Goal: Information Seeking & Learning: Learn about a topic

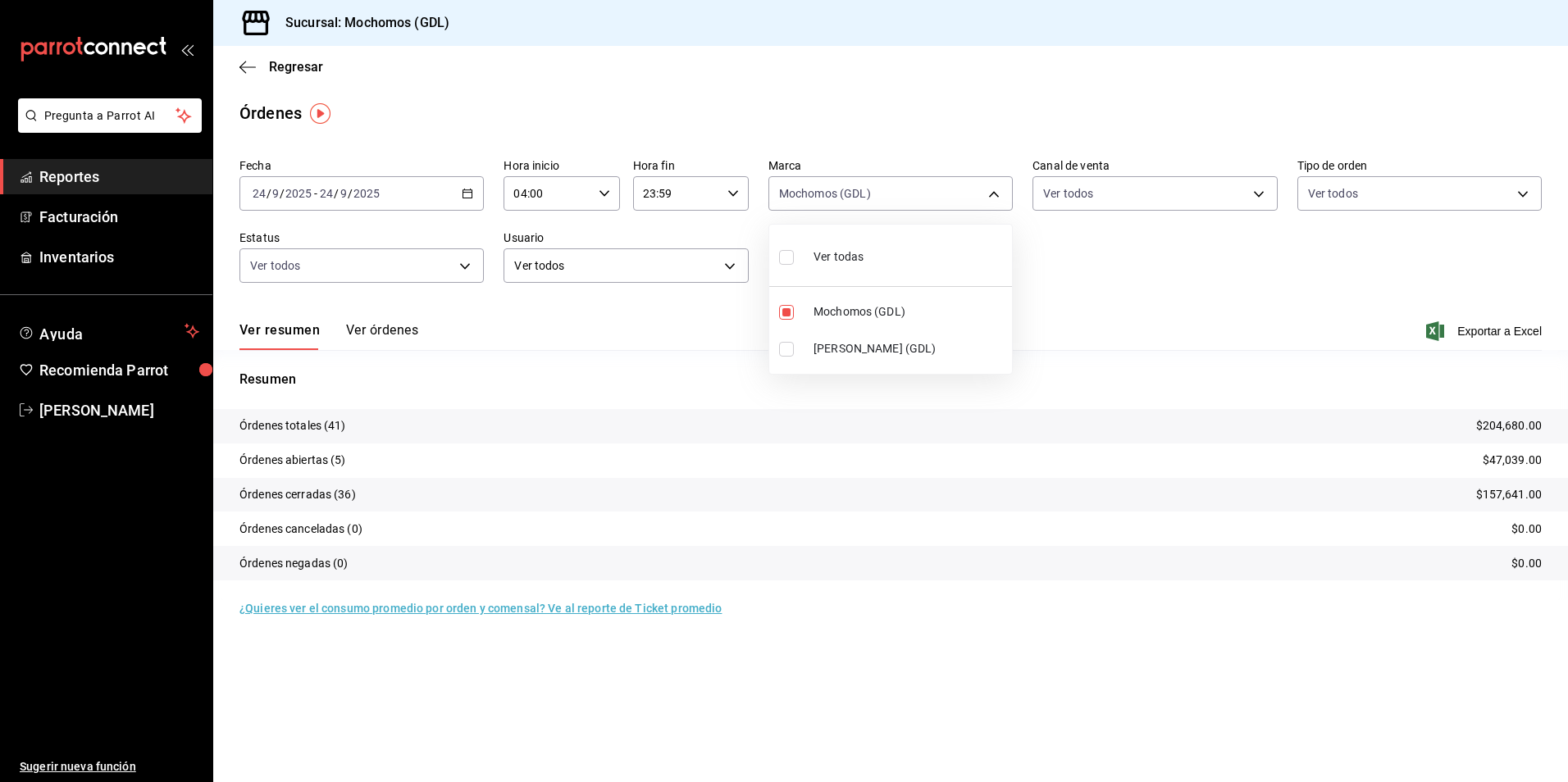
click at [304, 65] on div at bounding box center [784, 391] width 1568 height 782
click at [299, 71] on span "Regresar" at bounding box center [296, 66] width 54 height 15
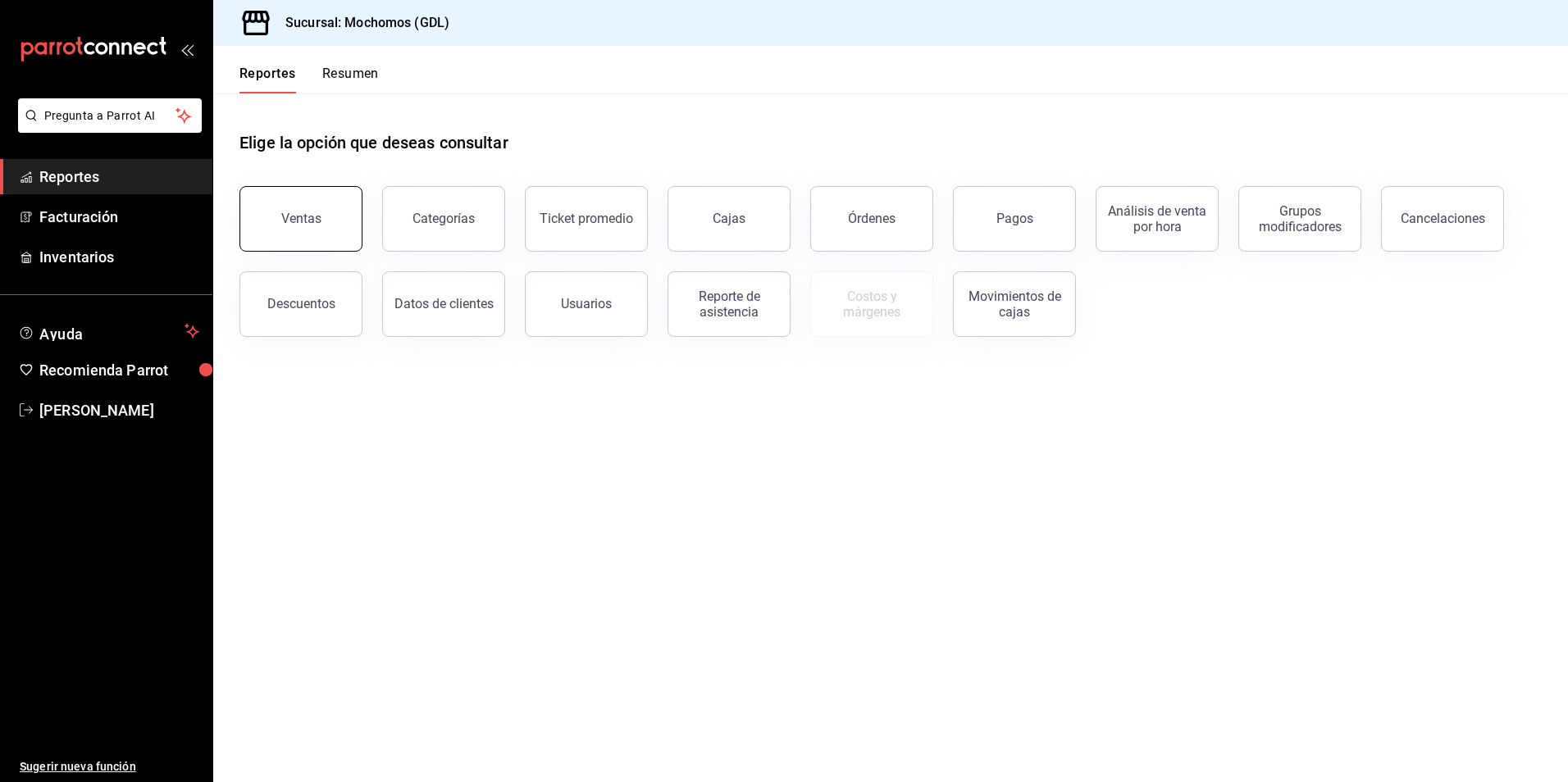
click at [302, 222] on div "Ventas" at bounding box center [301, 217] width 40 height 15
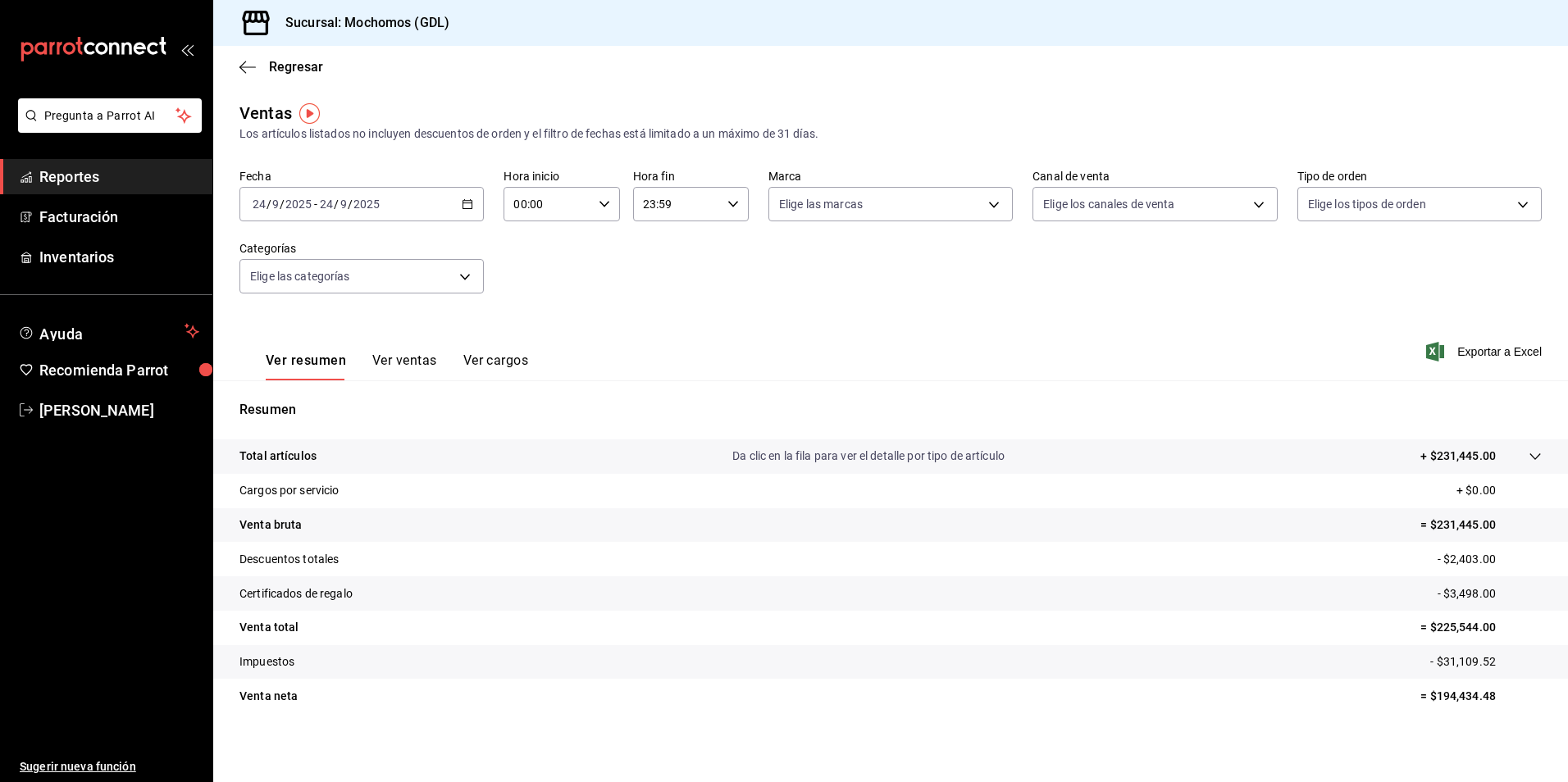
click at [465, 209] on \(Stroke\) "button" at bounding box center [467, 205] width 10 height 9
click at [327, 393] on span "Rango de fechas" at bounding box center [317, 401] width 127 height 17
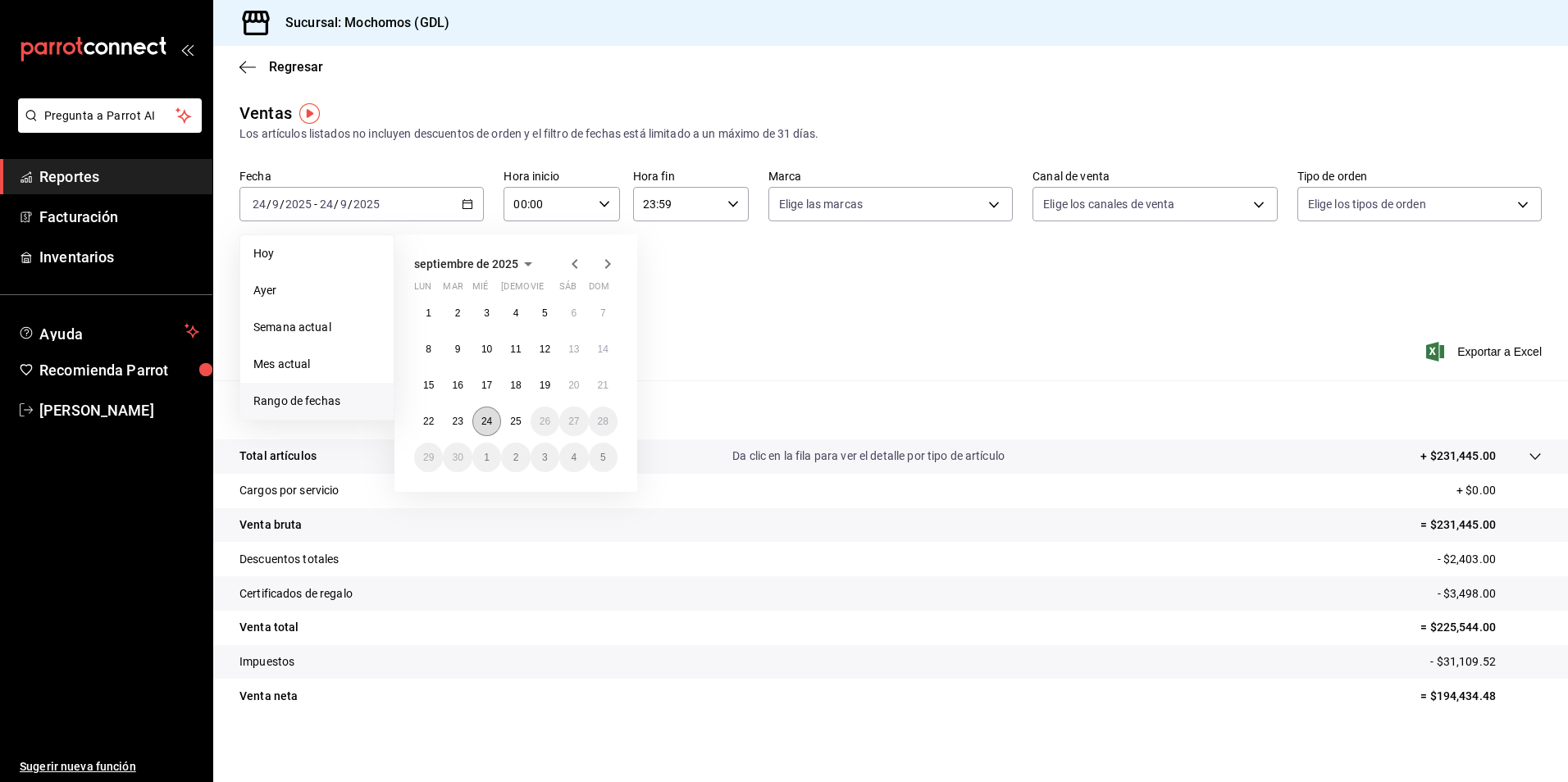
click at [488, 425] on abbr "24" at bounding box center [487, 421] width 11 height 12
click at [505, 422] on button "25" at bounding box center [516, 421] width 29 height 30
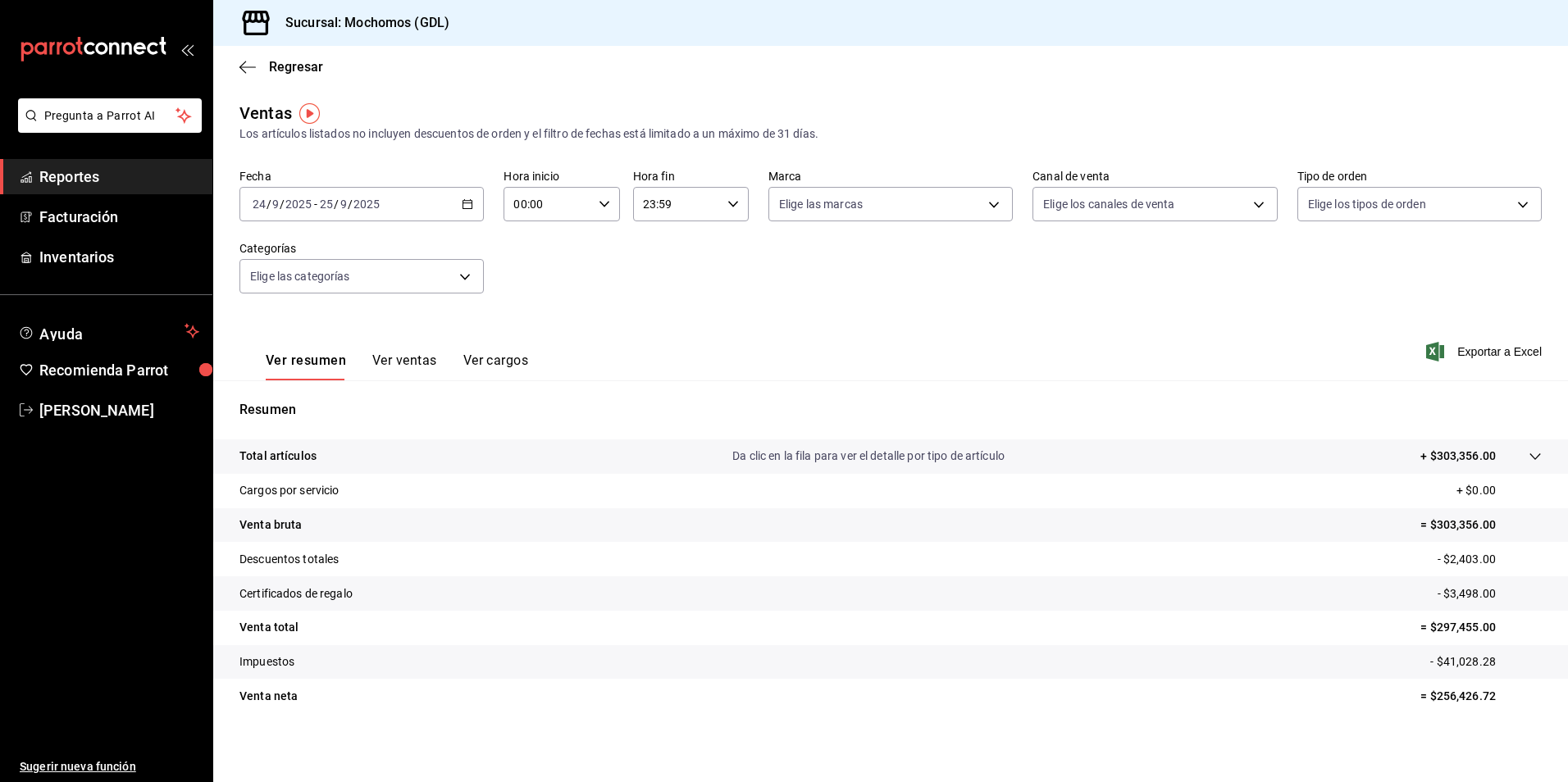
click at [599, 207] on icon "button" at bounding box center [604, 204] width 12 height 12
click at [536, 305] on button "04" at bounding box center [530, 321] width 51 height 33
type input "04:00"
click at [828, 219] on div at bounding box center [784, 391] width 1568 height 782
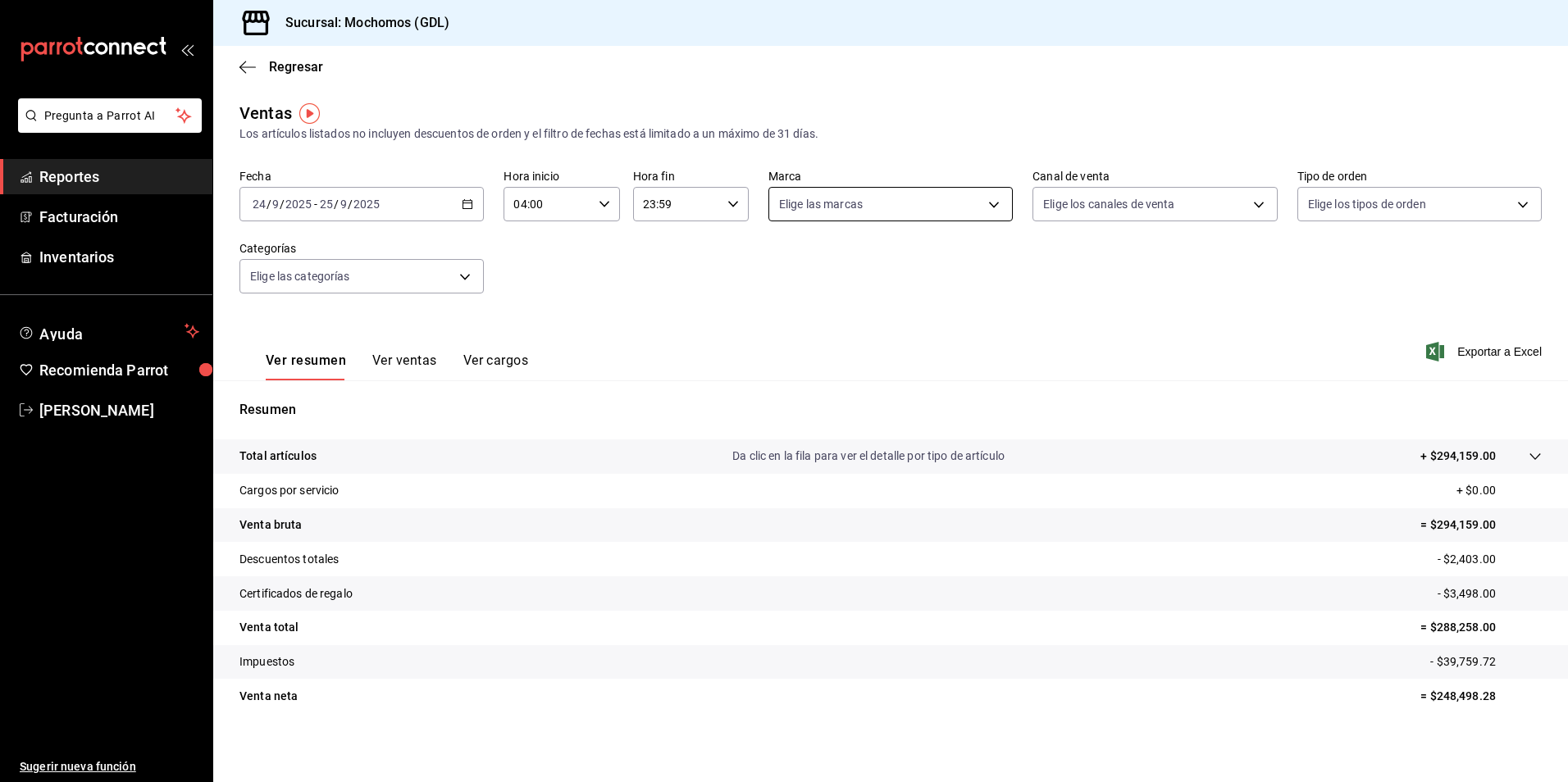
click at [839, 208] on body "Pregunta a Parrot AI Reportes Facturación Inventarios Ayuda Recomienda Parrot […" at bounding box center [784, 391] width 1568 height 782
click at [840, 329] on span "Mochomos (GDL)" at bounding box center [903, 322] width 190 height 17
type input "36c25d4a-7cb0-456c-a434-e981d54830bc"
checkbox input "true"
click at [1086, 214] on div at bounding box center [784, 391] width 1568 height 782
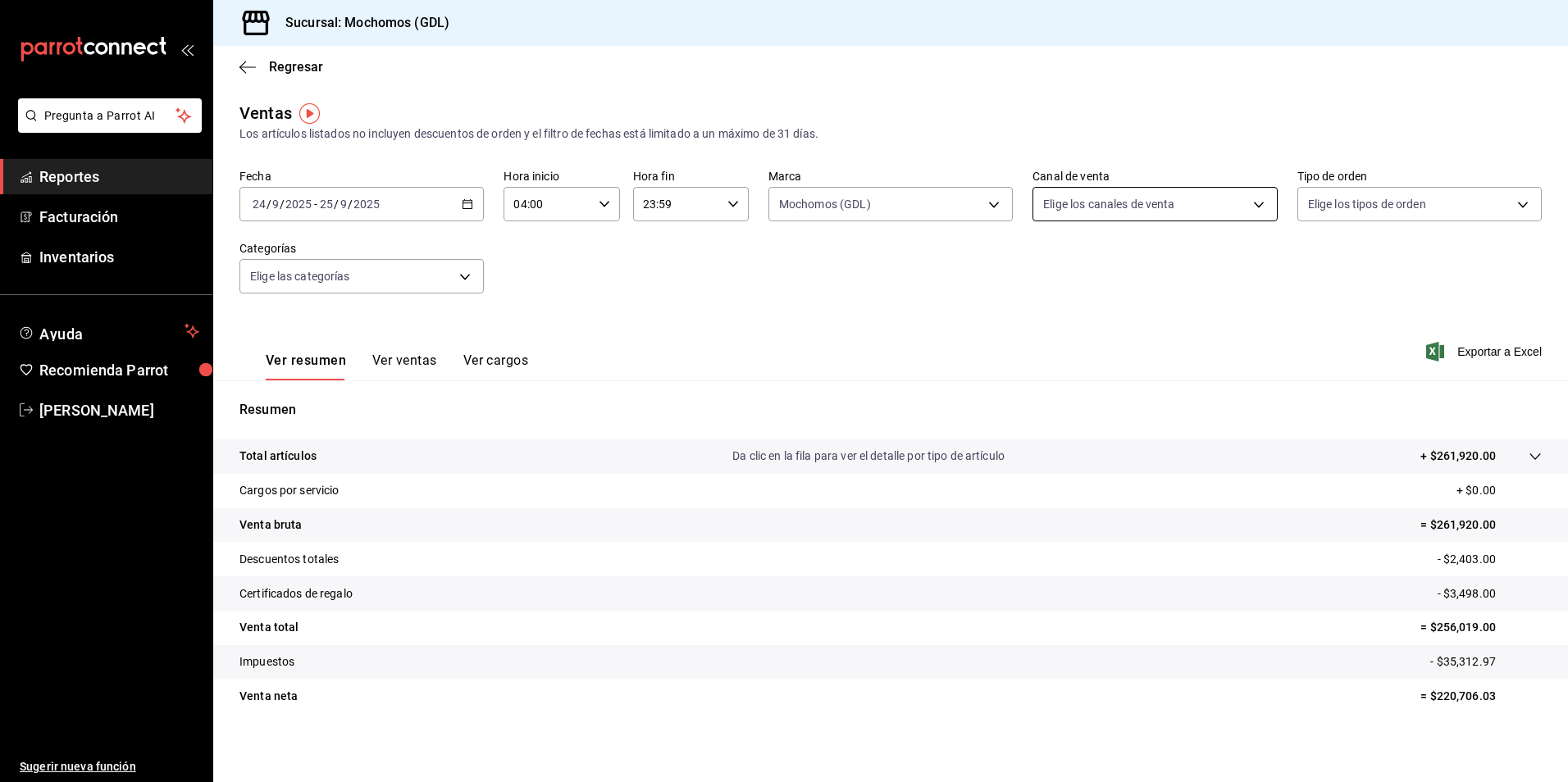
click at [1061, 215] on body "Pregunta a Parrot AI Reportes Facturación Inventarios Ayuda Recomienda Parrot […" at bounding box center [784, 391] width 1568 height 782
click at [1079, 268] on span "Ver todos" at bounding box center [1095, 268] width 50 height 17
type input "PARROT,UBER_EATS,RAPPI,DIDI_FOOD,ONLINE"
checkbox input "true"
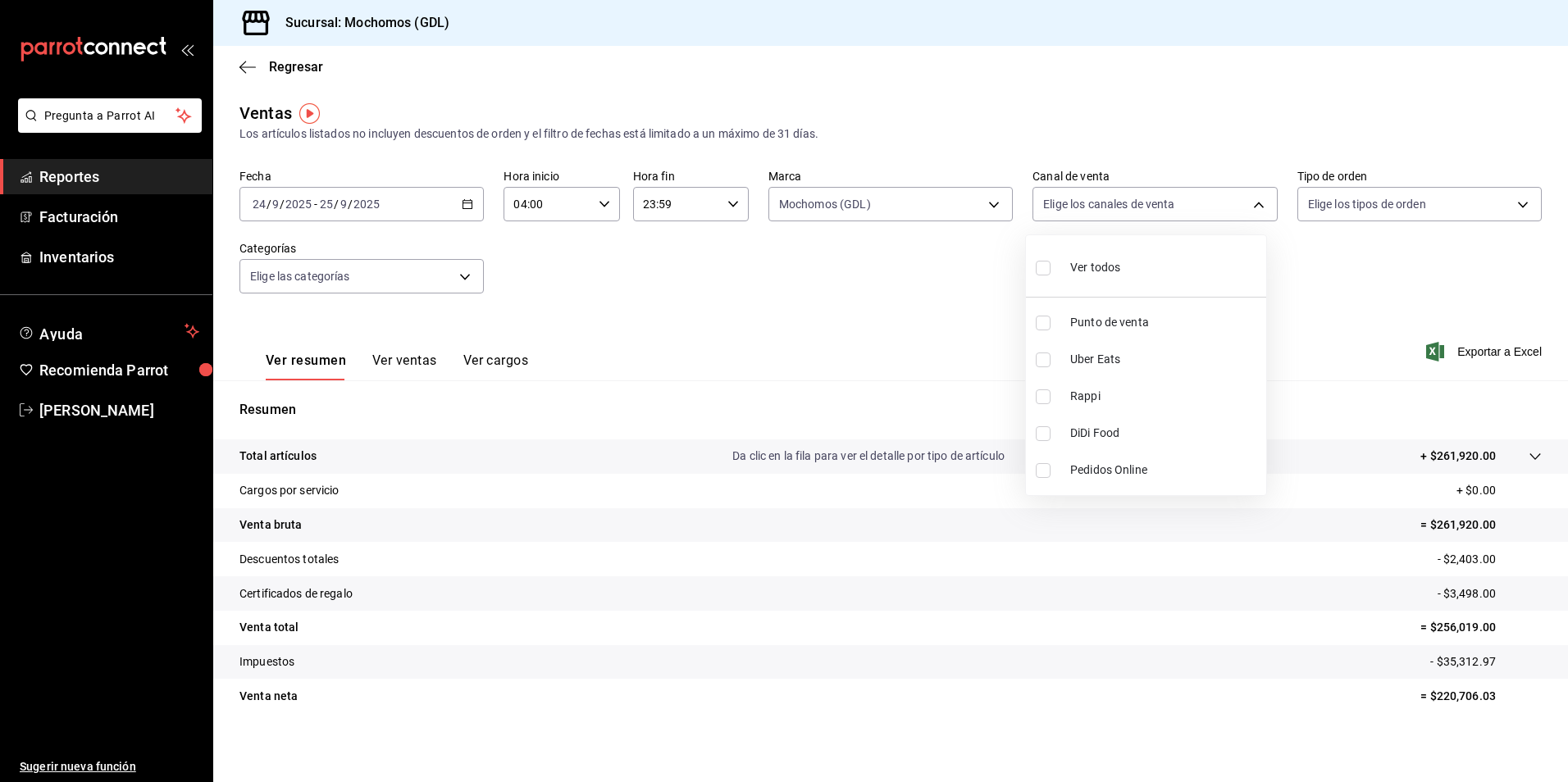
checkbox input "true"
click at [1334, 214] on div at bounding box center [784, 391] width 1568 height 782
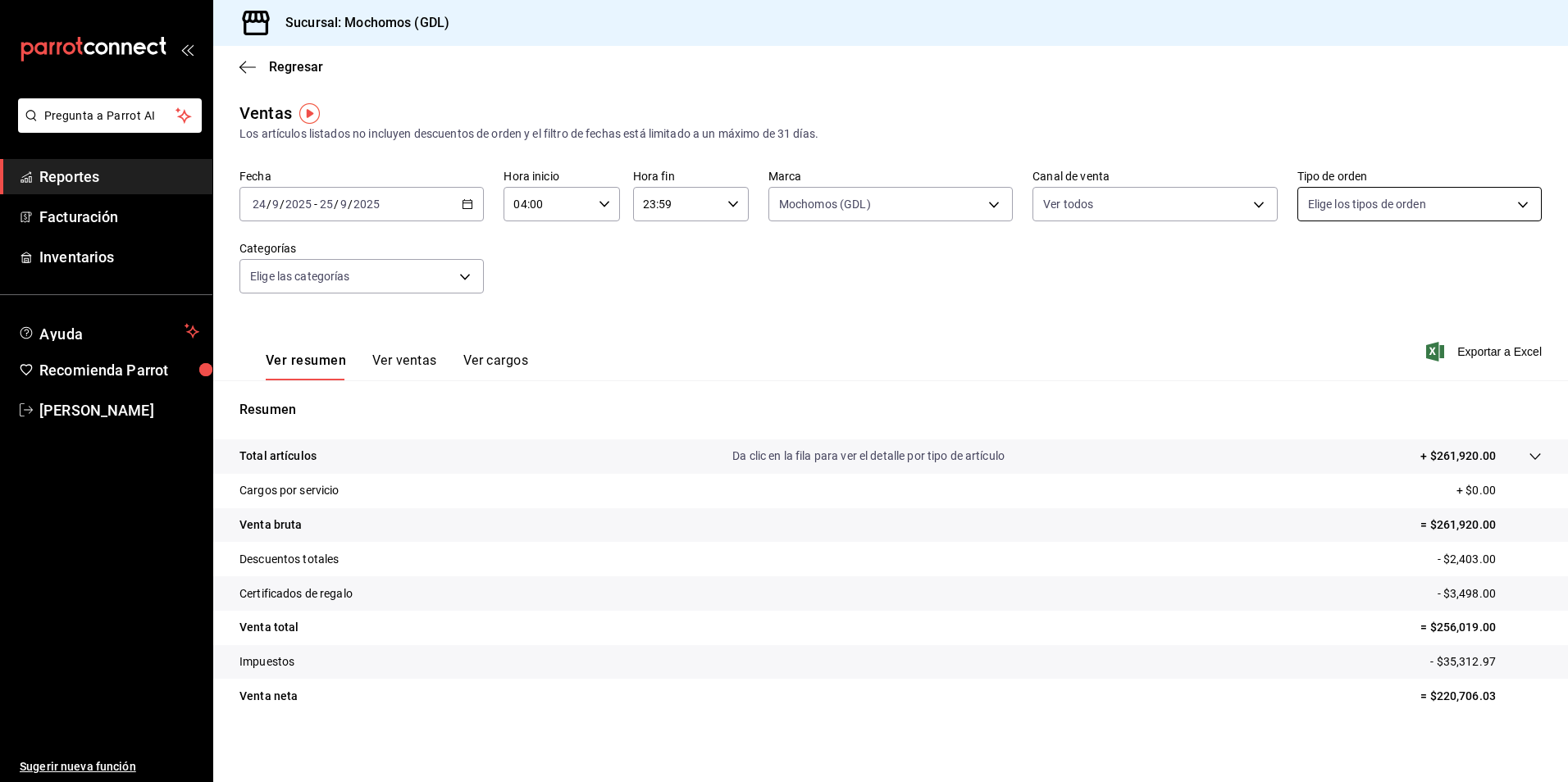
click at [1309, 213] on body "Pregunta a Parrot AI Reportes Facturación Inventarios Ayuda Recomienda Parrot […" at bounding box center [784, 391] width 1568 height 782
click at [1311, 257] on label at bounding box center [1308, 268] width 21 height 24
click at [1311, 260] on input "checkbox" at bounding box center [1305, 268] width 14 height 14
checkbox input "false"
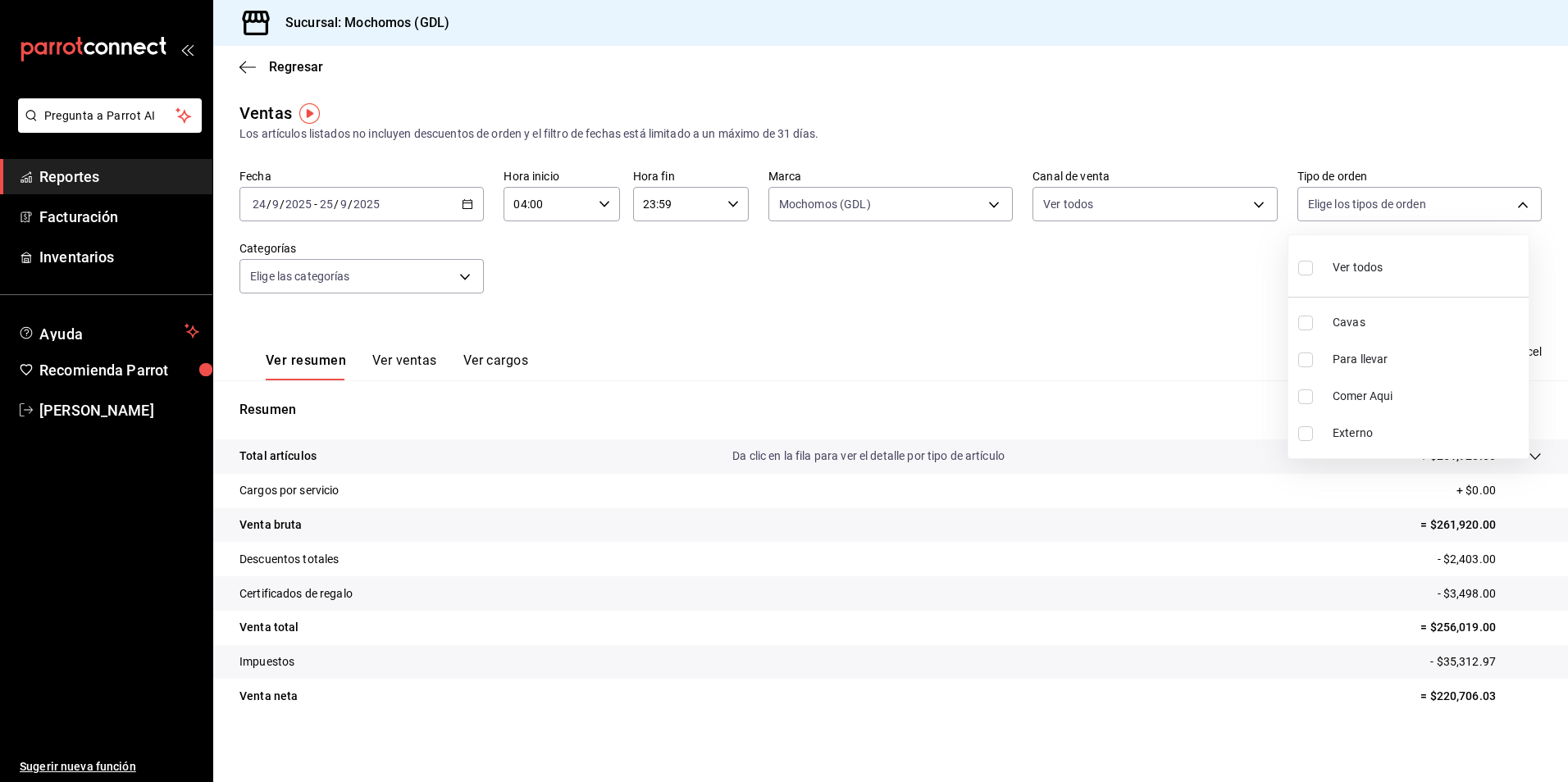
checkbox input "false"
click at [438, 269] on div at bounding box center [784, 391] width 1568 height 782
click at [1349, 225] on div "Fecha [DATE] [DATE] - [DATE] [DATE] Hora inicio 04:00 Hora inicio Hora fin 23:5…" at bounding box center [891, 241] width 1302 height 144
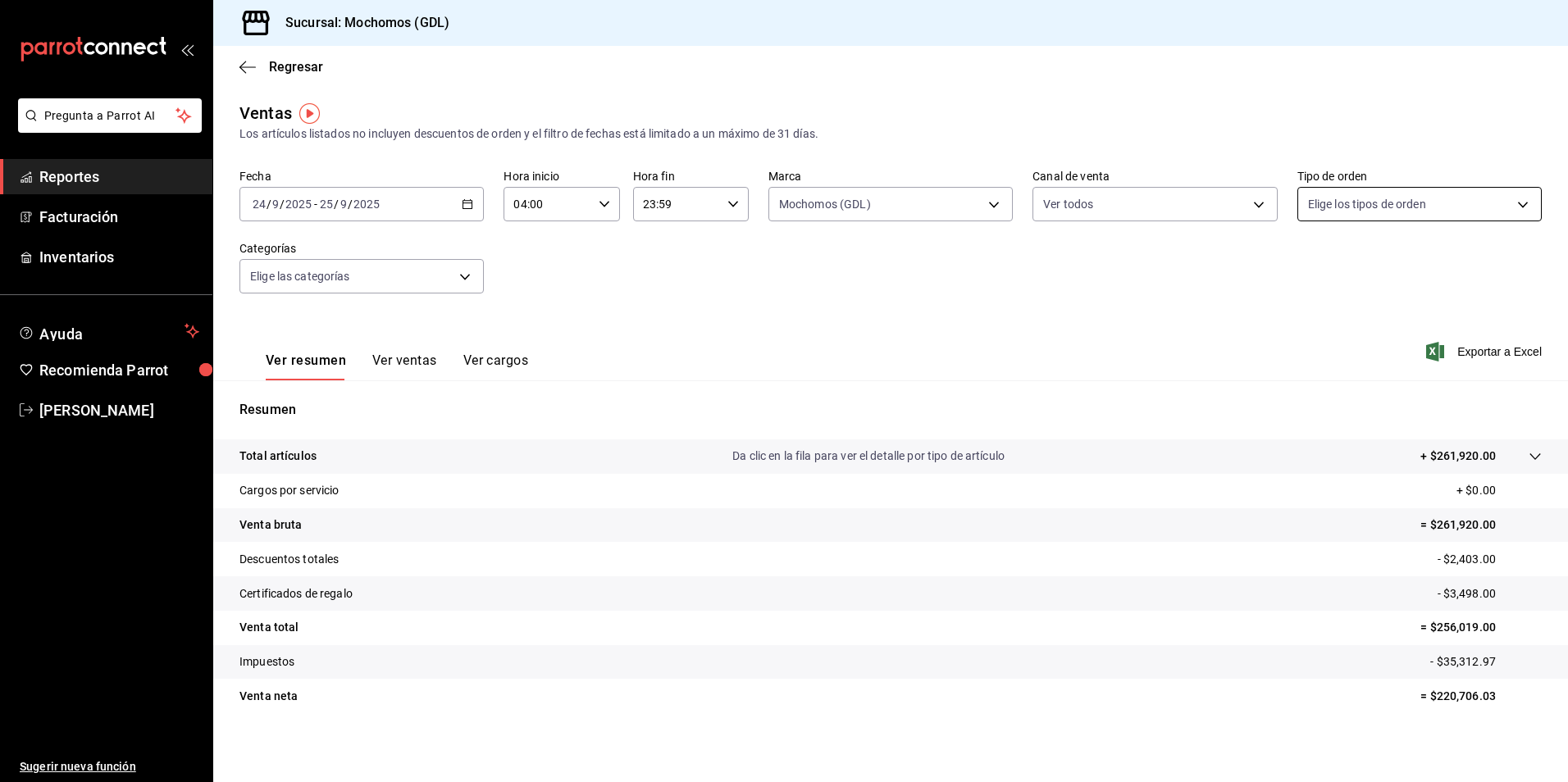
click at [1334, 214] on body "Pregunta a Parrot AI Reportes Facturación Inventarios Ayuda Recomienda Parrot […" at bounding box center [784, 391] width 1568 height 782
click at [1326, 263] on div "Ver todos" at bounding box center [1340, 266] width 84 height 35
type input "c3d0baef-30c0-4718-9d76-caab43e27316,13c4cc4a-99d2-42c0-ba96-c3de8c08c13d,7b791…"
checkbox input "true"
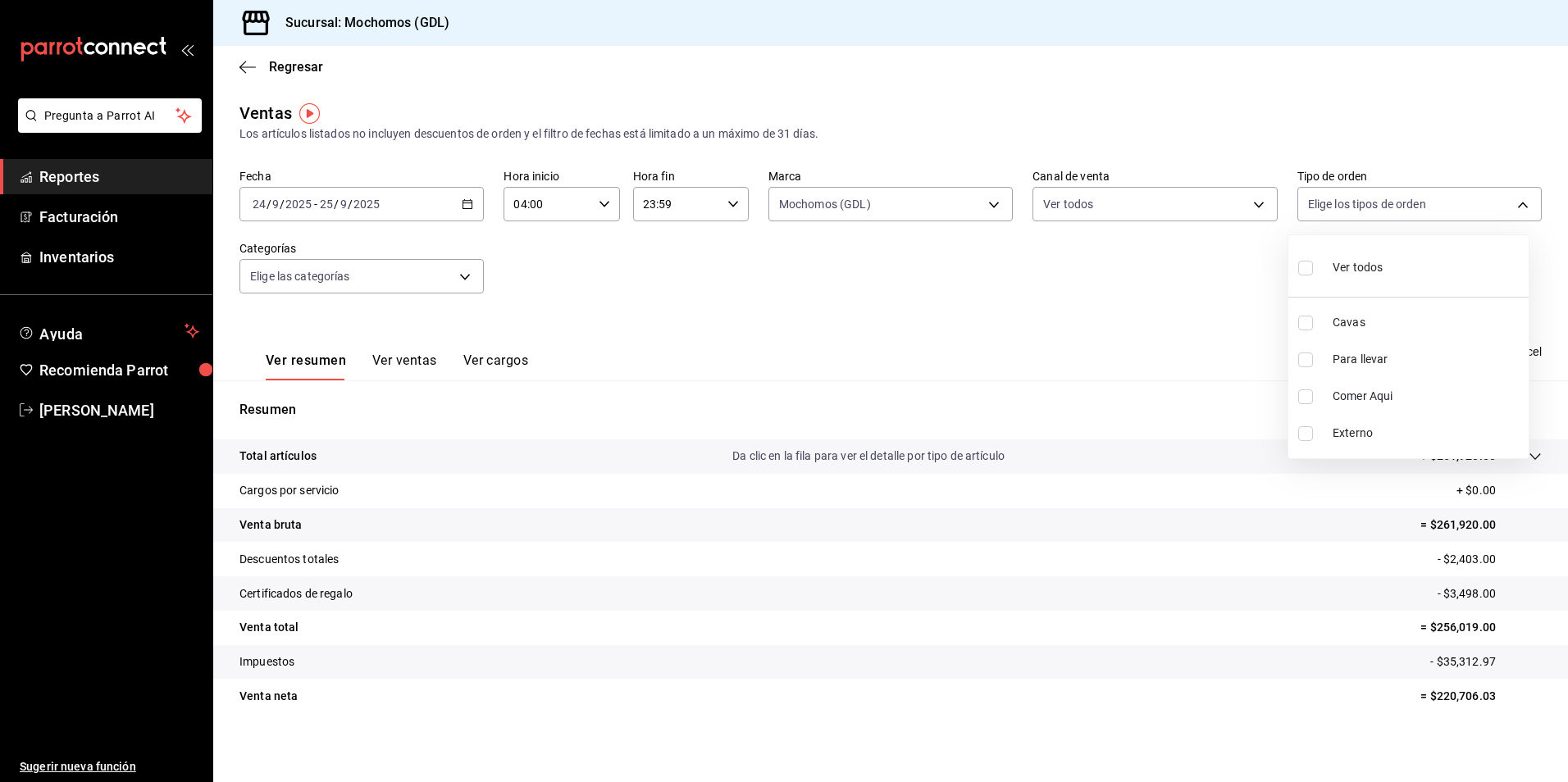
checkbox input "true"
click at [464, 283] on div at bounding box center [784, 391] width 1568 height 782
click at [465, 269] on body "Pregunta a Parrot AI Reportes Facturación Inventarios Ayuda Recomienda Parrot […" at bounding box center [784, 391] width 1568 height 782
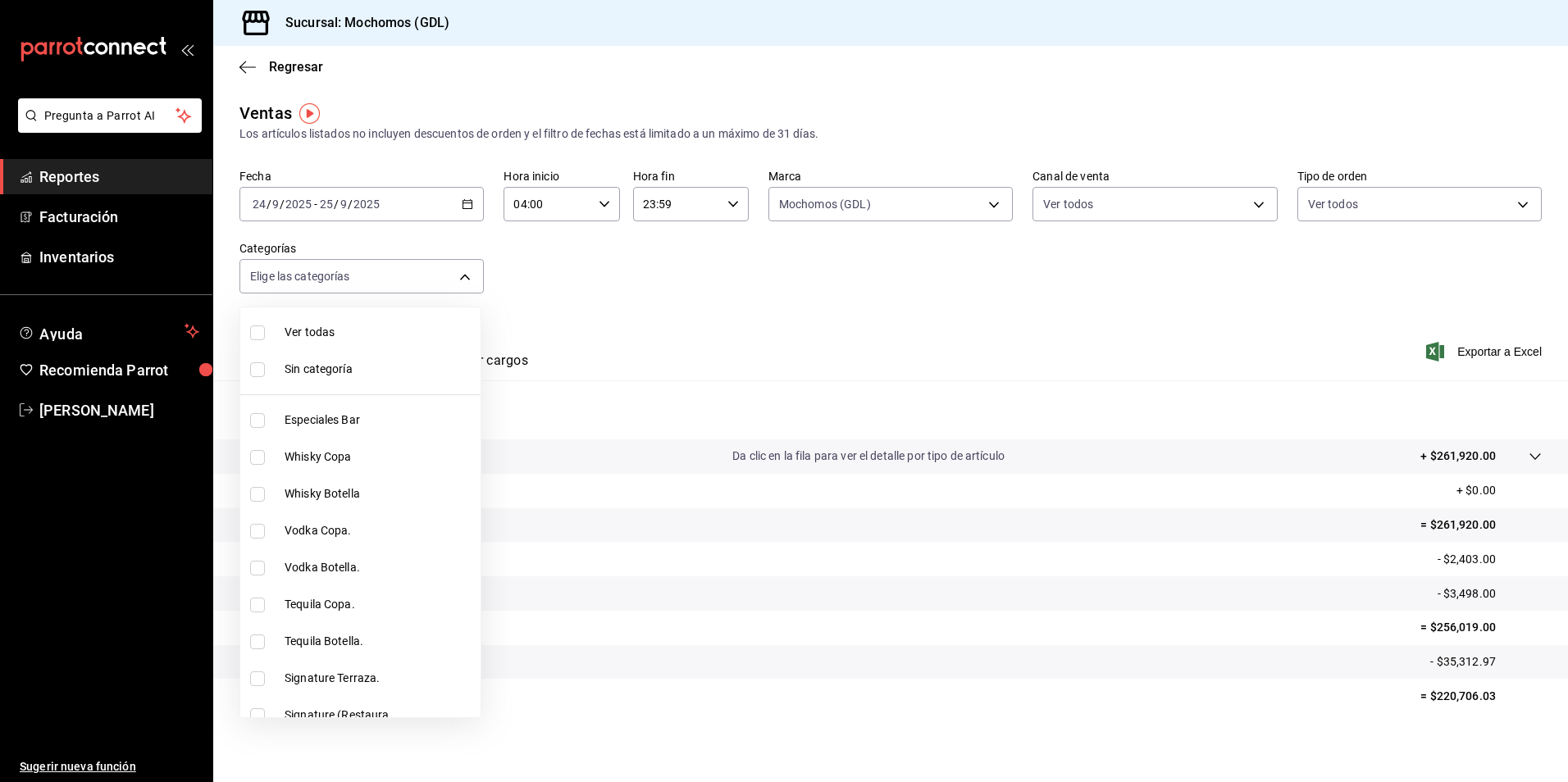
click at [383, 336] on span "Ver todas" at bounding box center [379, 332] width 190 height 17
type input "c0db8a99-aef8-4e9c-862d-72763fc5d605,0e6da5ad-e1ed-4623-8a7f-4db137866549,4ba6e…"
checkbox input "true"
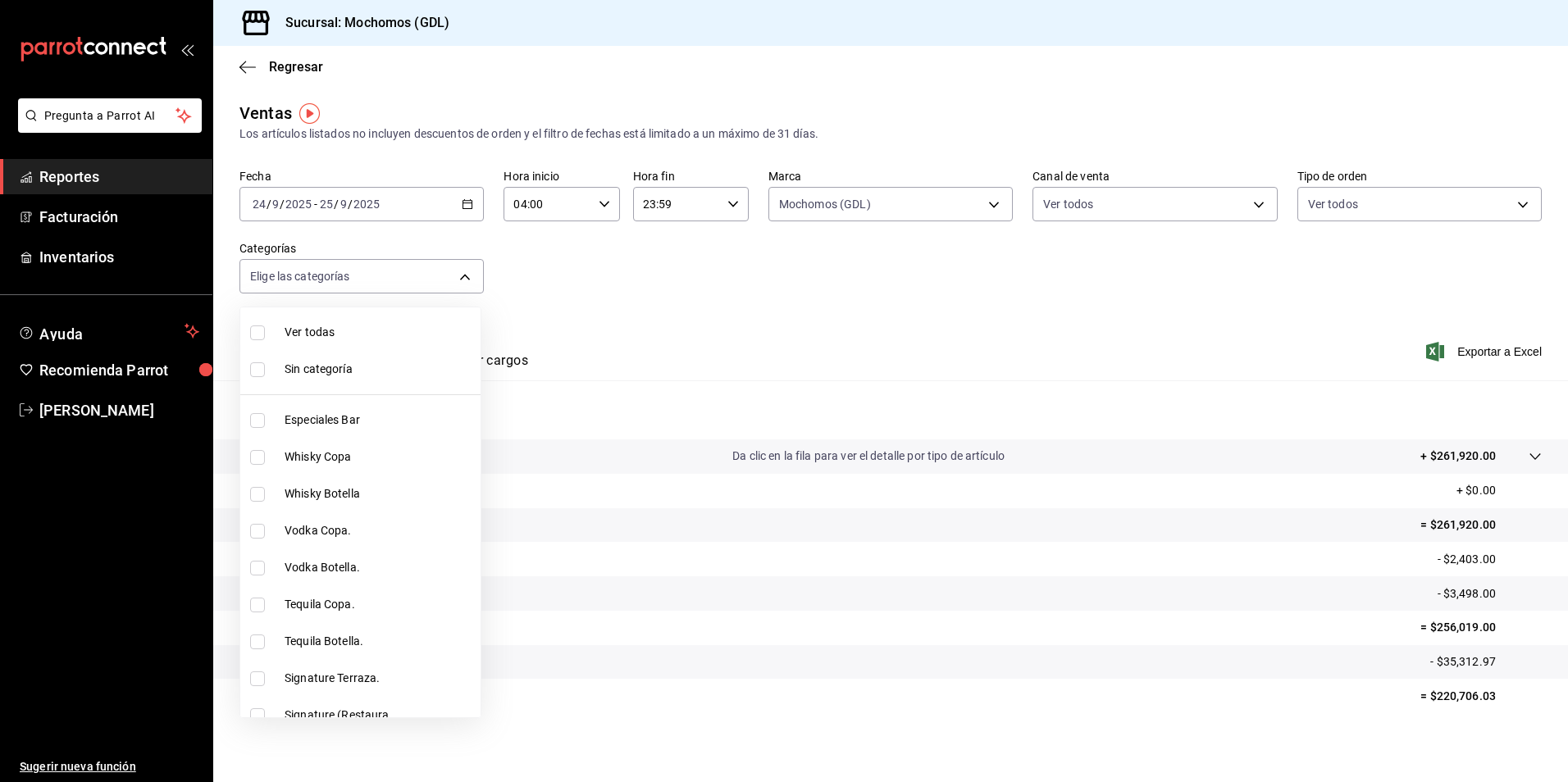
checkbox input "true"
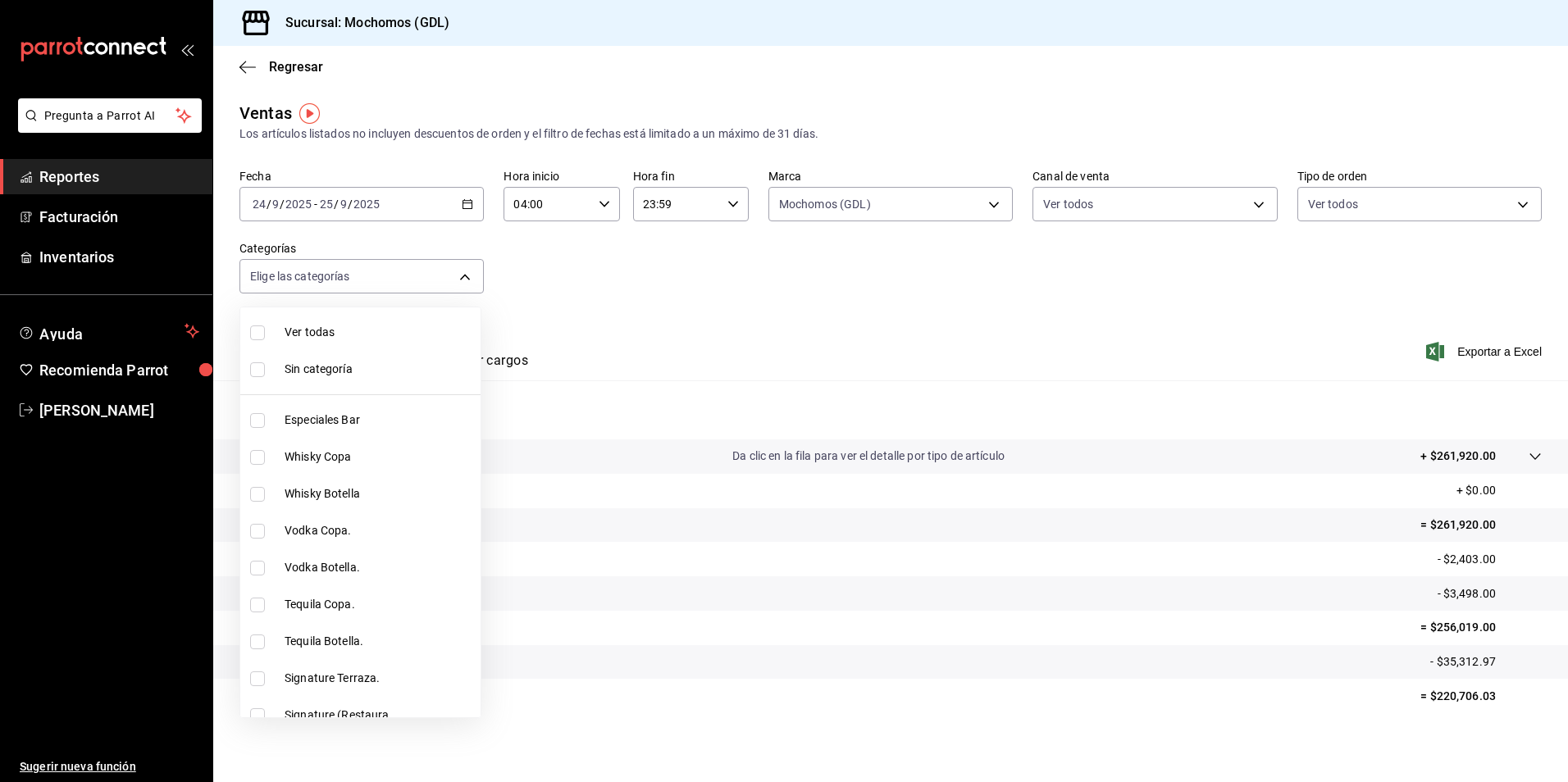
checkbox input "true"
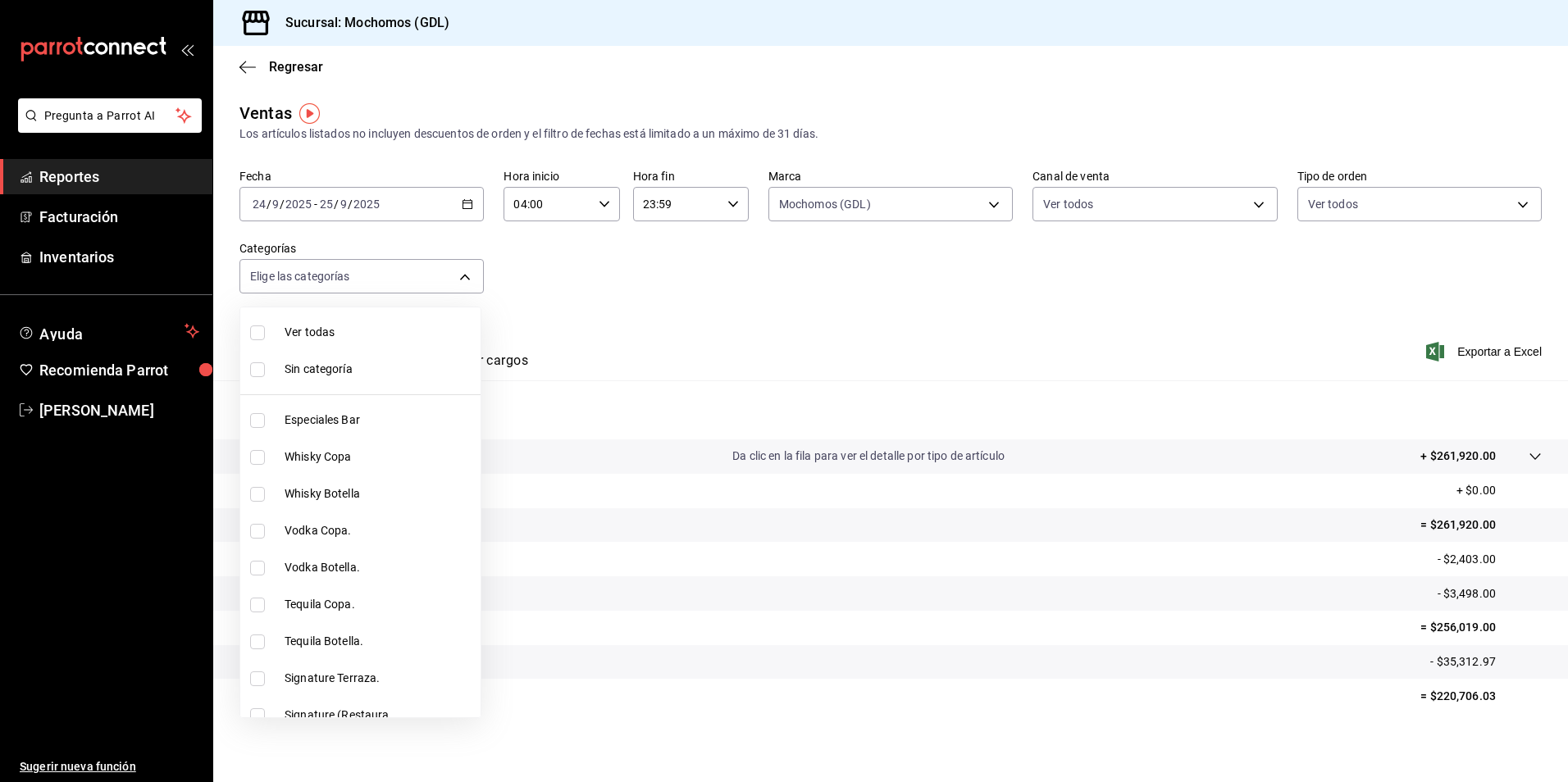
checkbox input "true"
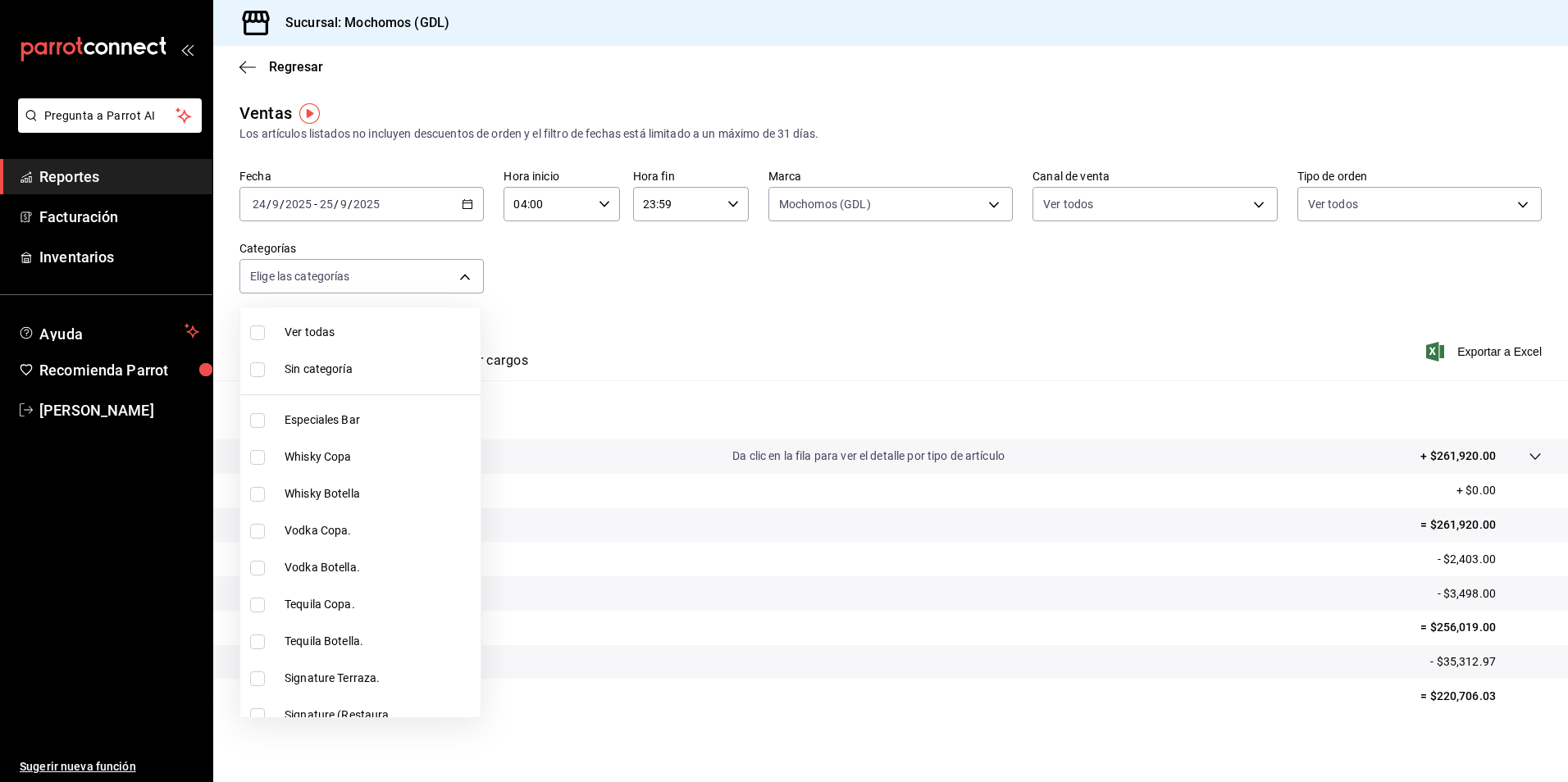
checkbox input "true"
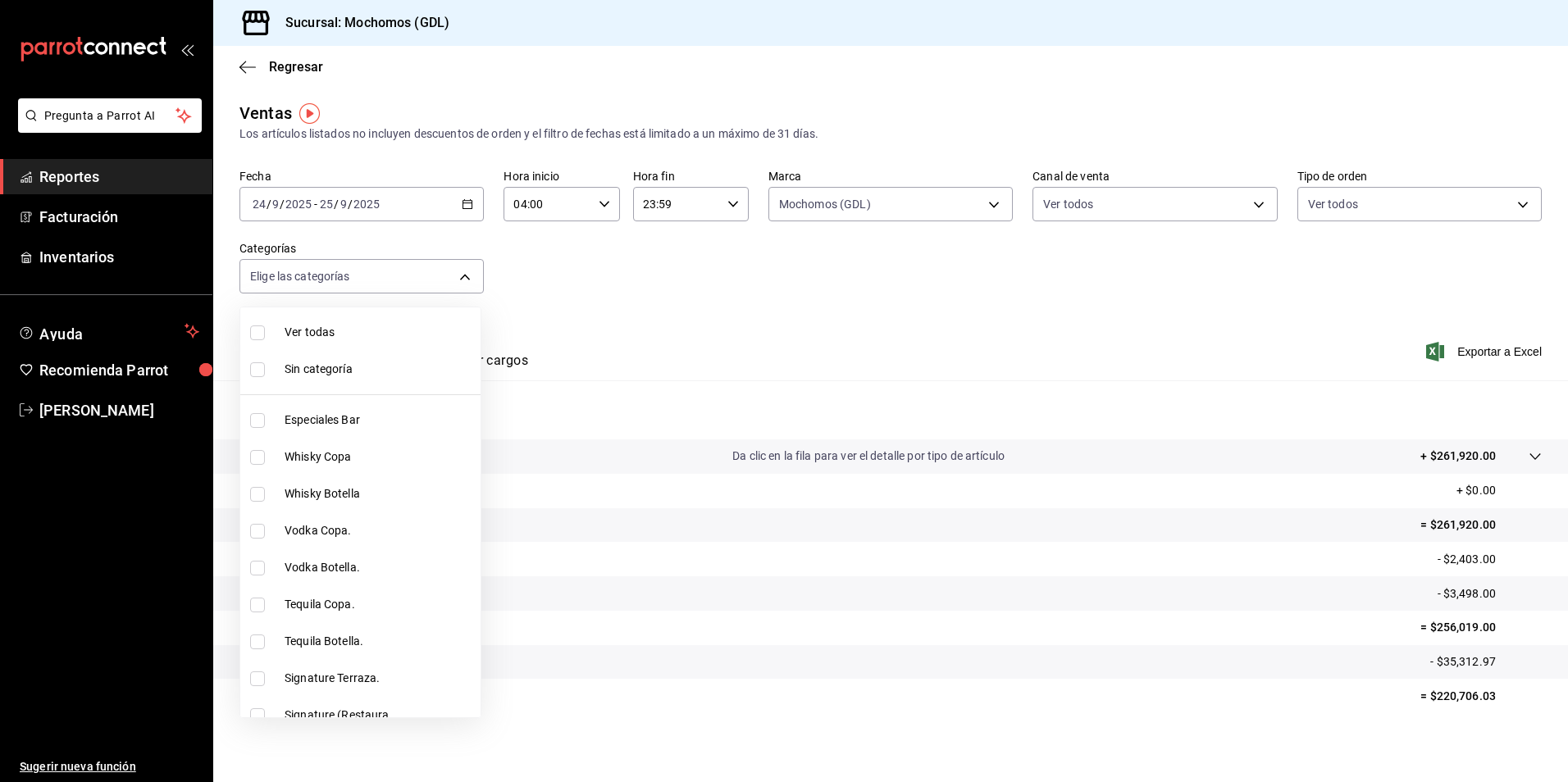
checkbox input "true"
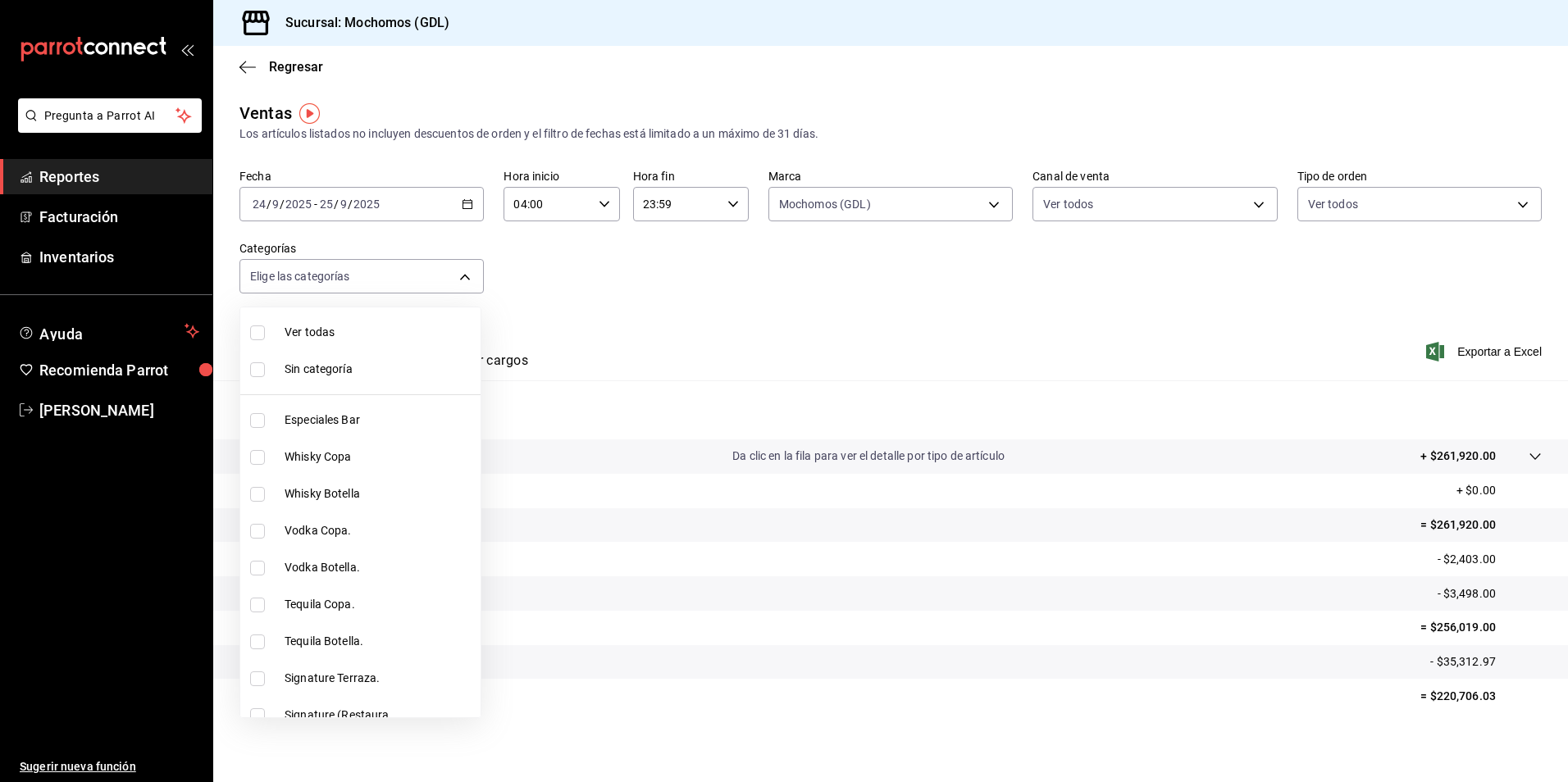
checkbox input "true"
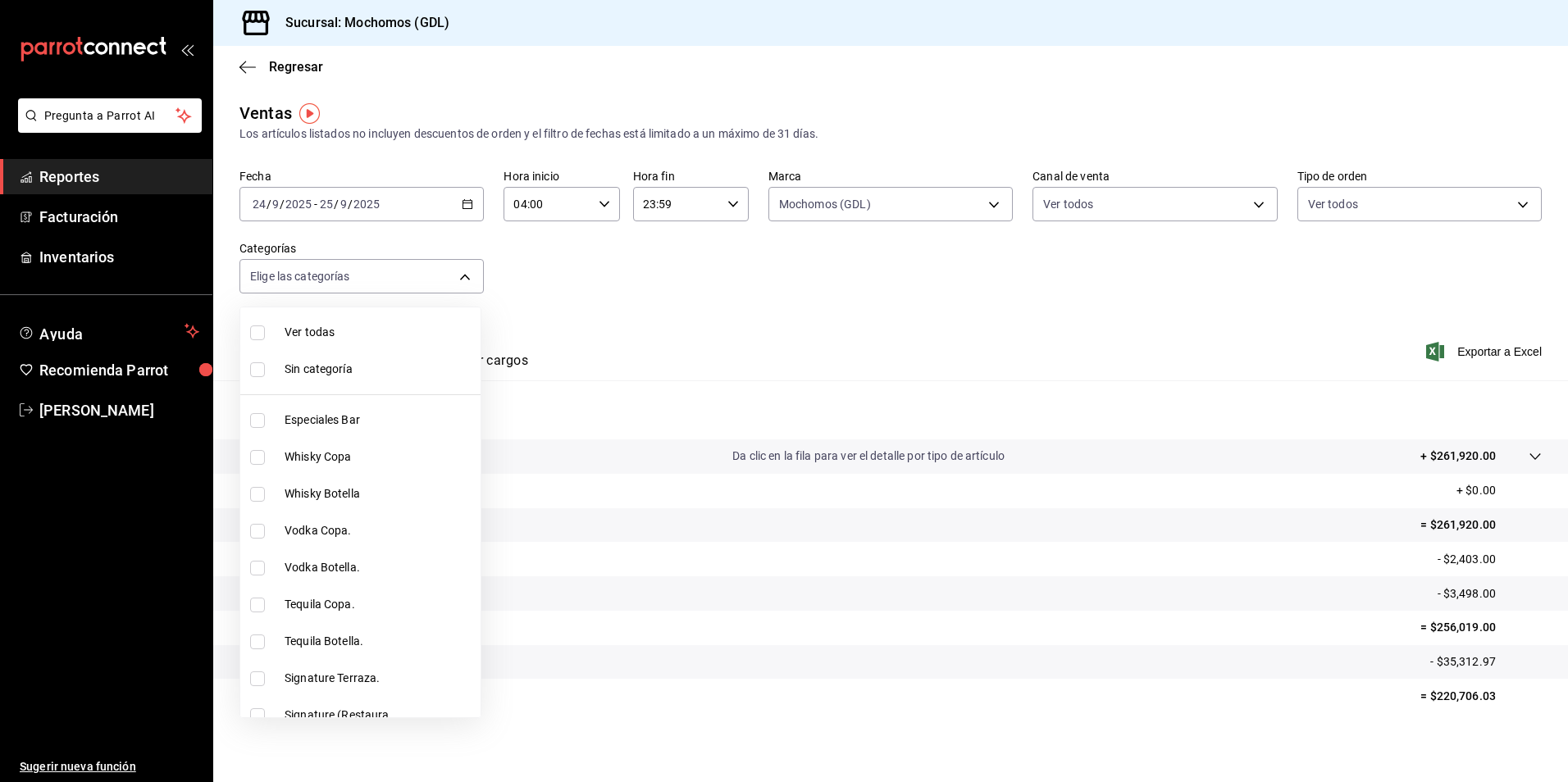
checkbox input "true"
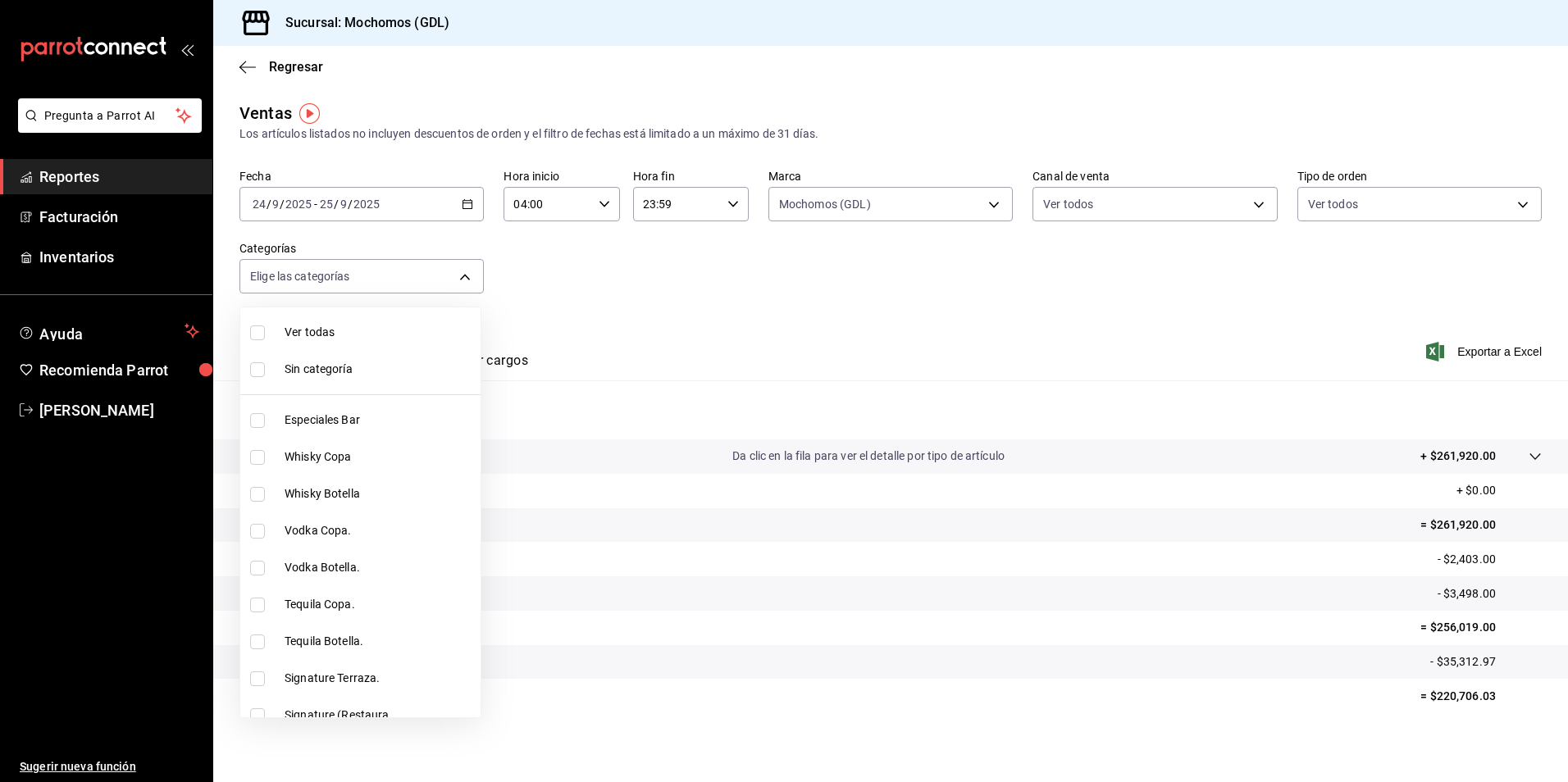
checkbox input "true"
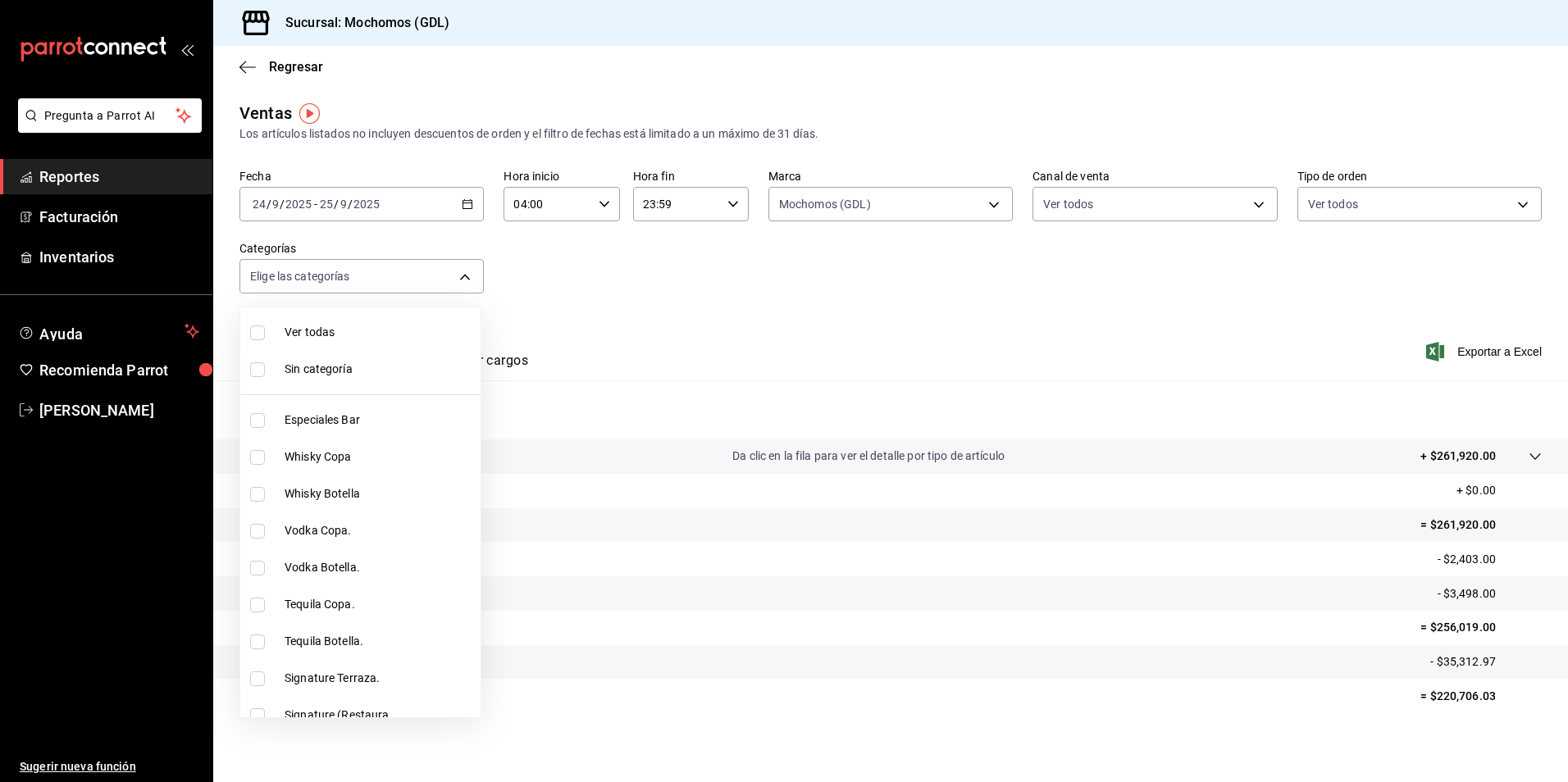
checkbox input "true"
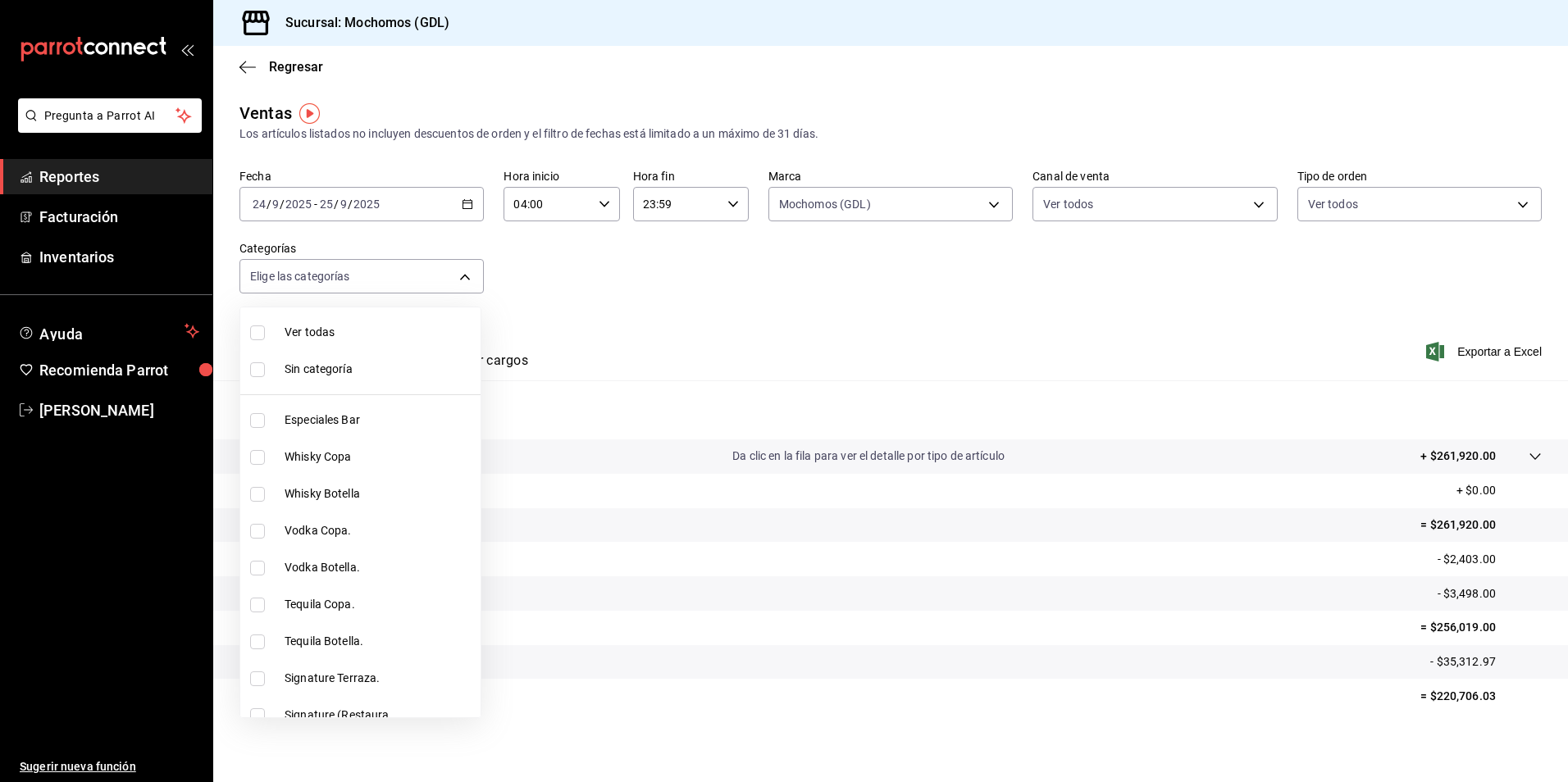
checkbox input "true"
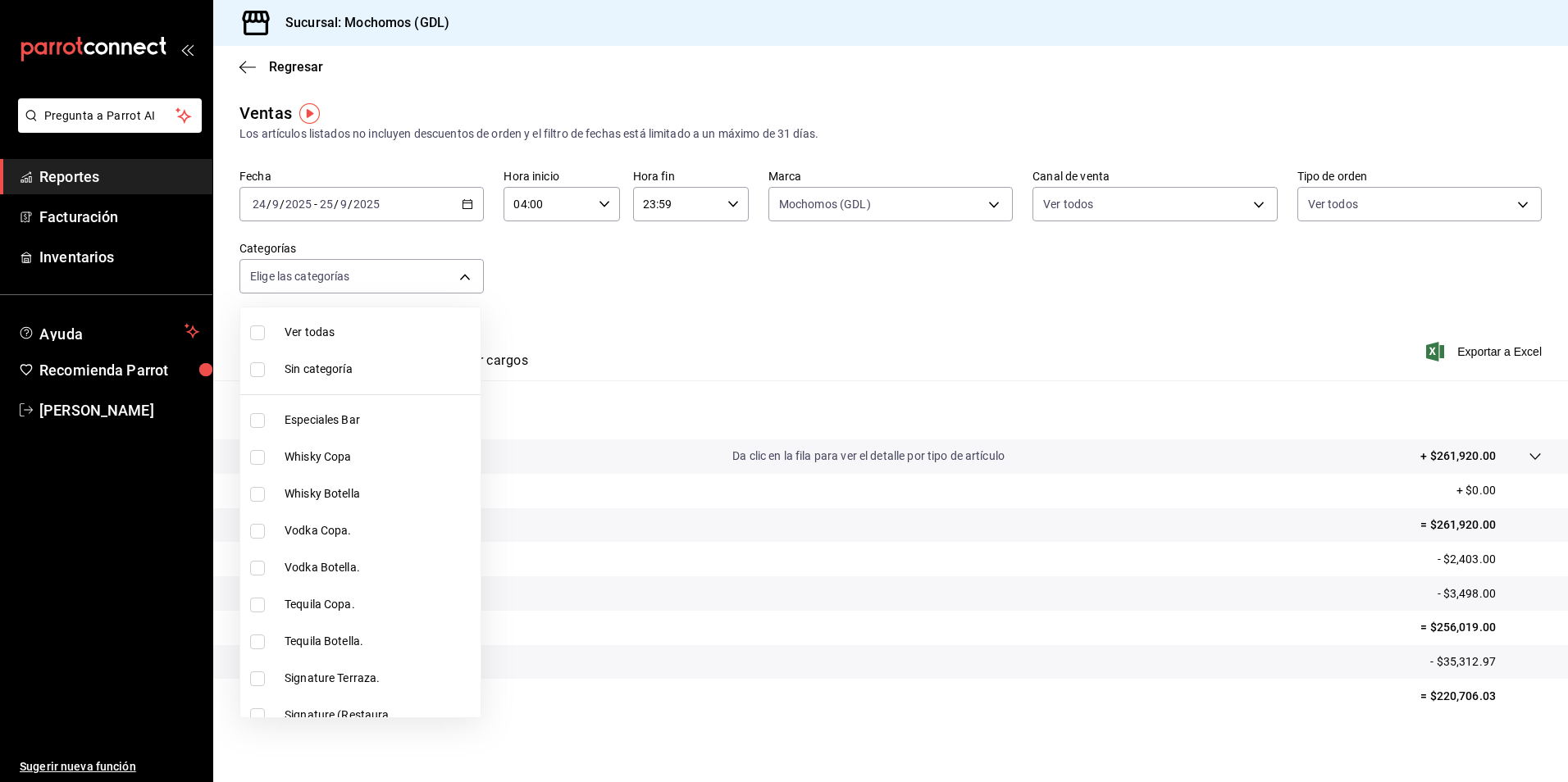
checkbox input "true"
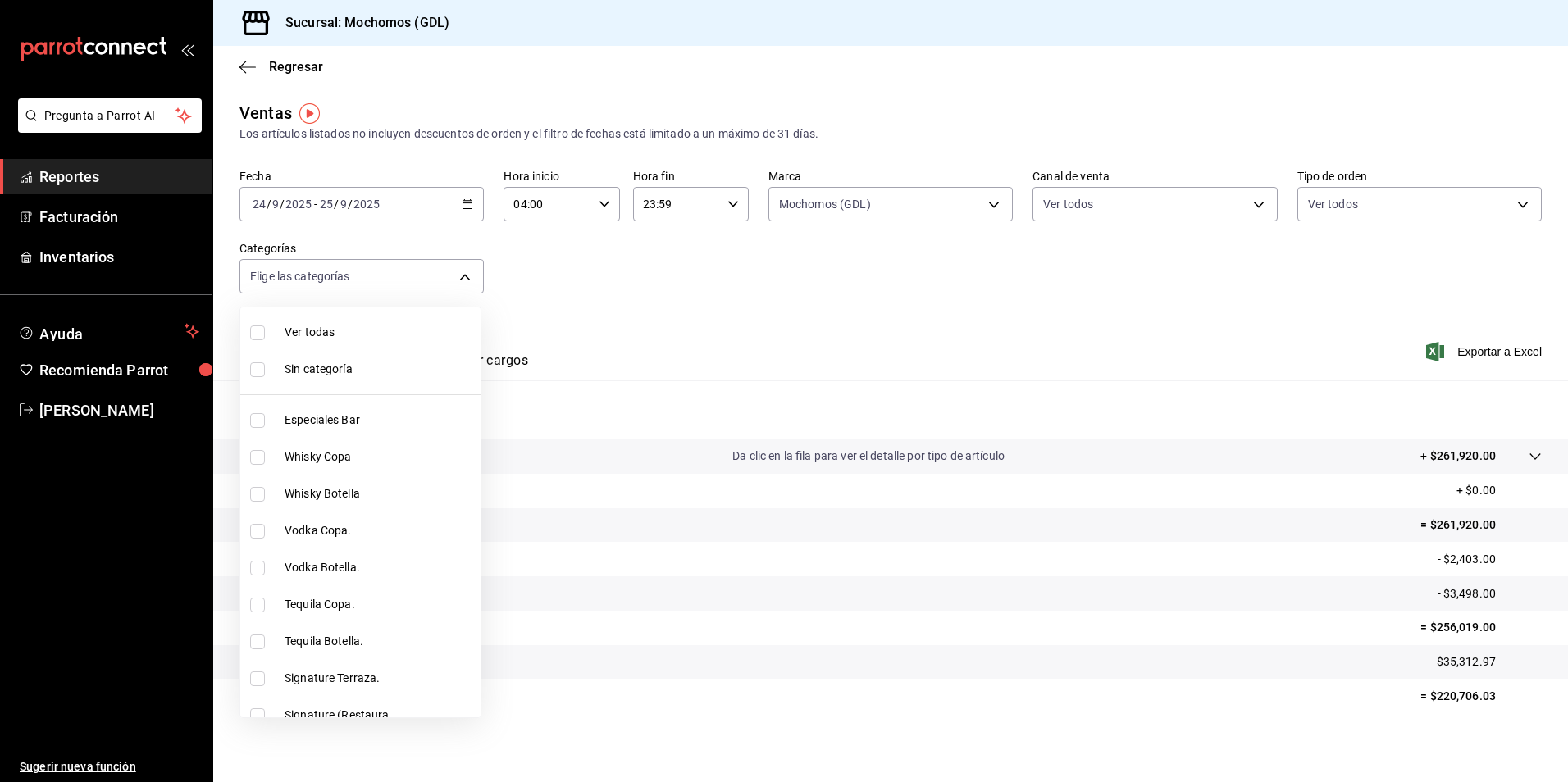
checkbox input "true"
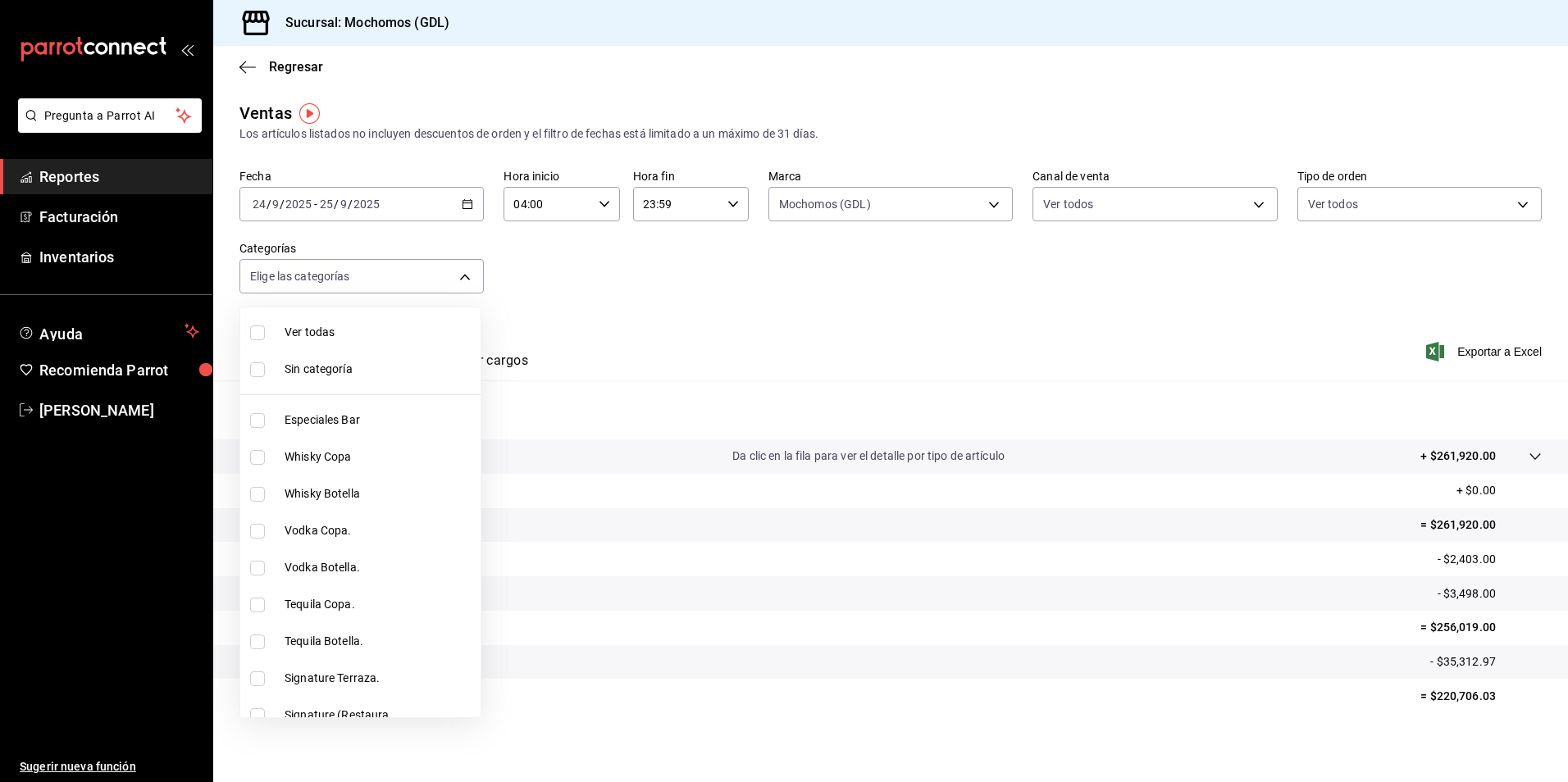
checkbox input "true"
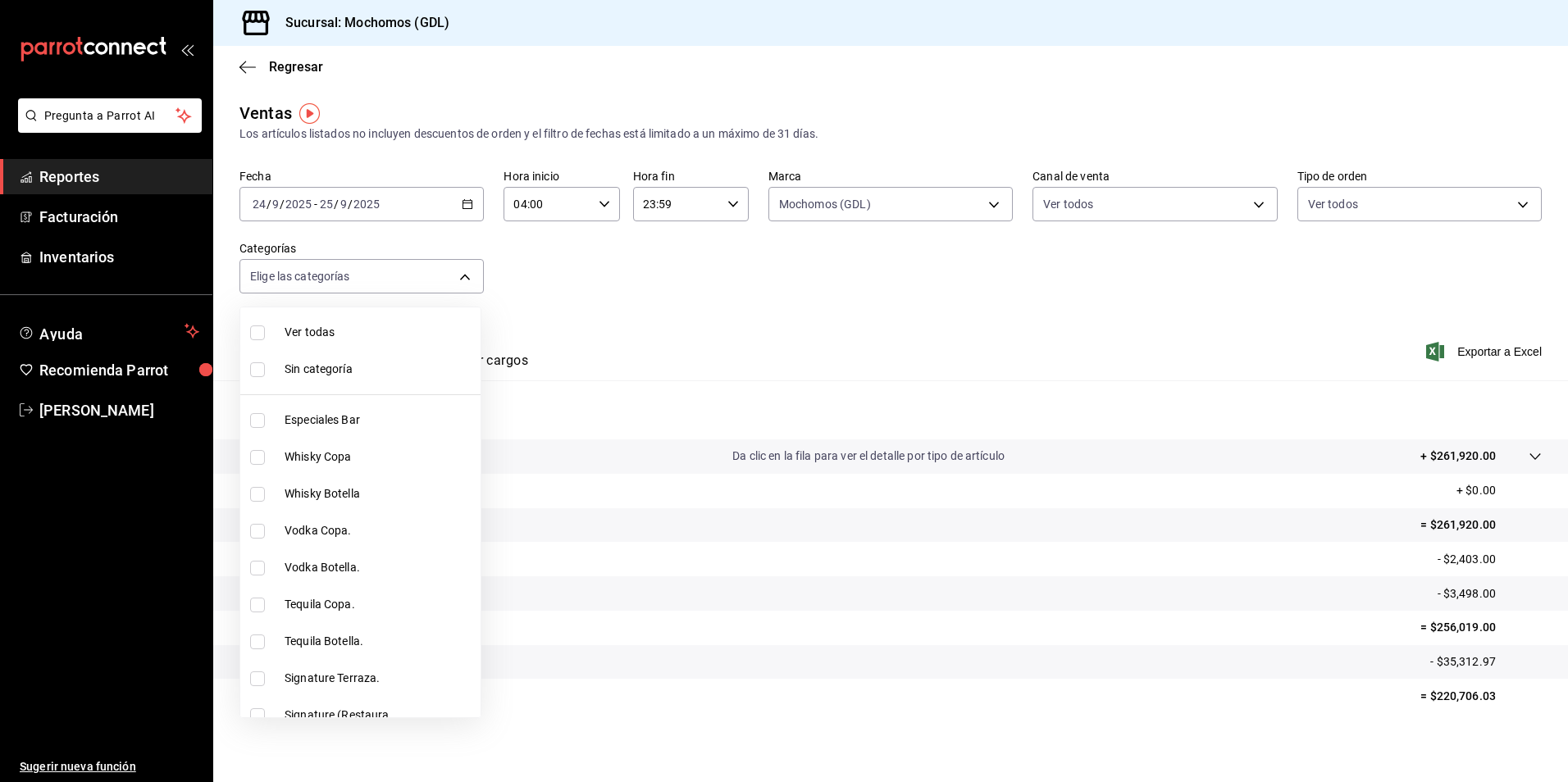
checkbox input "true"
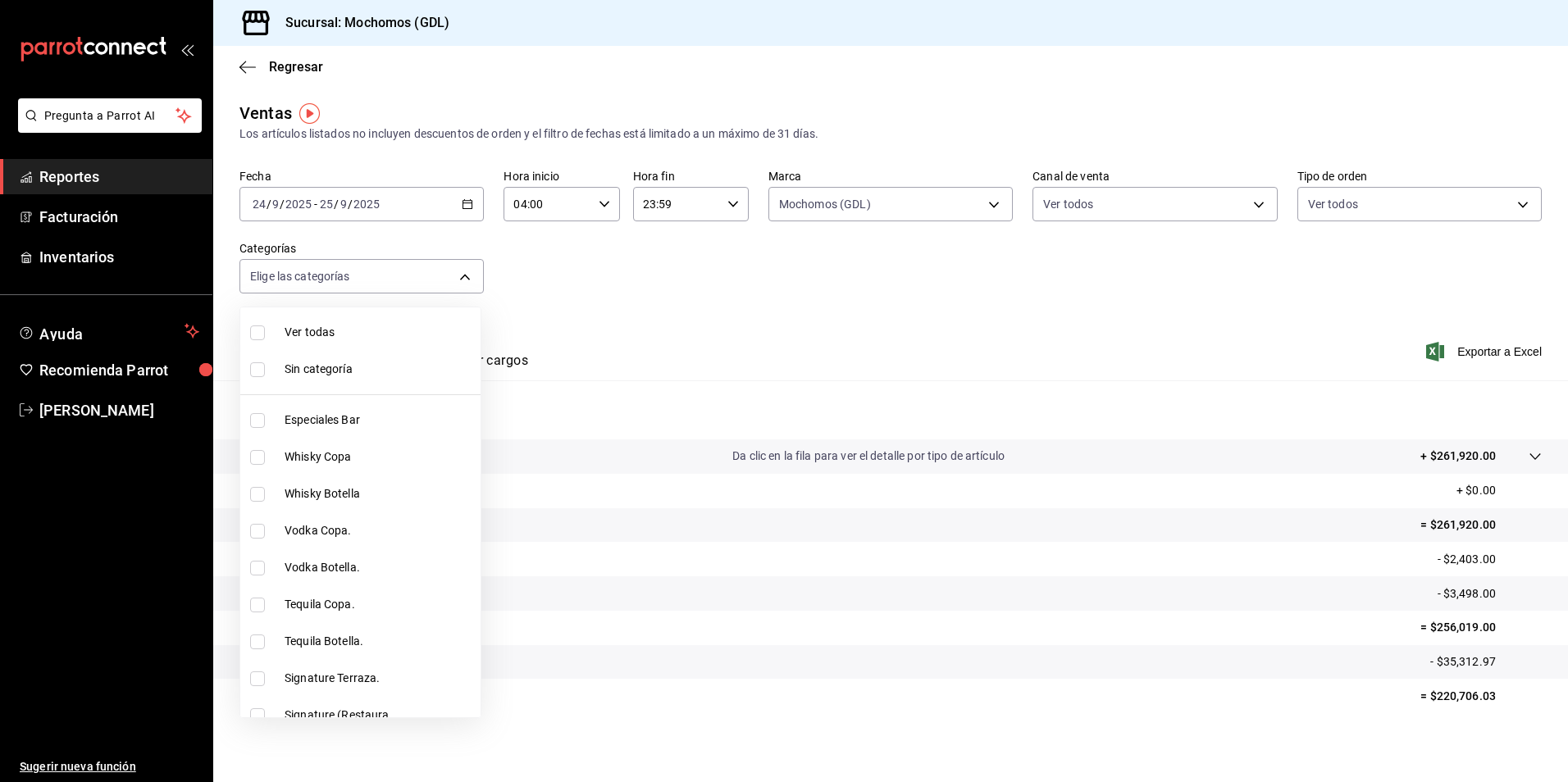
checkbox input "true"
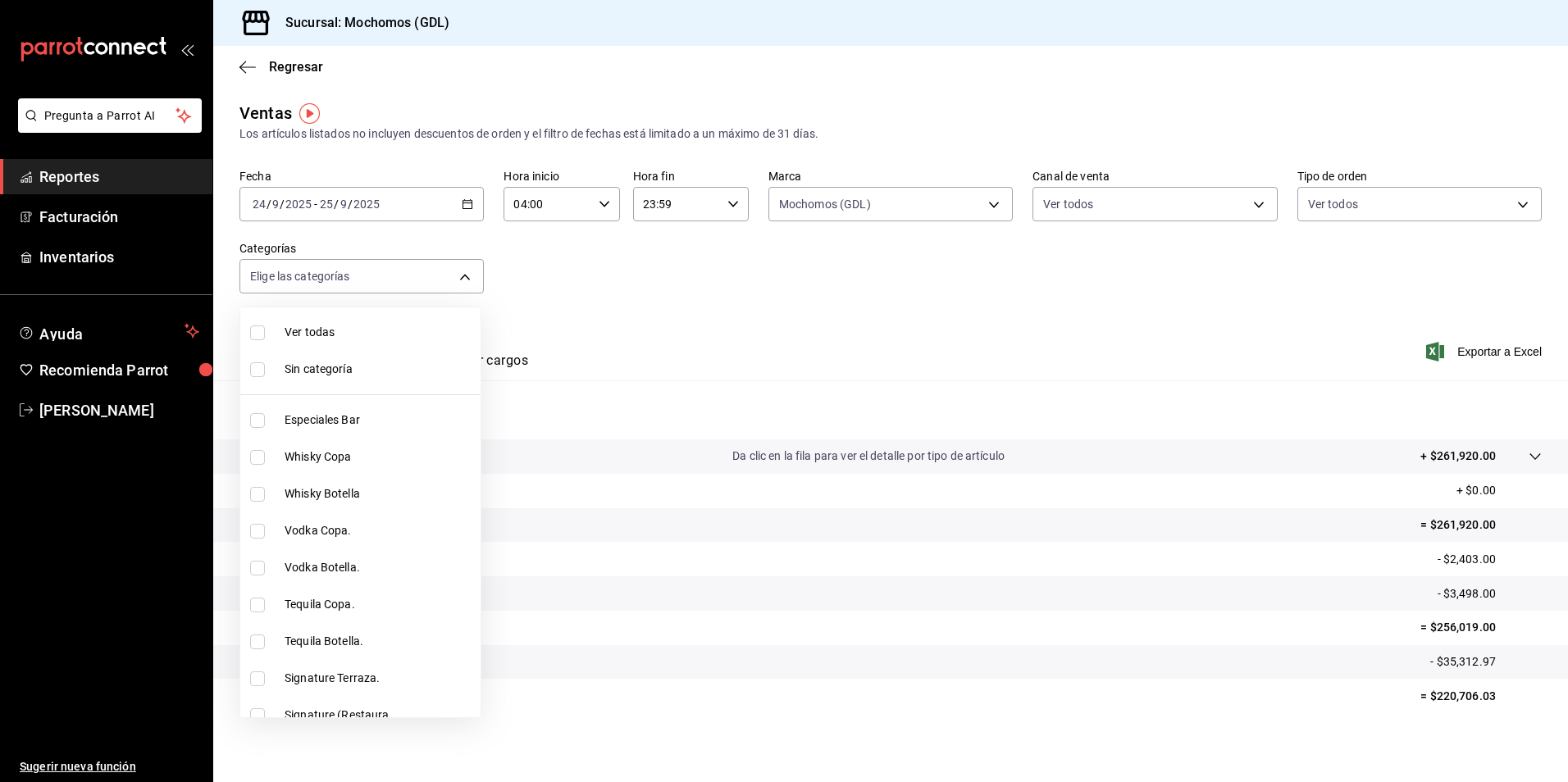
checkbox input "true"
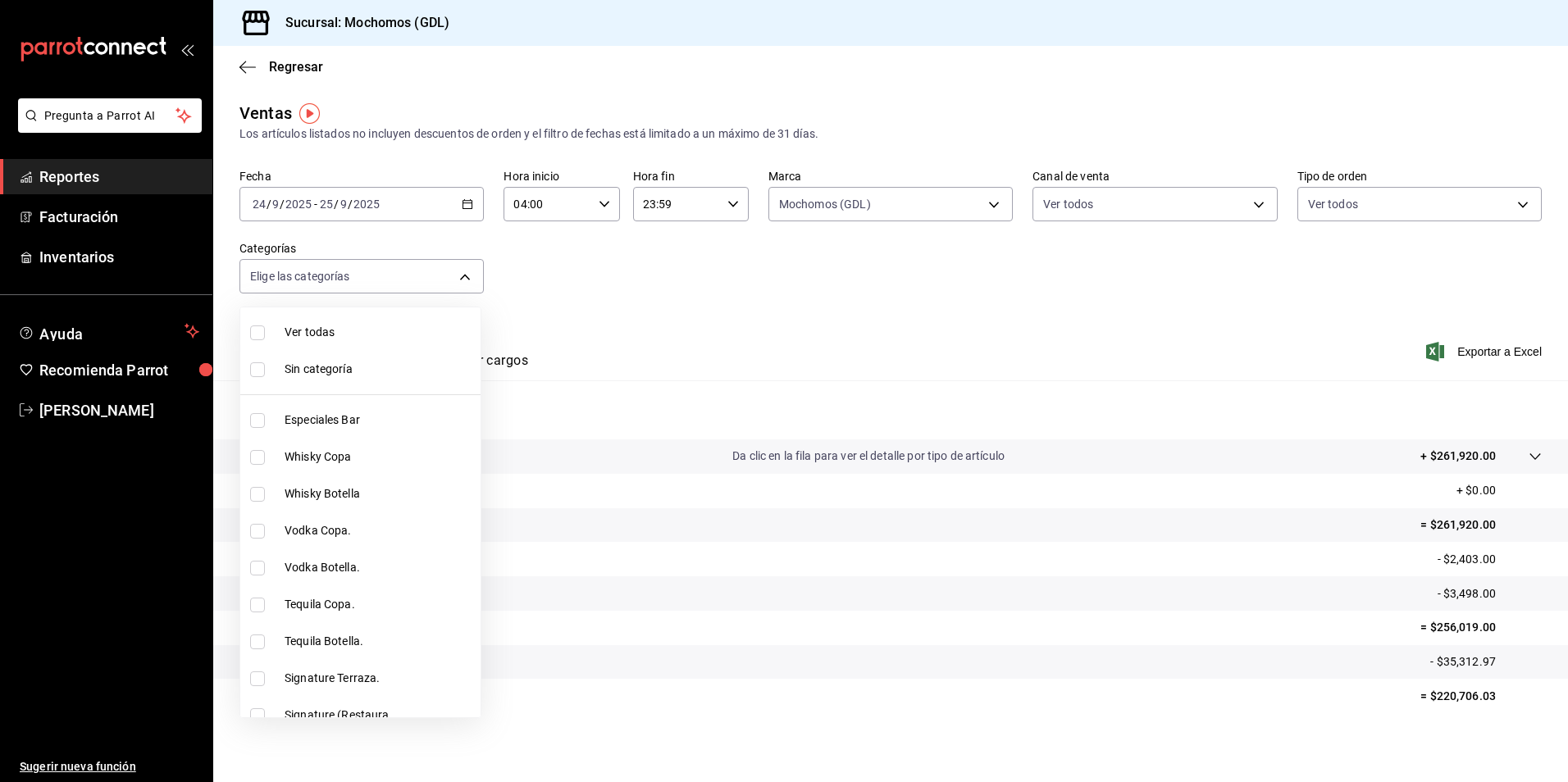
checkbox input "true"
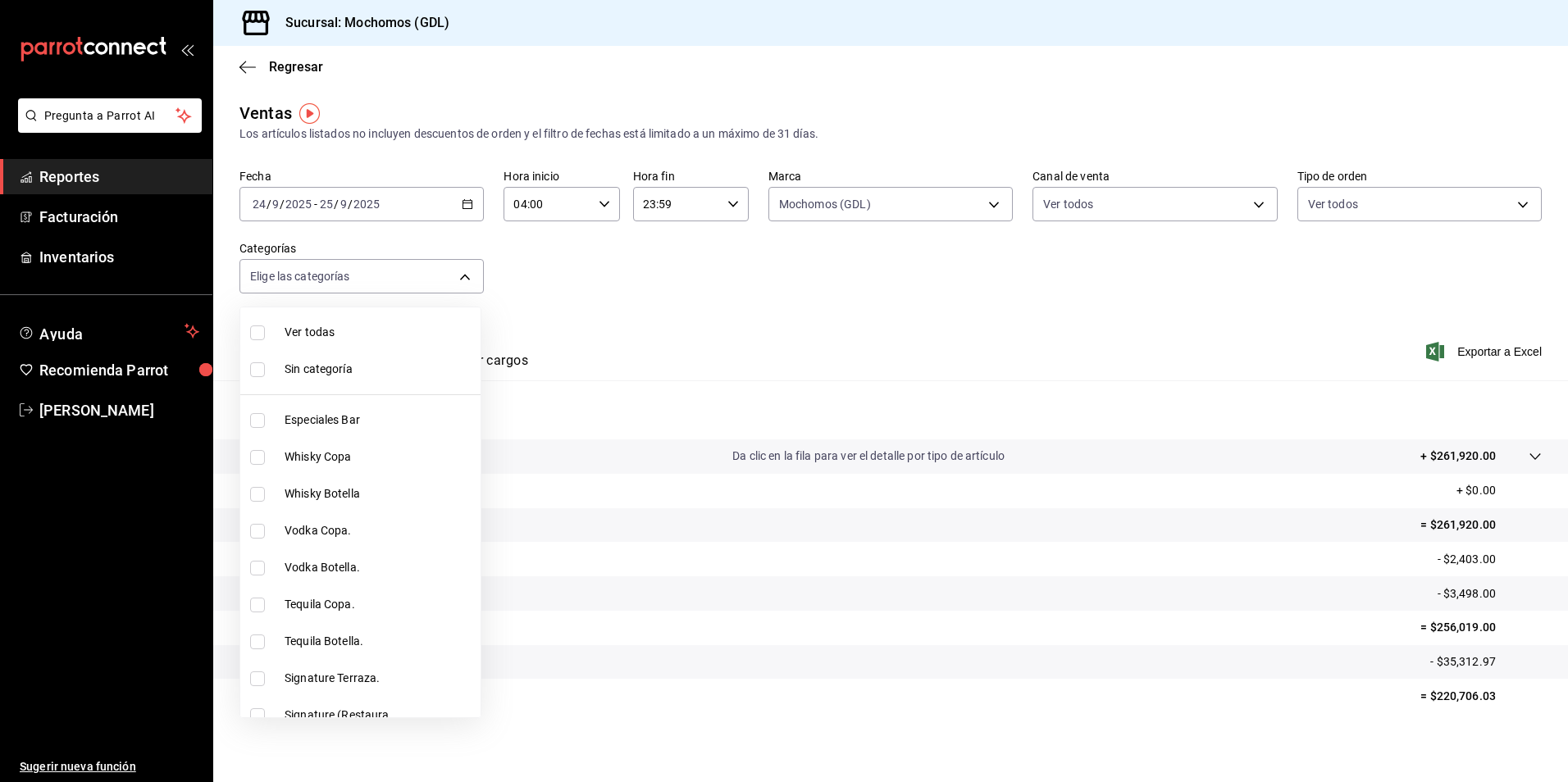
checkbox input "true"
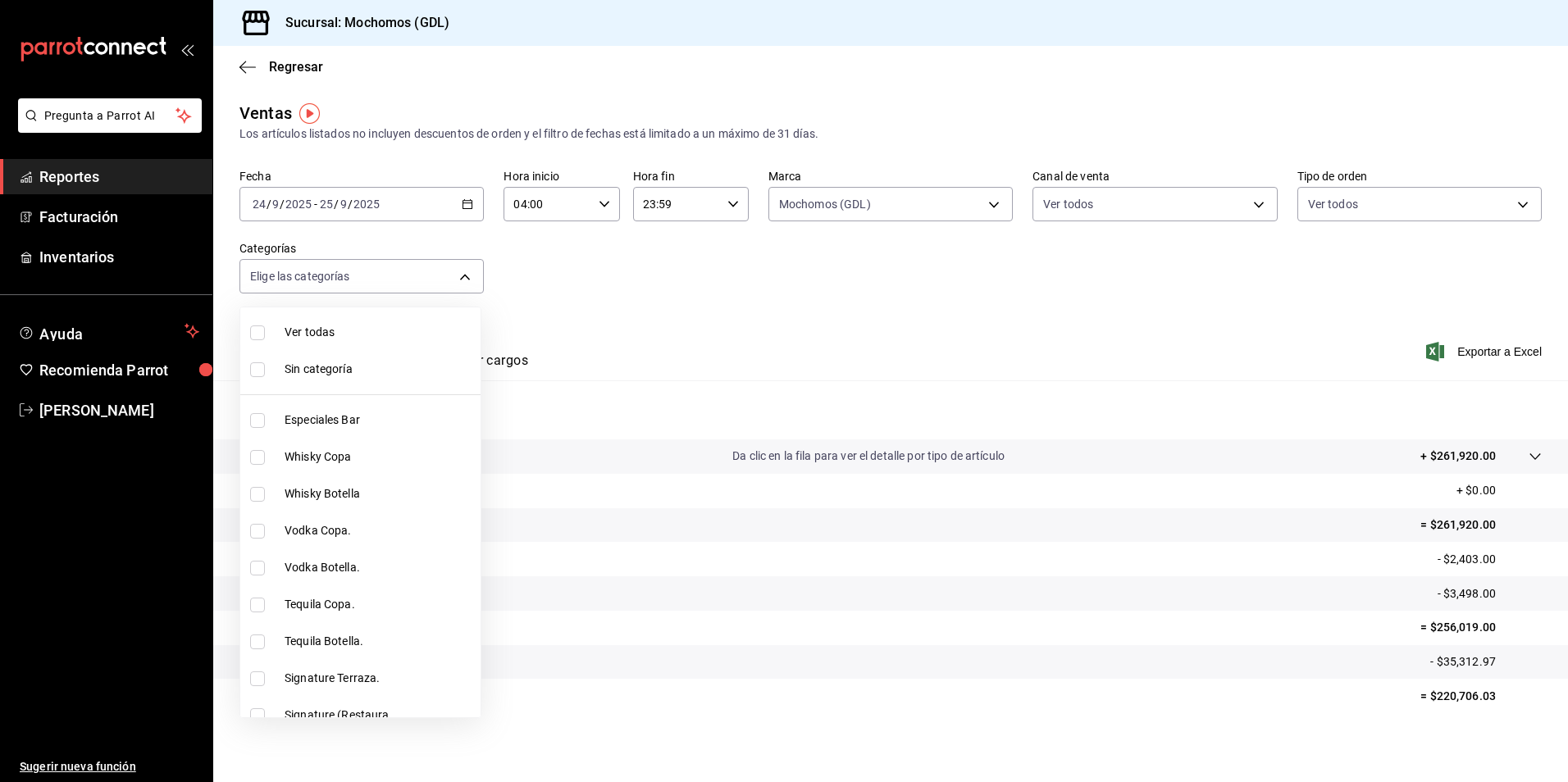
checkbox input "true"
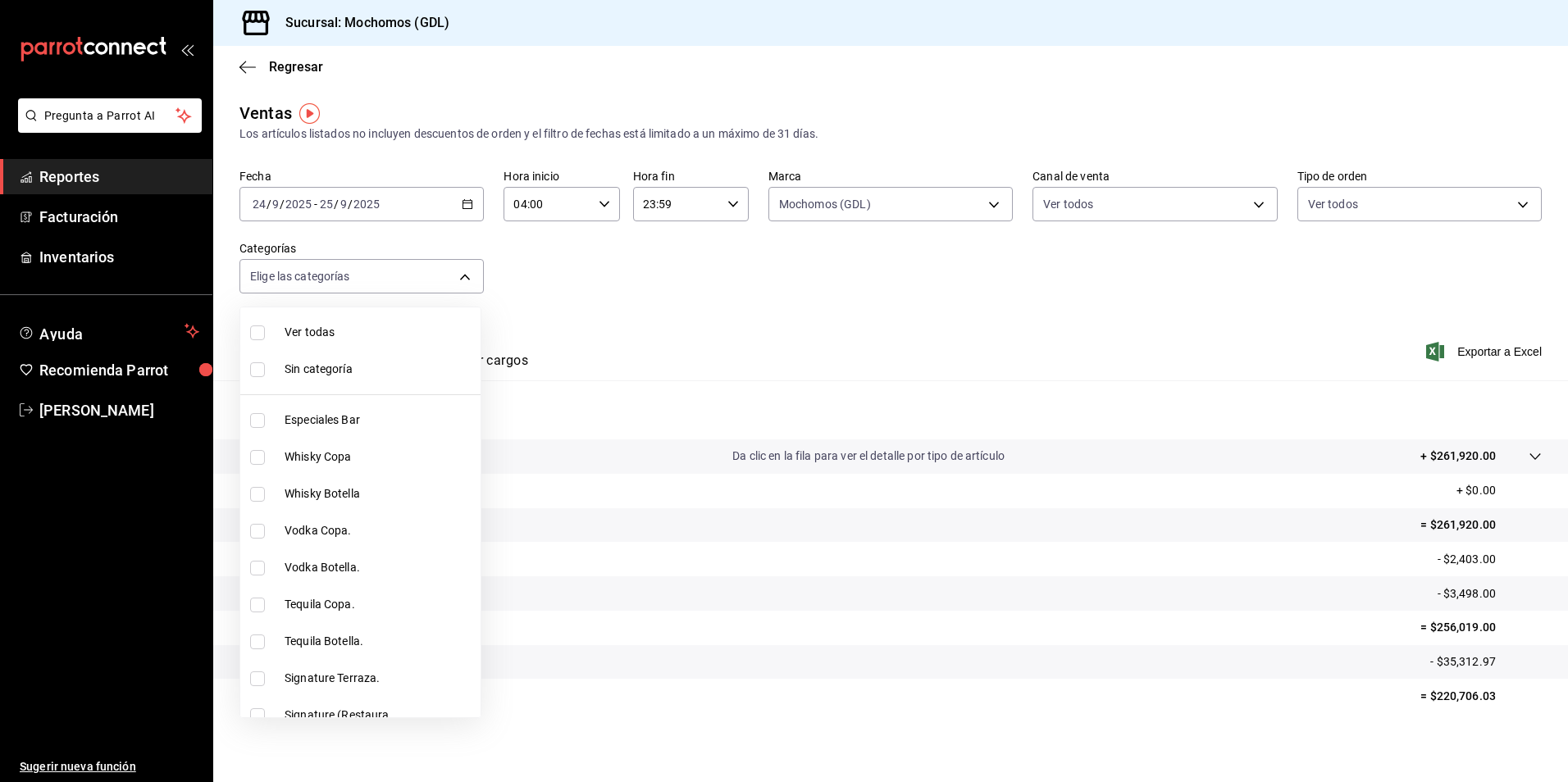
checkbox input "true"
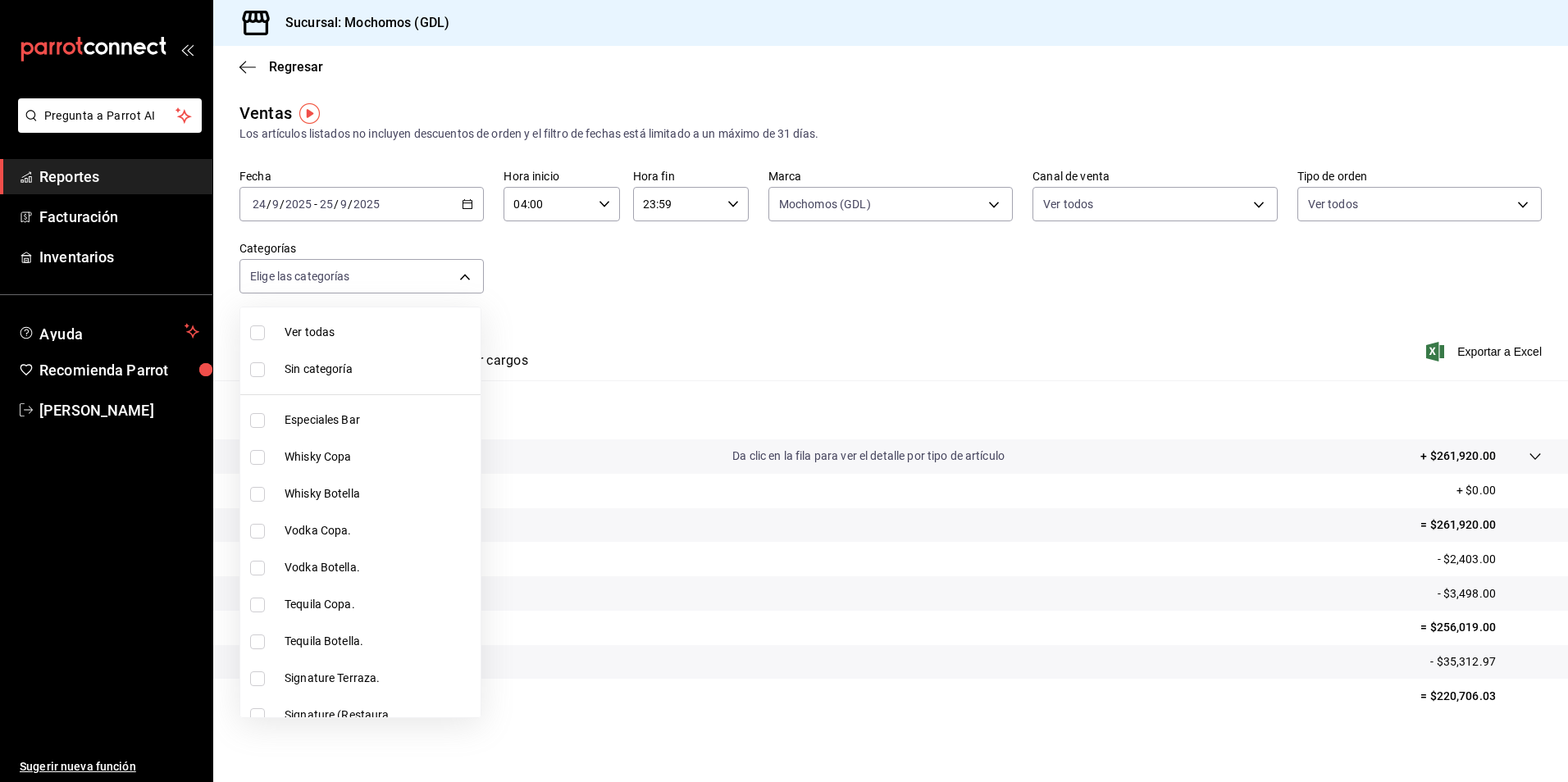
checkbox input "true"
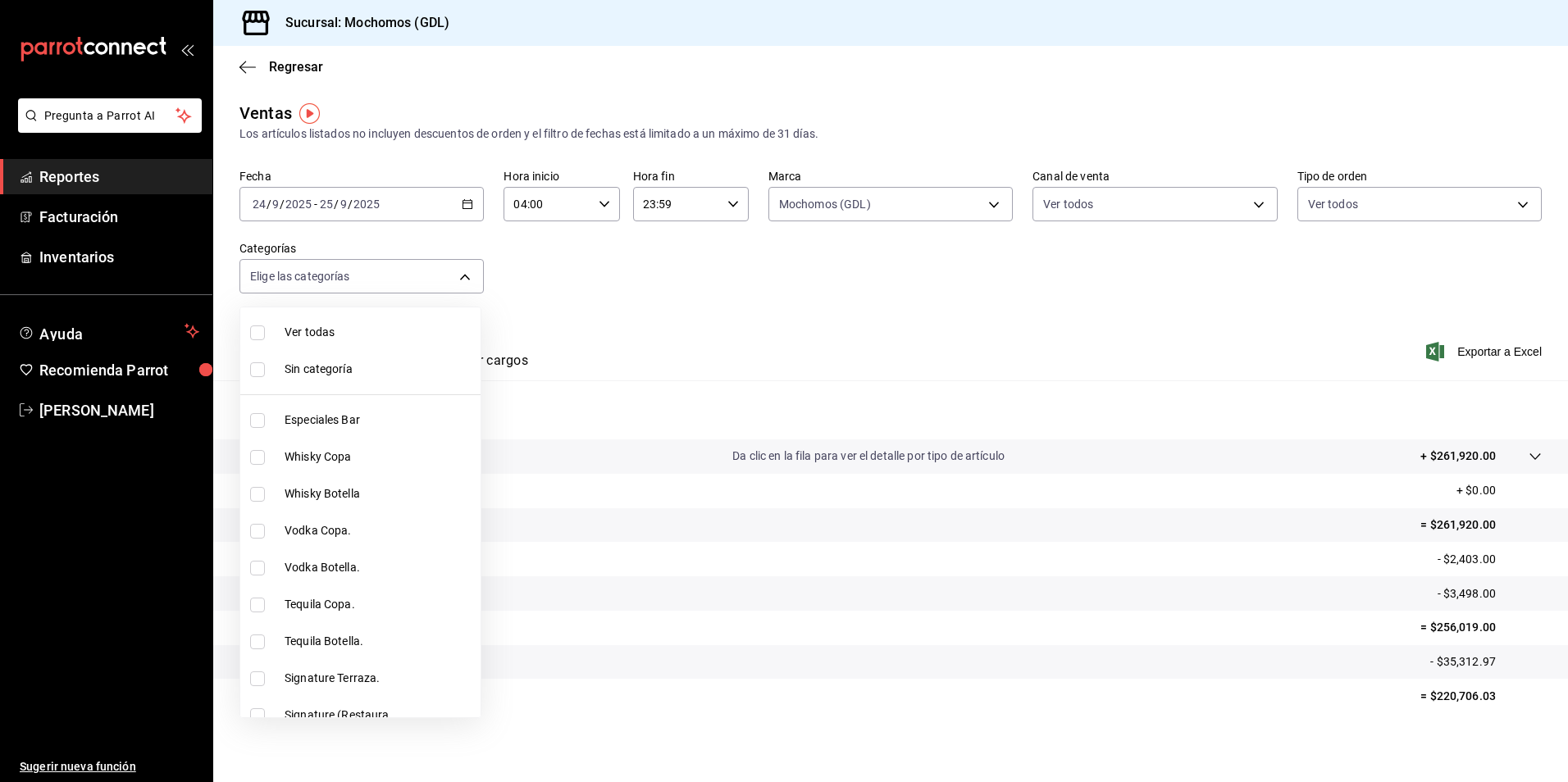
checkbox input "true"
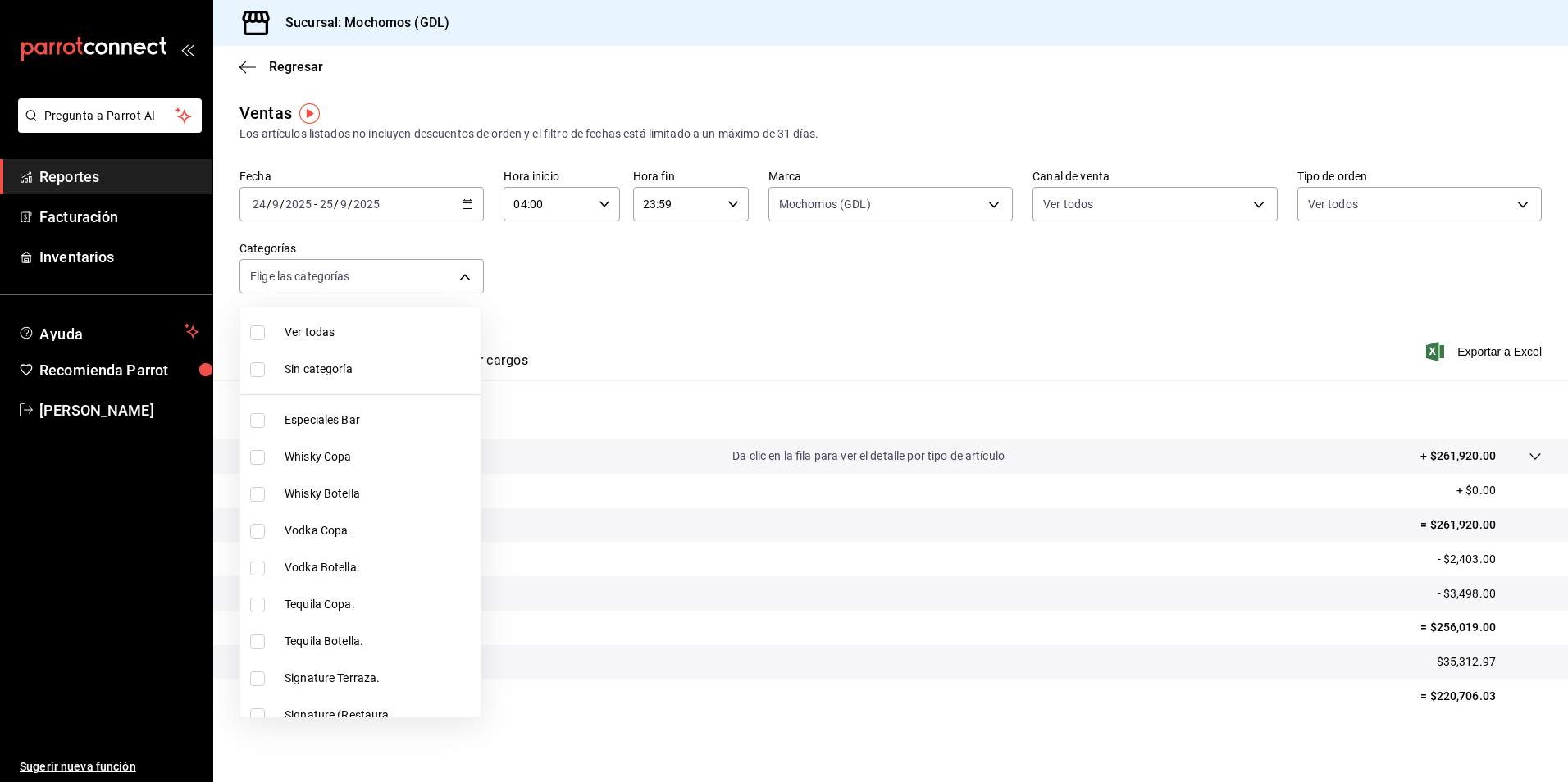
checkbox input "true"
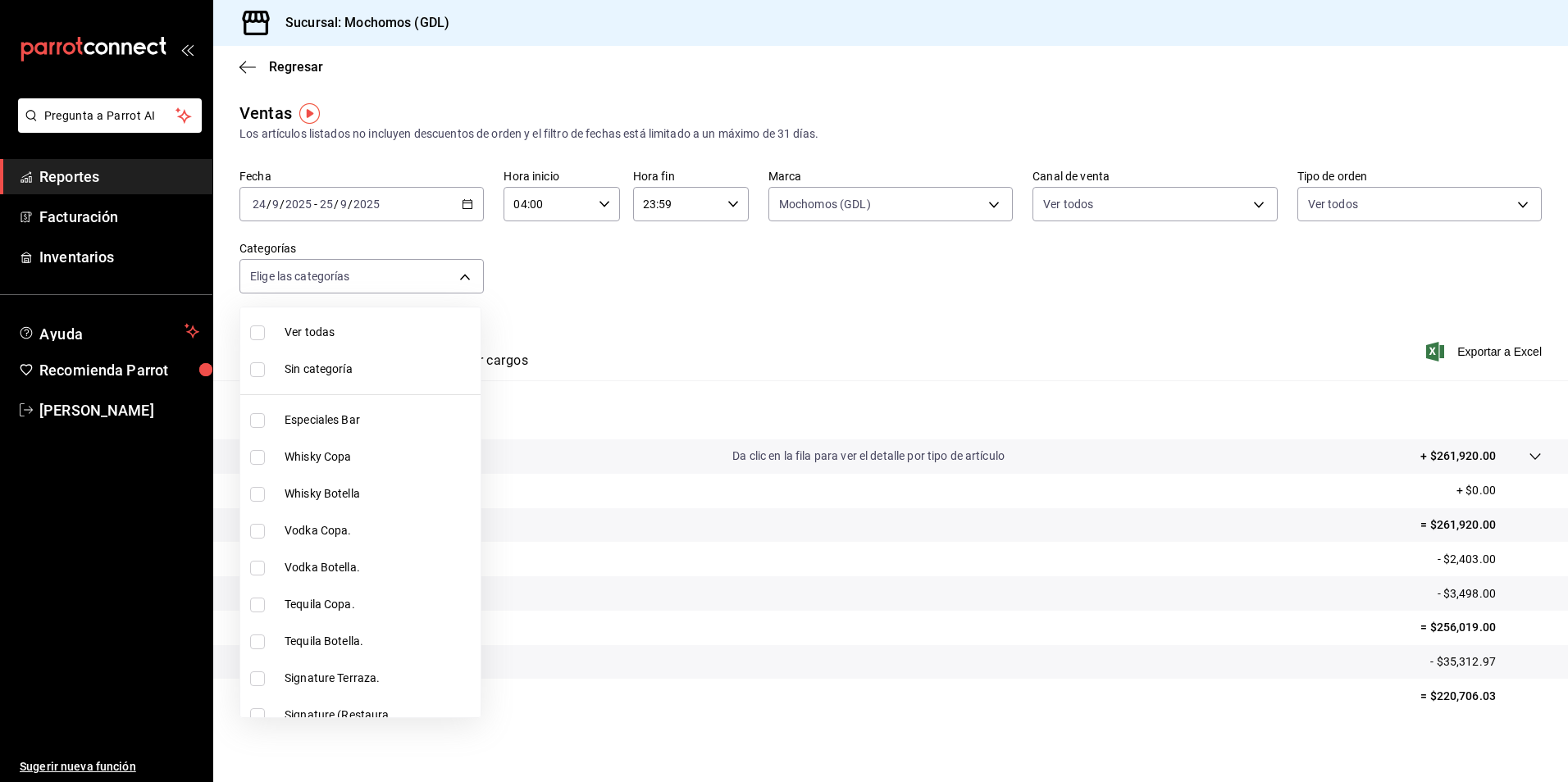
checkbox input "true"
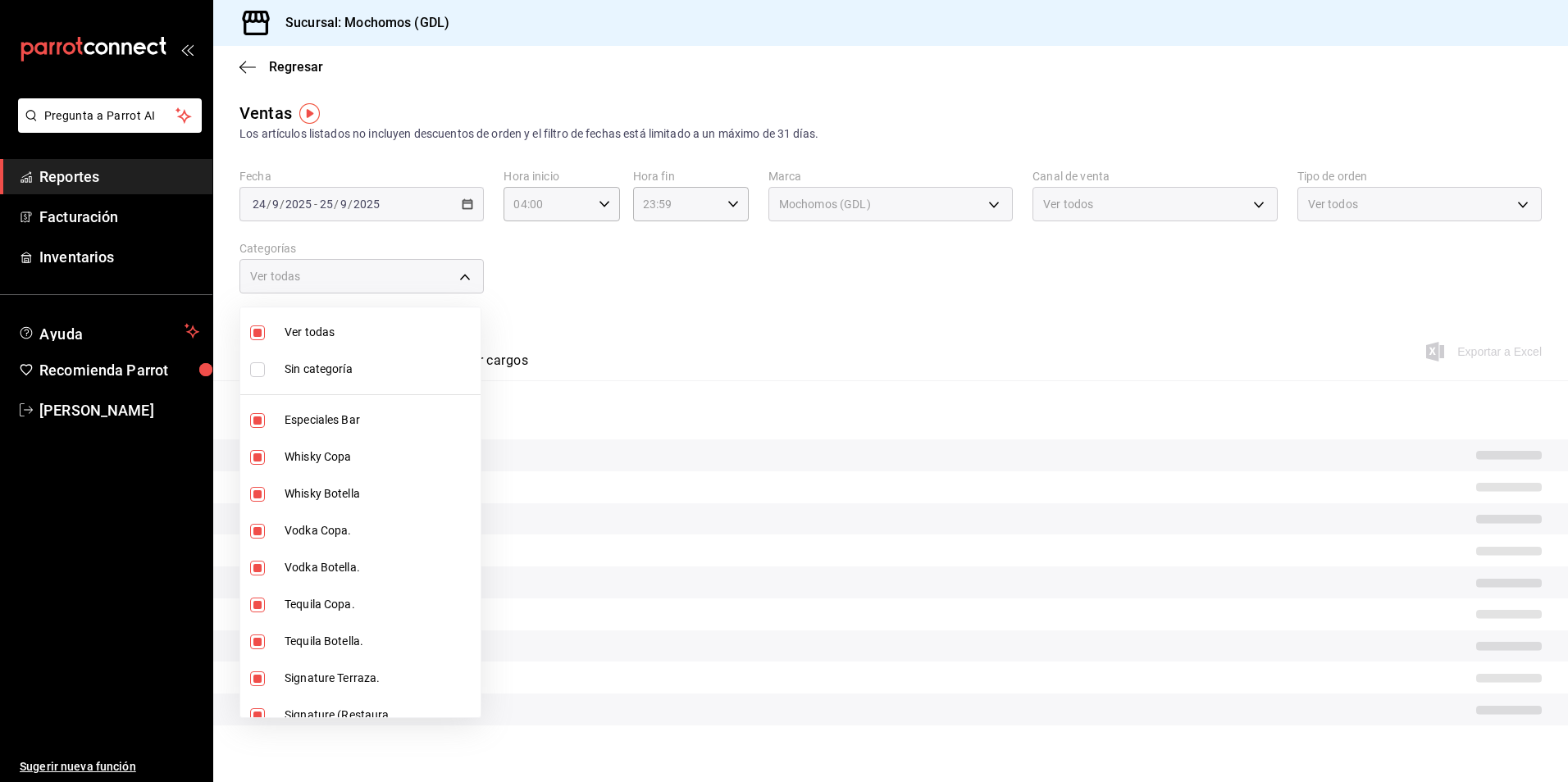
click at [375, 363] on span "Sin categoría" at bounding box center [379, 369] width 190 height 17
checkbox input "true"
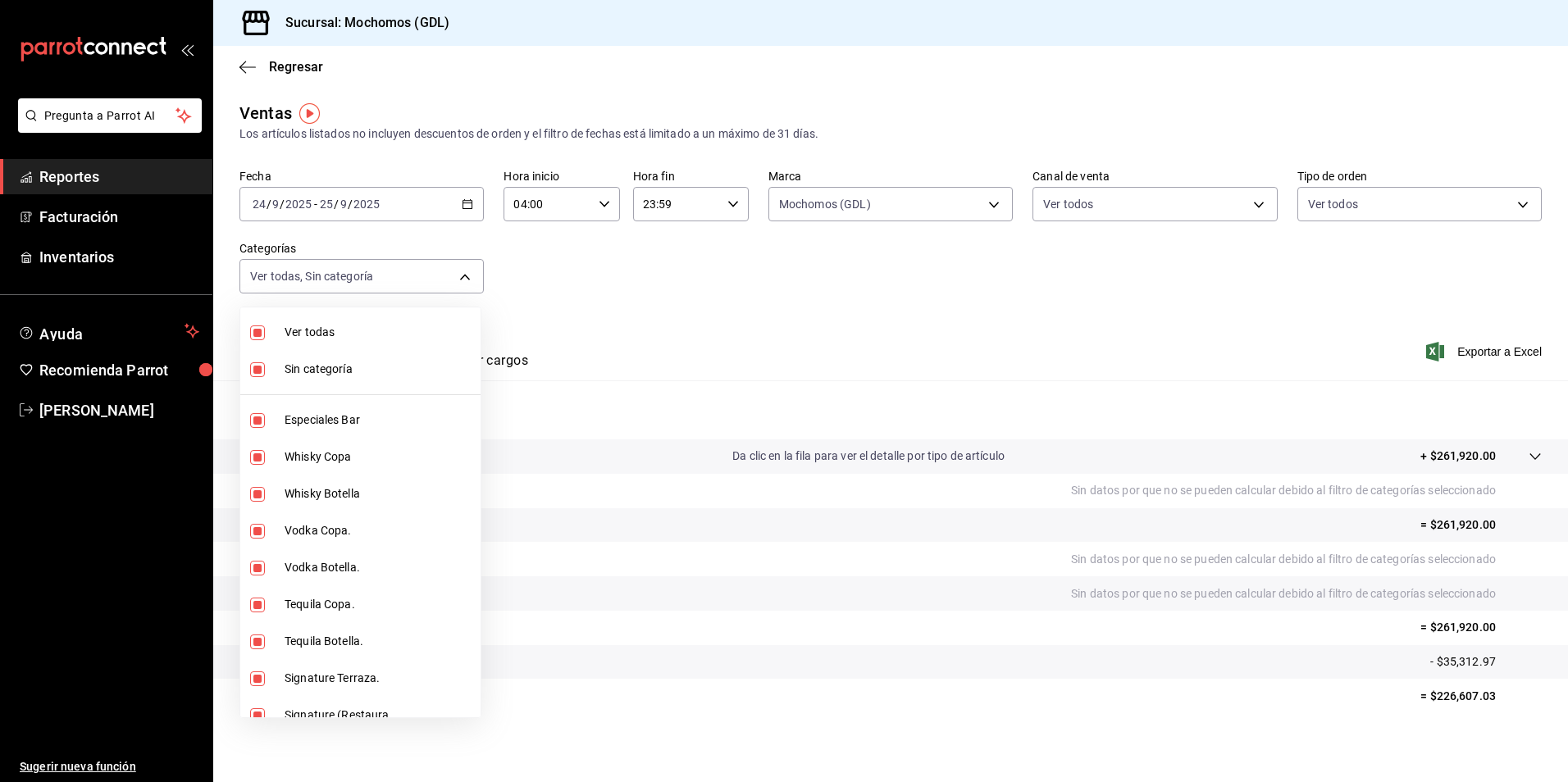
click at [701, 280] on div at bounding box center [784, 391] width 1568 height 782
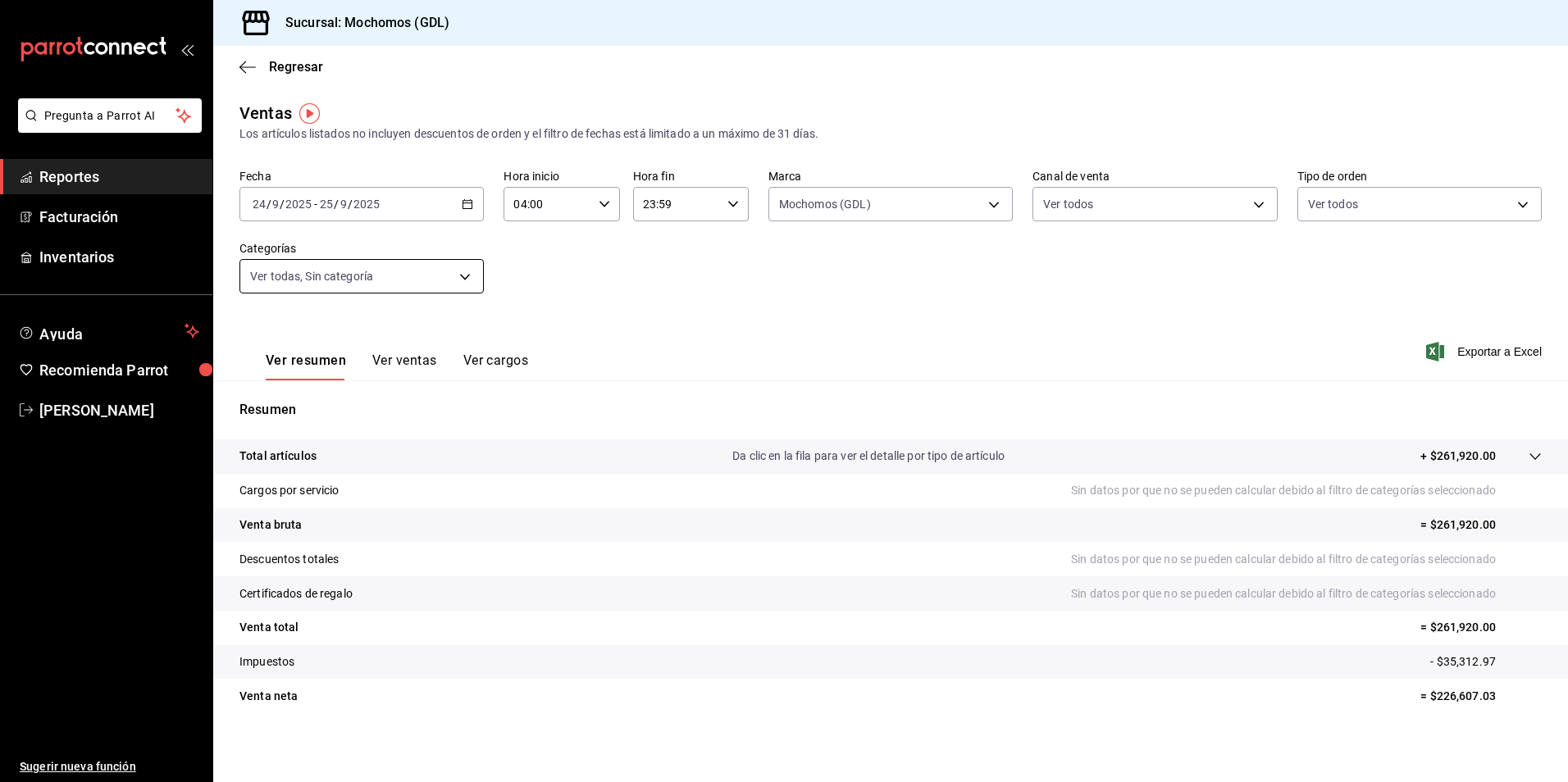
click at [441, 272] on body "Pregunta a Parrot AI Reportes Facturación Inventarios Ayuda Recomienda Parrot […" at bounding box center [784, 391] width 1568 height 782
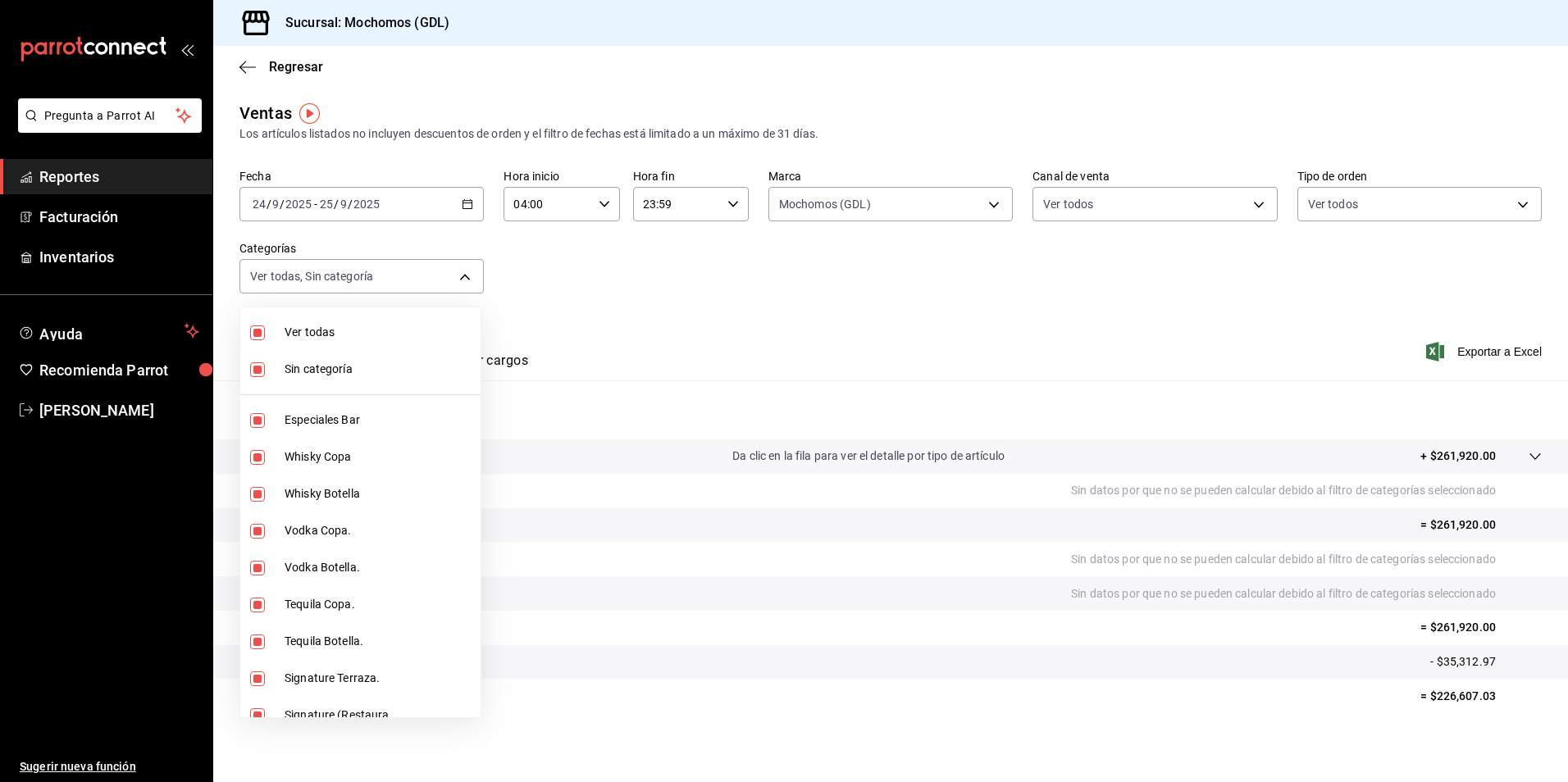
click at [312, 369] on span "Sin categoría" at bounding box center [379, 369] width 190 height 17
click at [368, 371] on span "Sin categoría" at bounding box center [379, 369] width 190 height 17
checkbox input "true"
click at [1044, 210] on div at bounding box center [784, 391] width 1568 height 782
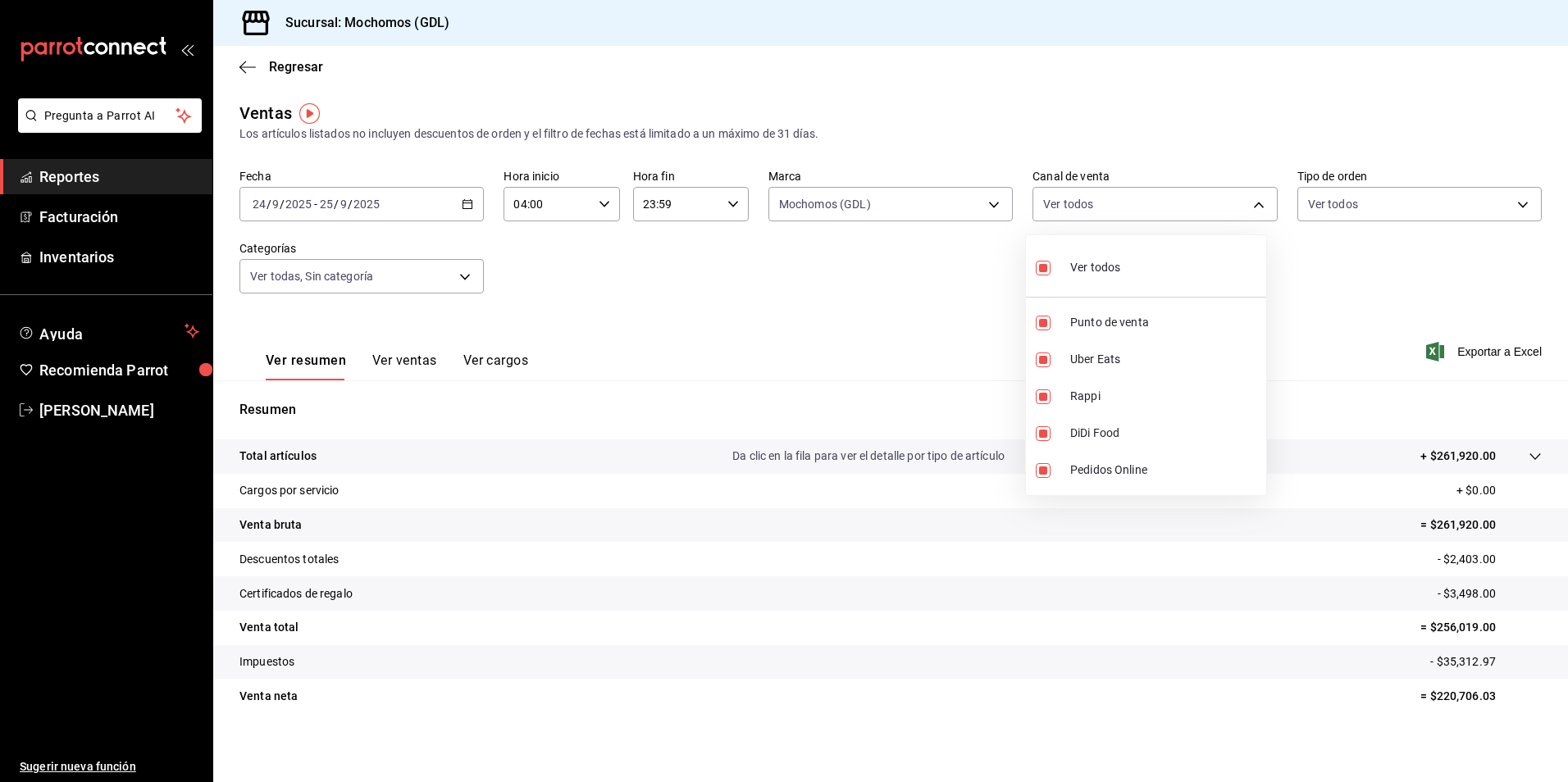
click at [1044, 210] on body "Pregunta a Parrot AI Reportes Facturación Inventarios Ayuda Recomienda Parrot […" at bounding box center [784, 391] width 1568 height 782
click at [1053, 475] on label at bounding box center [1046, 471] width 21 height 14
click at [1051, 475] on input "checkbox" at bounding box center [1043, 471] width 14 height 14
checkbox input "true"
type input "PARROT,UBER_EATS,RAPPI,DIDI_FOOD,ONLINE"
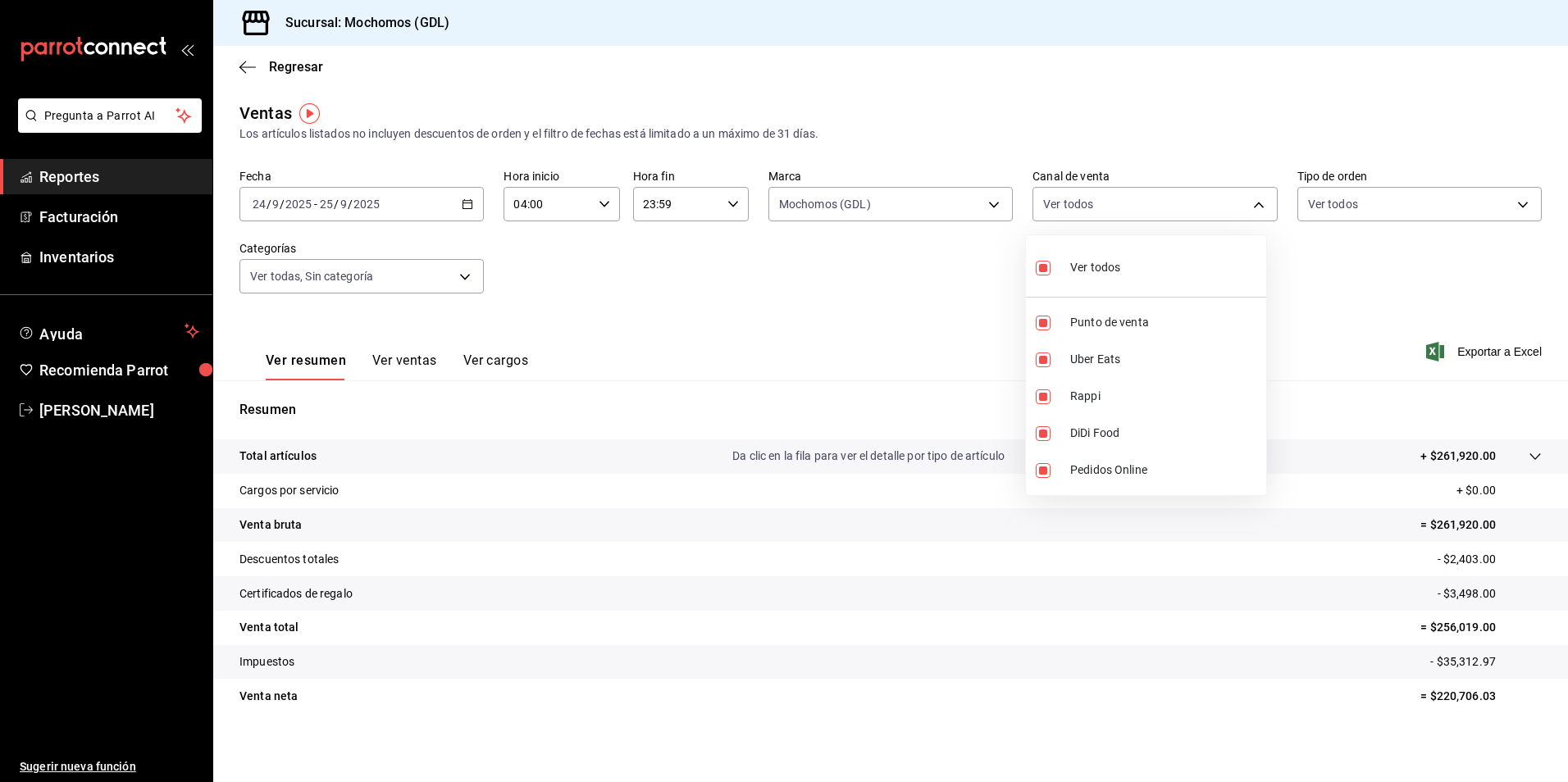
checkbox input "true"
click at [882, 330] on div at bounding box center [784, 391] width 1568 height 782
click at [886, 210] on body "Pregunta a Parrot AI Reportes Facturación Inventarios Ayuda Recomienda Parrot […" at bounding box center [784, 391] width 1568 height 782
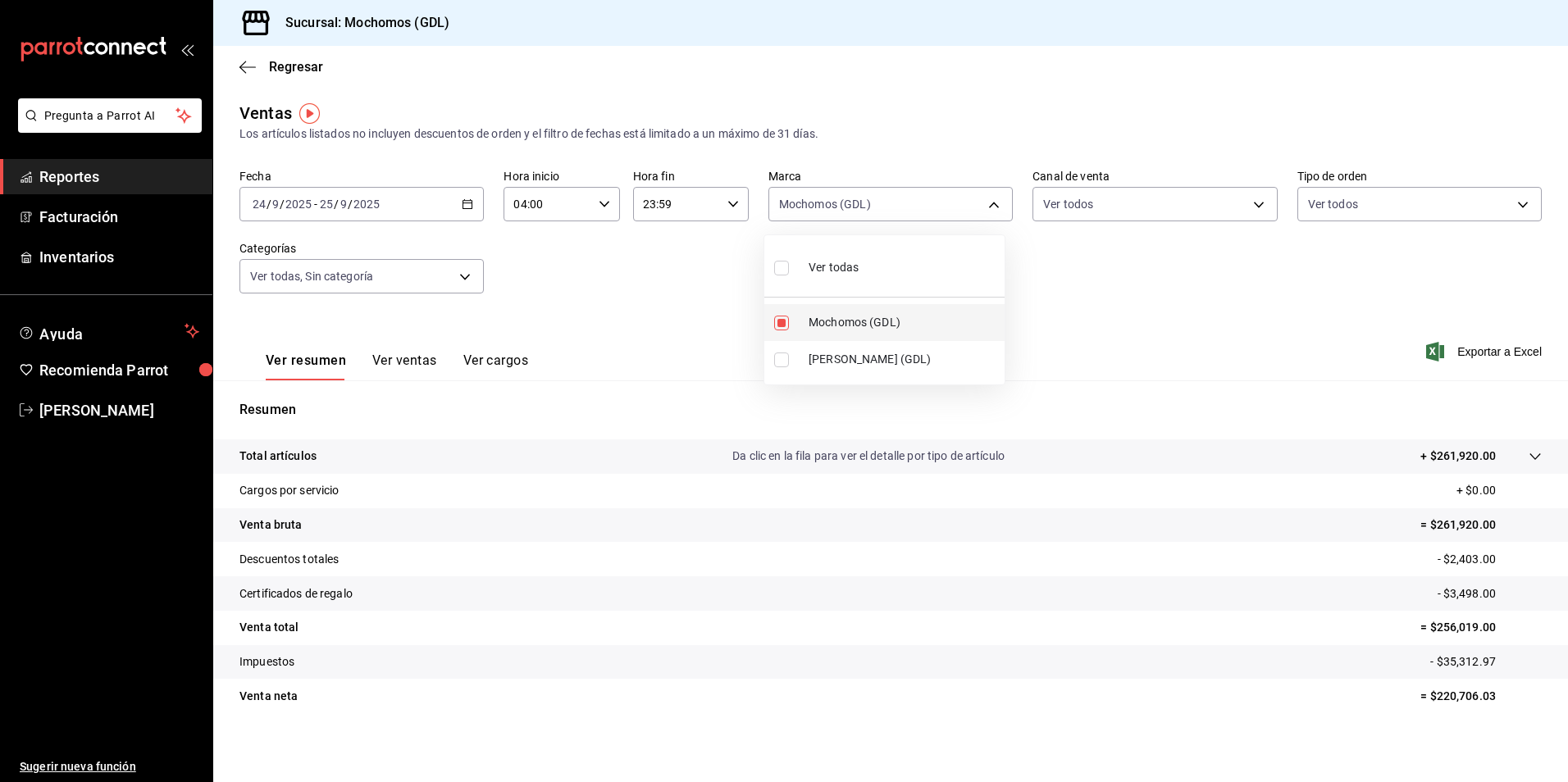
click at [839, 335] on li "Mochomos (GDL)" at bounding box center [884, 322] width 240 height 37
checkbox input "false"
click at [826, 358] on span "[PERSON_NAME] (GDL)" at bounding box center [903, 359] width 190 height 17
type input "9cac9703-0c5a-4d8b-addd-5b6b571d65b9"
checkbox input "true"
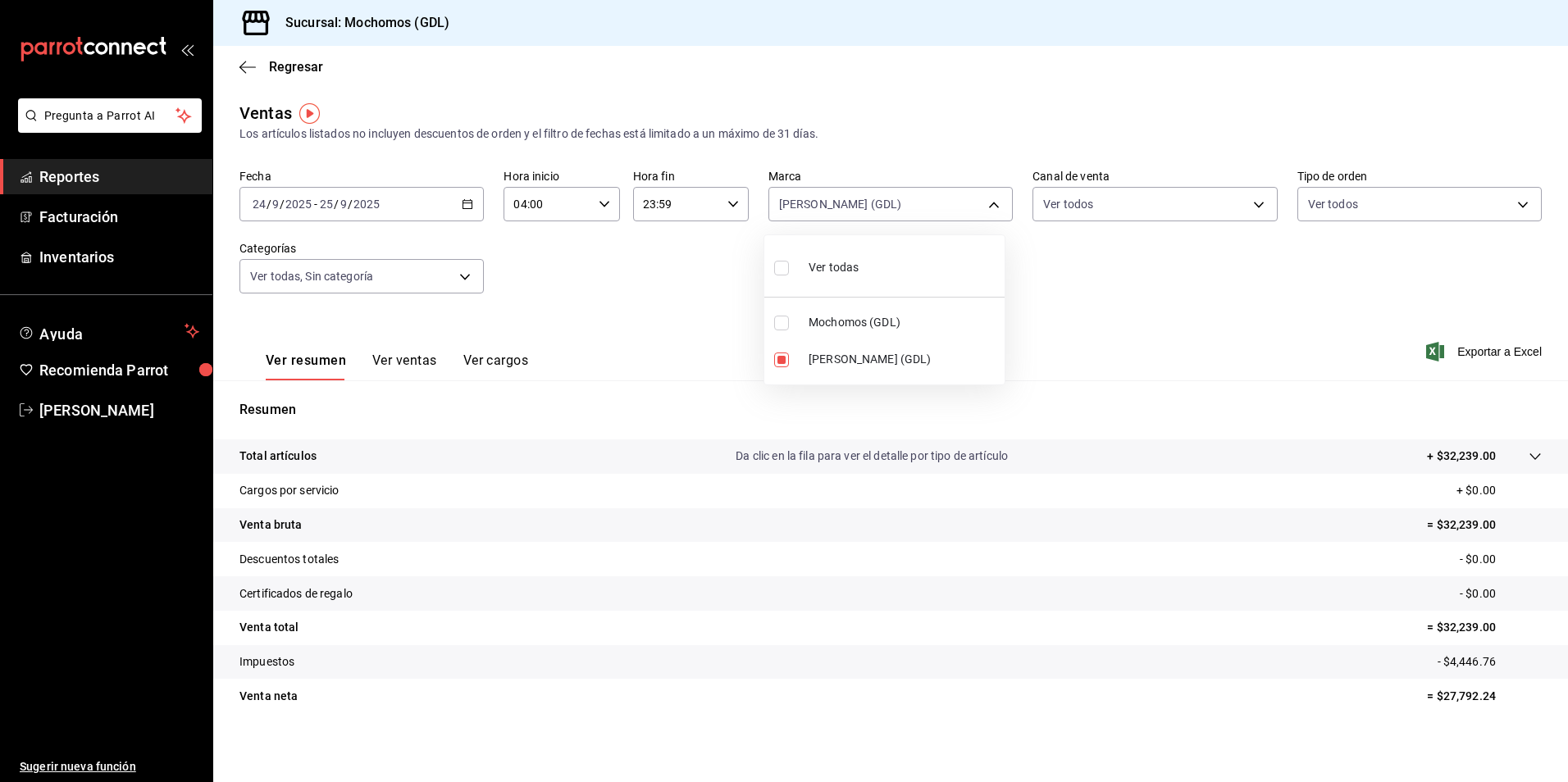
click at [1045, 339] on div at bounding box center [784, 391] width 1568 height 782
click at [935, 210] on body "Pregunta a Parrot AI Reportes Facturación Inventarios Ayuda Recomienda Parrot […" at bounding box center [784, 391] width 1568 height 782
click at [857, 349] on li "[PERSON_NAME] (GDL)" at bounding box center [884, 359] width 240 height 37
checkbox input "false"
click at [857, 349] on li "[PERSON_NAME] (GDL)" at bounding box center [884, 359] width 240 height 37
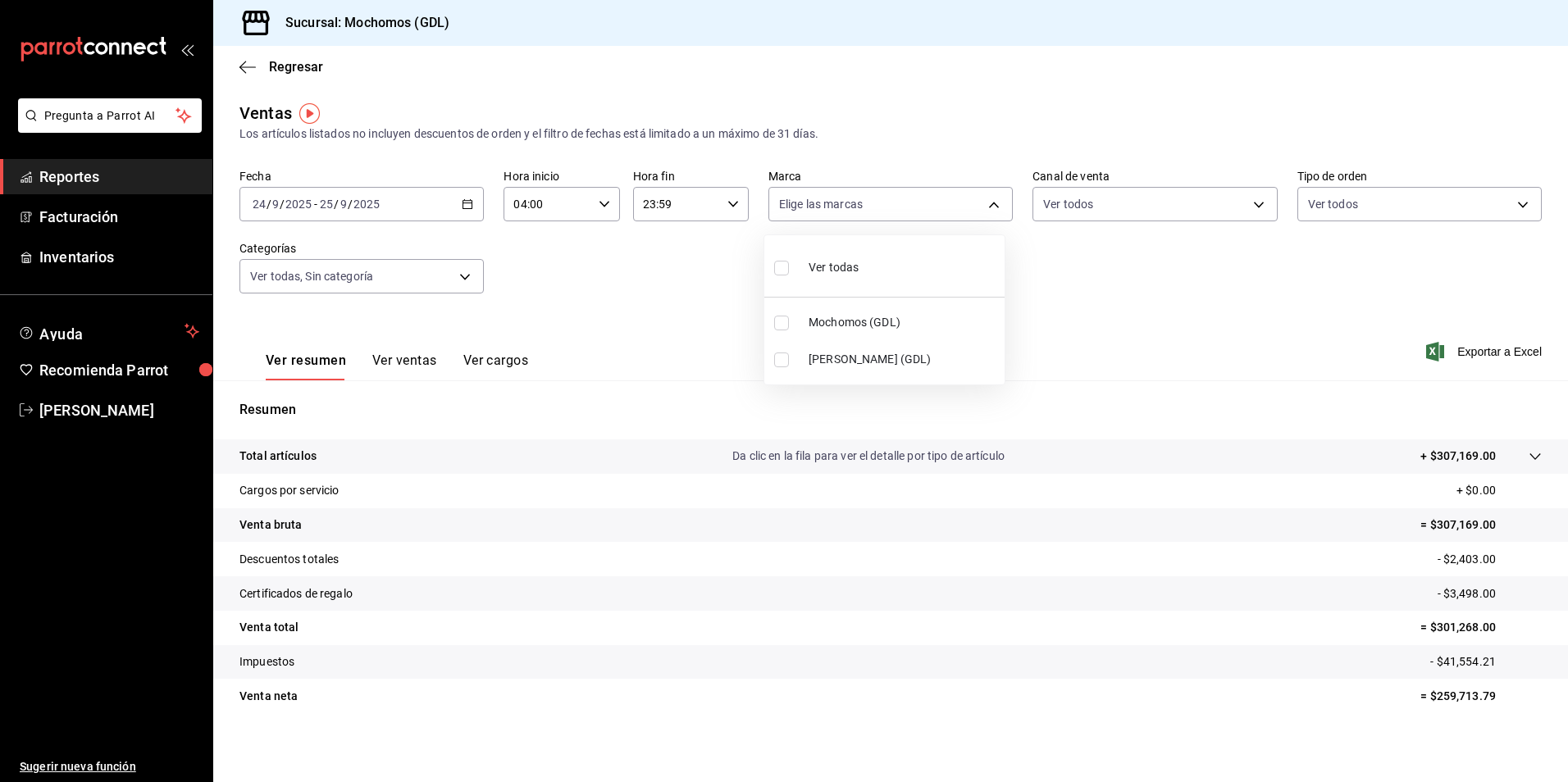
type input "9cac9703-0c5a-4d8b-addd-5b6b571d65b9"
checkbox input "true"
click at [848, 263] on span "Ver todas" at bounding box center [833, 268] width 50 height 17
type input "36c25d4a-7cb0-456c-a434-e981d54830bc,9cac9703-0c5a-4d8b-addd-5b6b571d65b9"
checkbox input "true"
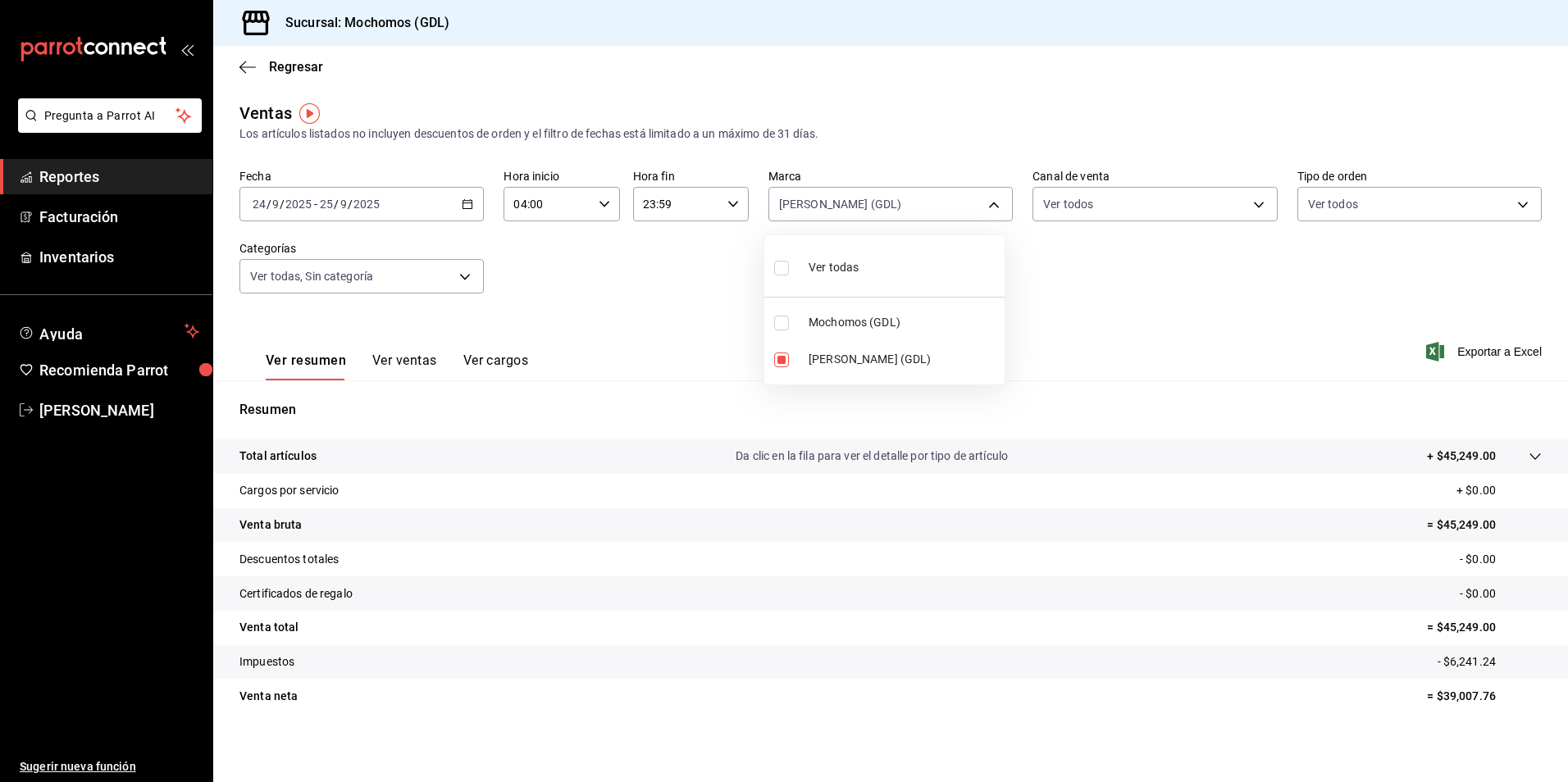
checkbox input "true"
click at [1179, 289] on div at bounding box center [784, 391] width 1568 height 782
click at [303, 68] on span "Regresar" at bounding box center [296, 66] width 54 height 15
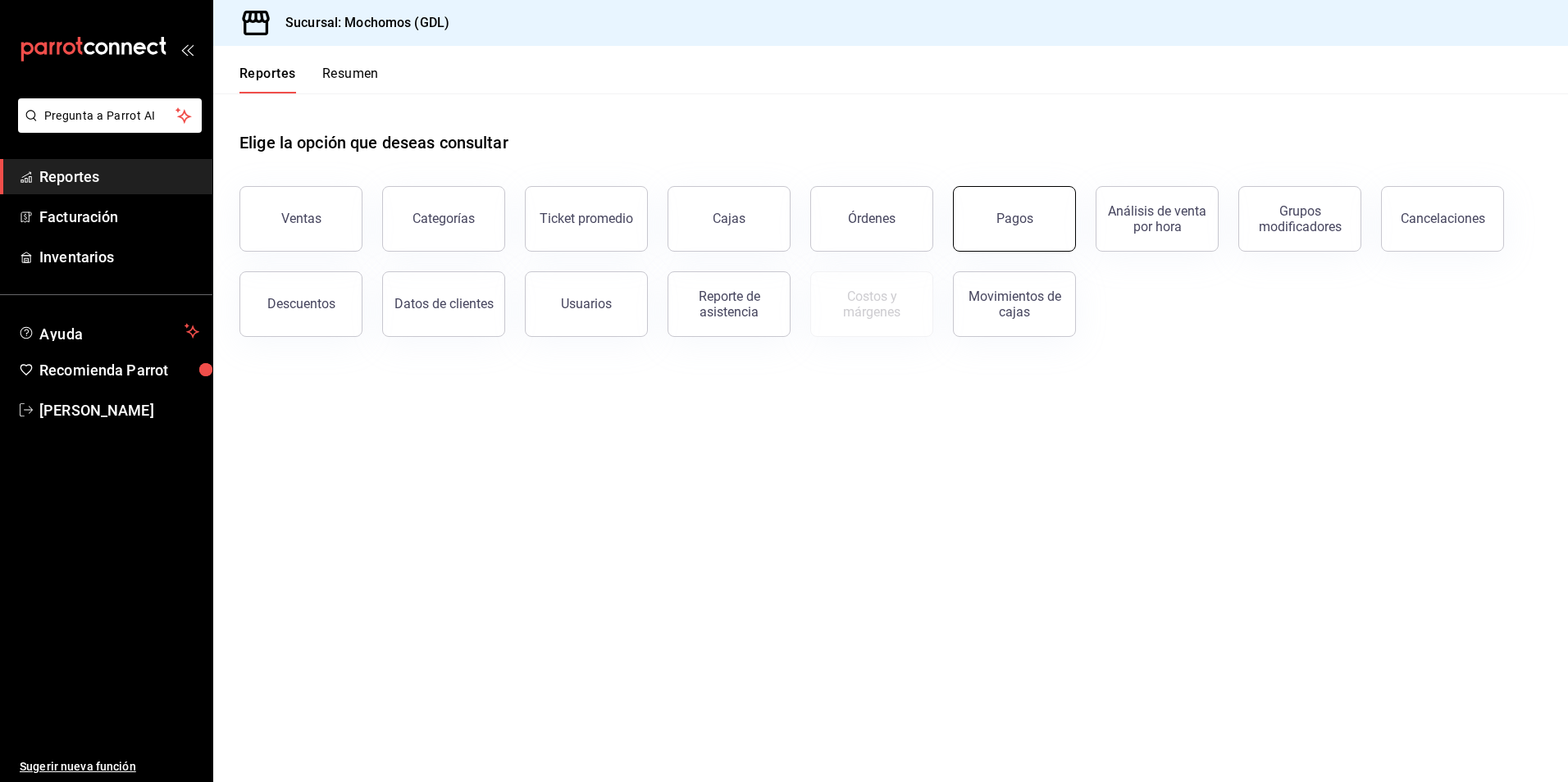
click at [1058, 213] on button "Pagos" at bounding box center [1014, 218] width 123 height 65
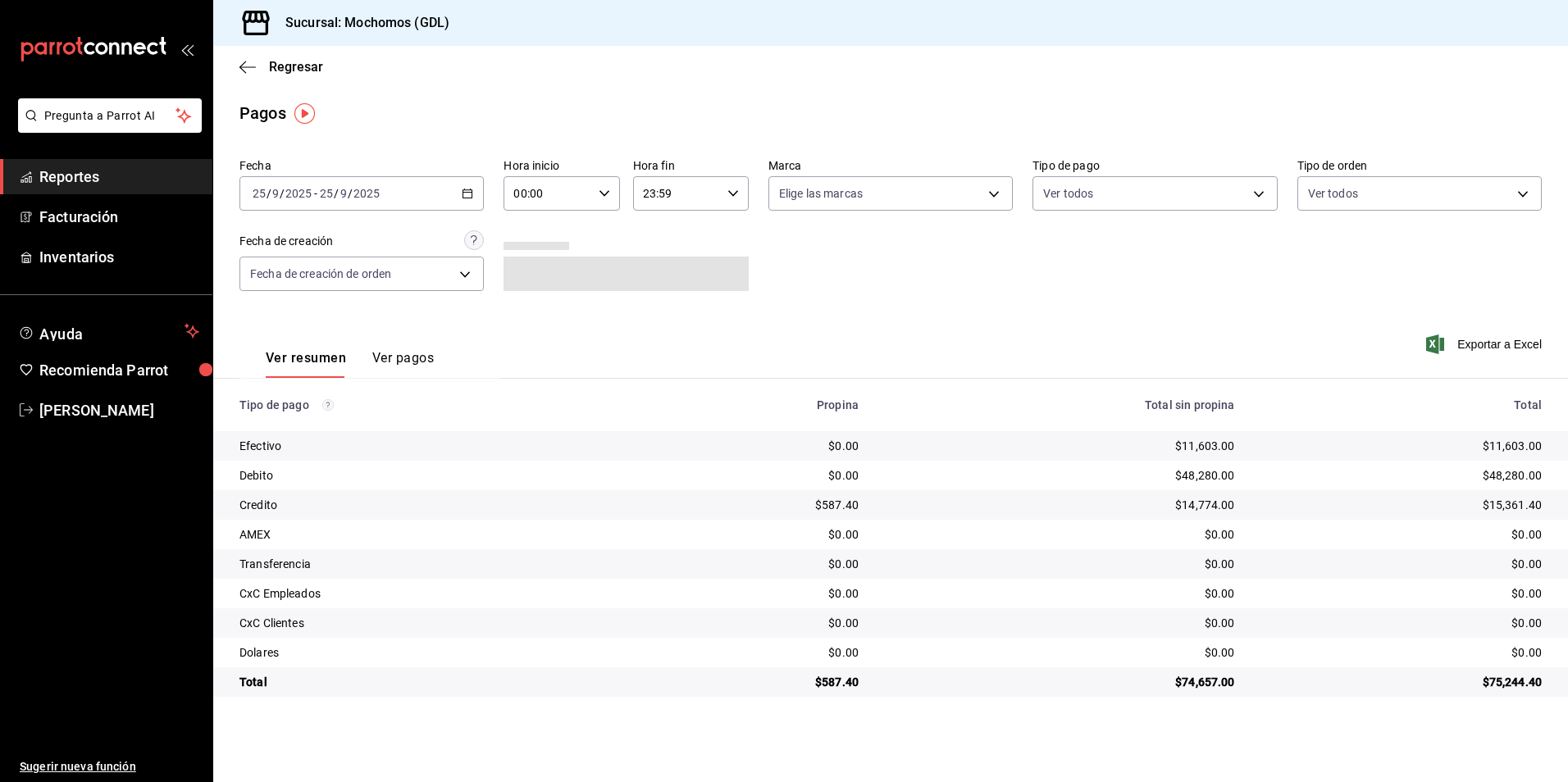
click at [465, 187] on div "[DATE] [DATE] - [DATE] [DATE]" at bounding box center [362, 193] width 244 height 34
click at [289, 418] on li "Rango de fechas" at bounding box center [316, 427] width 153 height 37
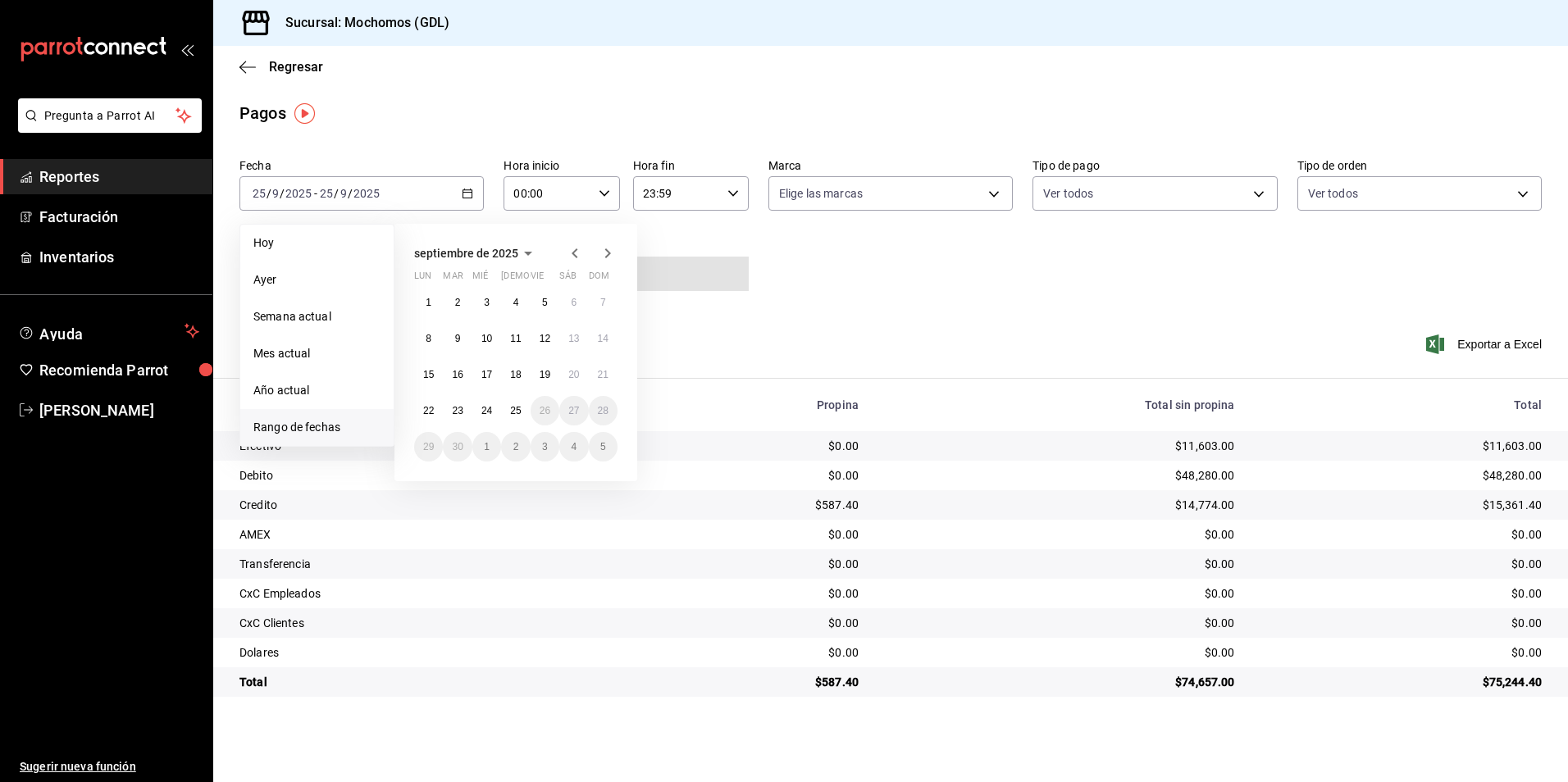
click at [479, 405] on button "24" at bounding box center [487, 411] width 29 height 30
click at [508, 411] on button "25" at bounding box center [516, 411] width 29 height 30
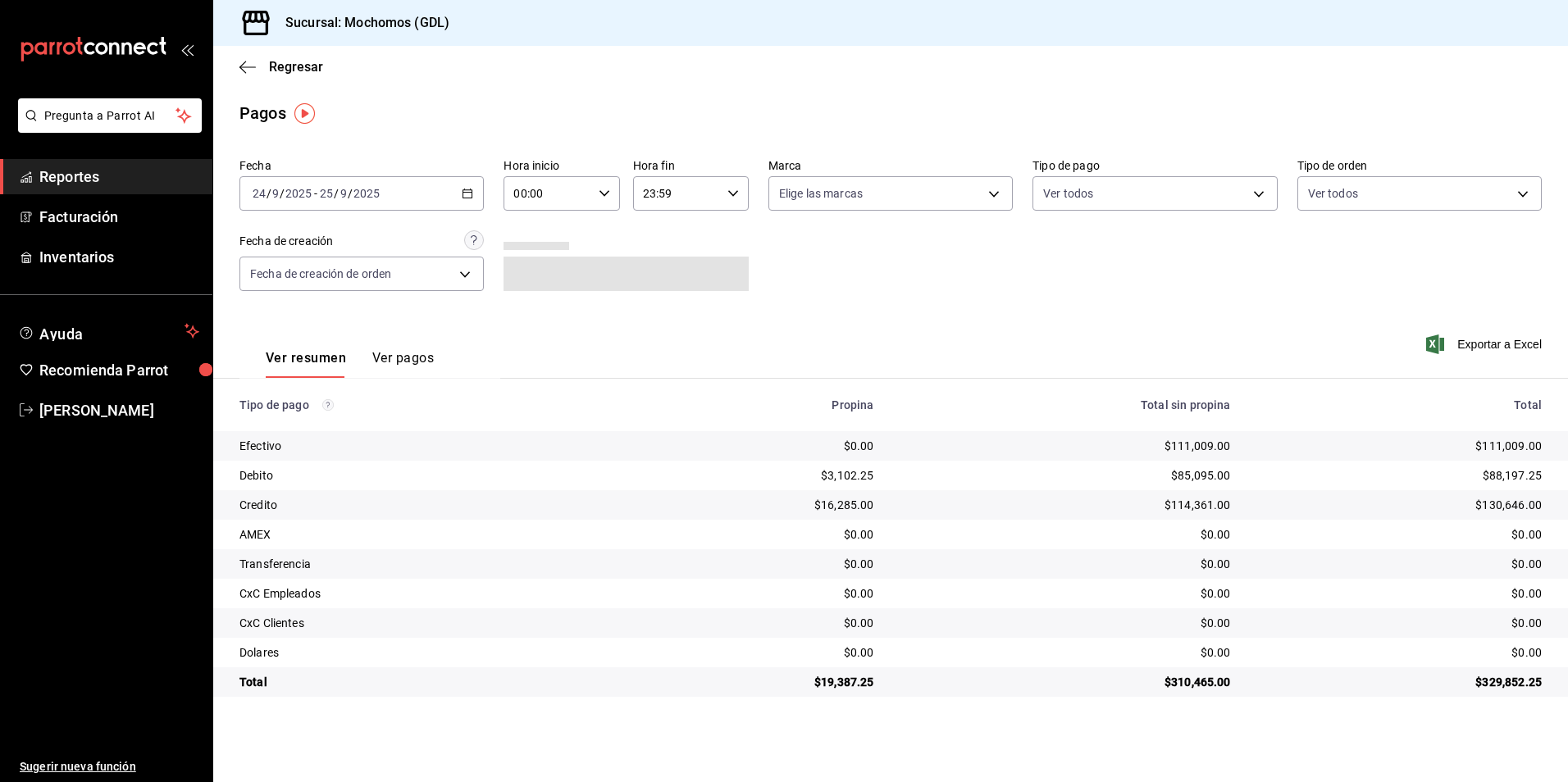
click at [602, 196] on icon "button" at bounding box center [604, 193] width 12 height 12
click at [531, 221] on span "06" at bounding box center [533, 225] width 32 height 13
type input "06:00"
click at [839, 207] on div at bounding box center [784, 391] width 1568 height 782
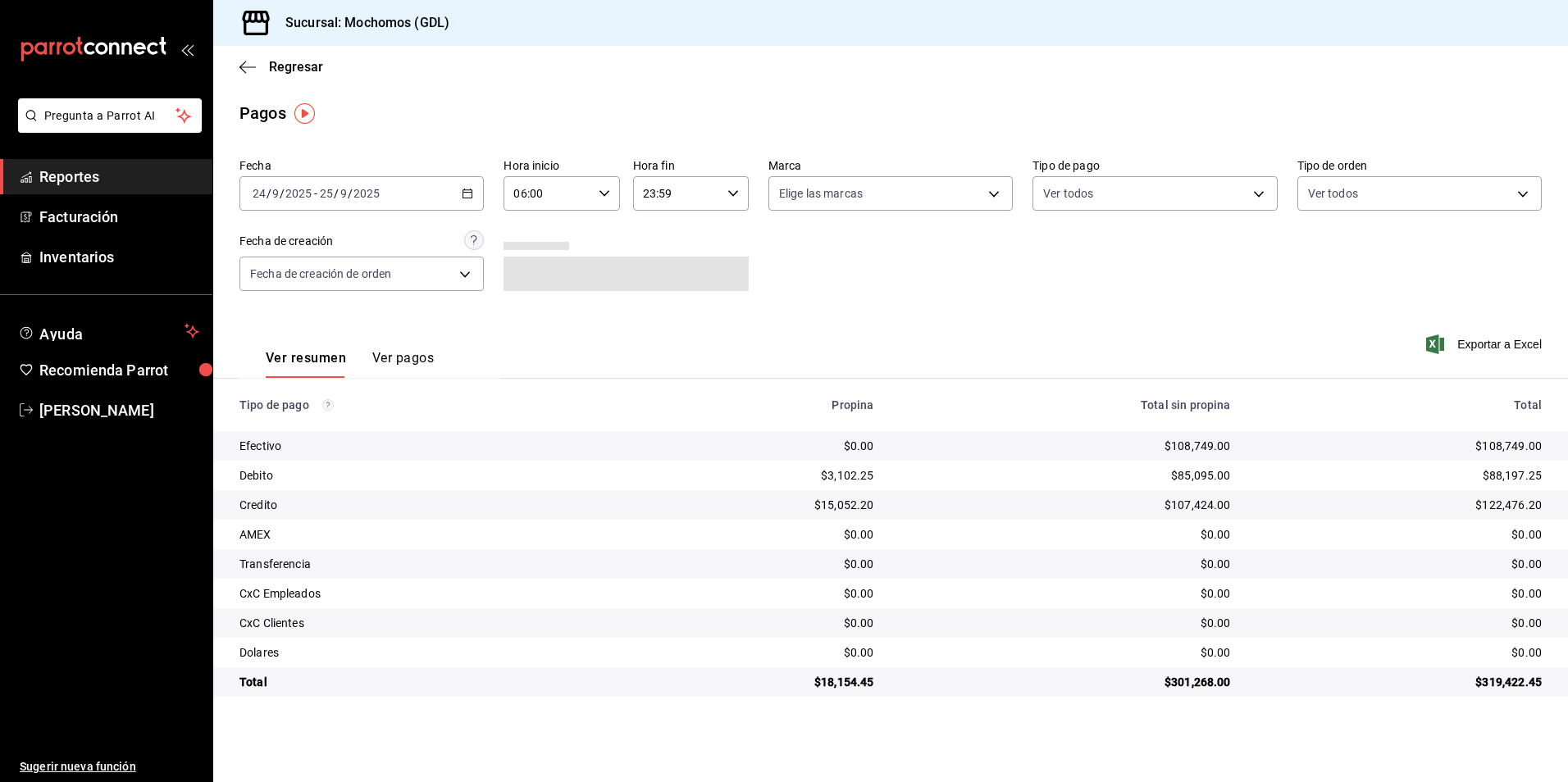
click at [828, 198] on body "Pregunta a Parrot AI Reportes Facturación Inventarios Ayuda Recomienda Parrot […" at bounding box center [784, 391] width 1568 height 782
click at [819, 254] on span "Ver todas" at bounding box center [839, 257] width 50 height 17
type input "36c25d4a-7cb0-456c-a434-e981d54830bc,9cac9703-0c5a-4d8b-addd-5b6b571d65b9"
checkbox input "true"
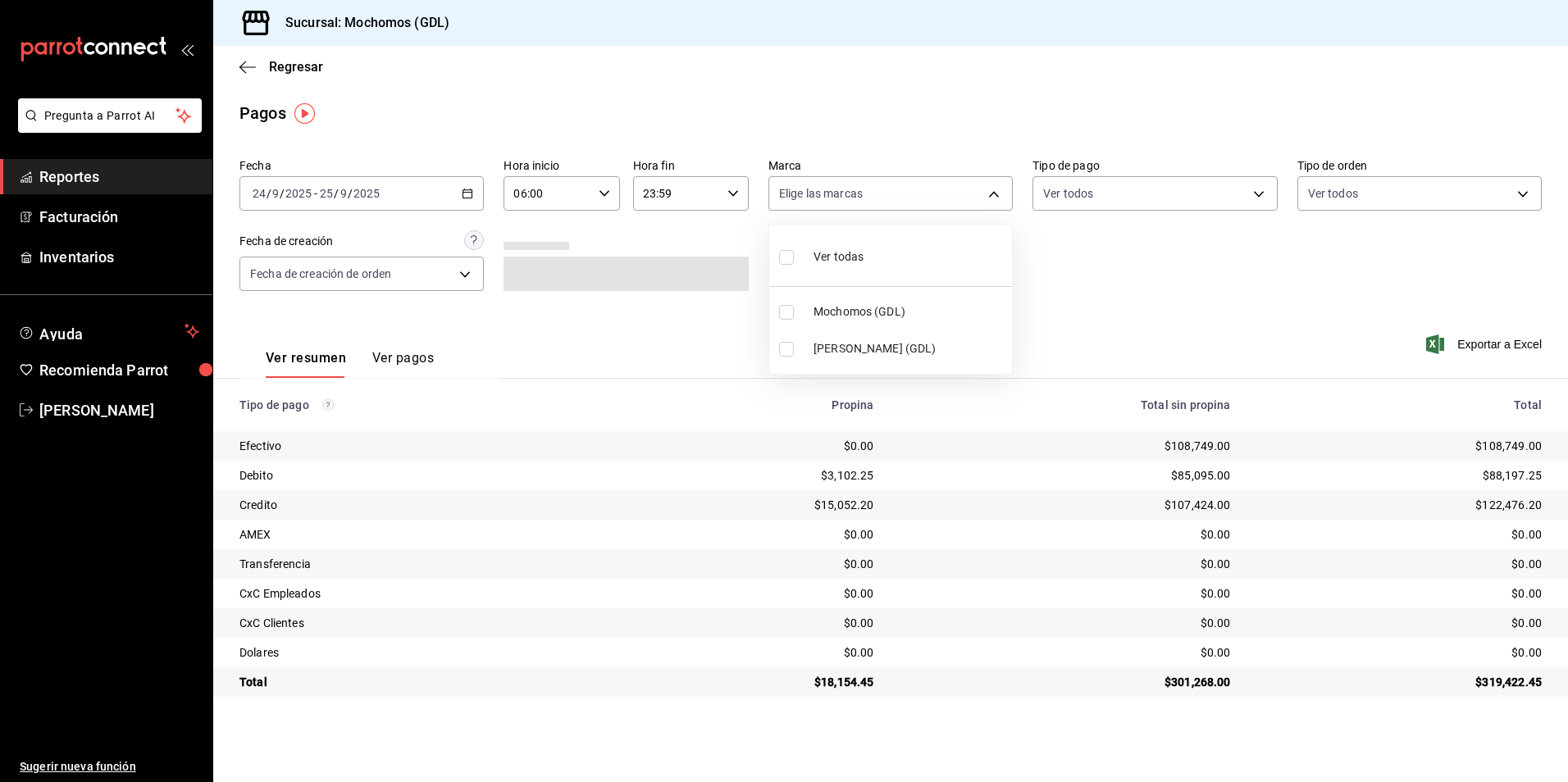
checkbox input "true"
click at [1079, 205] on div at bounding box center [784, 391] width 1568 height 782
click at [1083, 191] on body "Pregunta a Parrot AI Reportes Facturación Inventarios Ayuda Recomienda Parrot […" at bounding box center [784, 391] width 1568 height 782
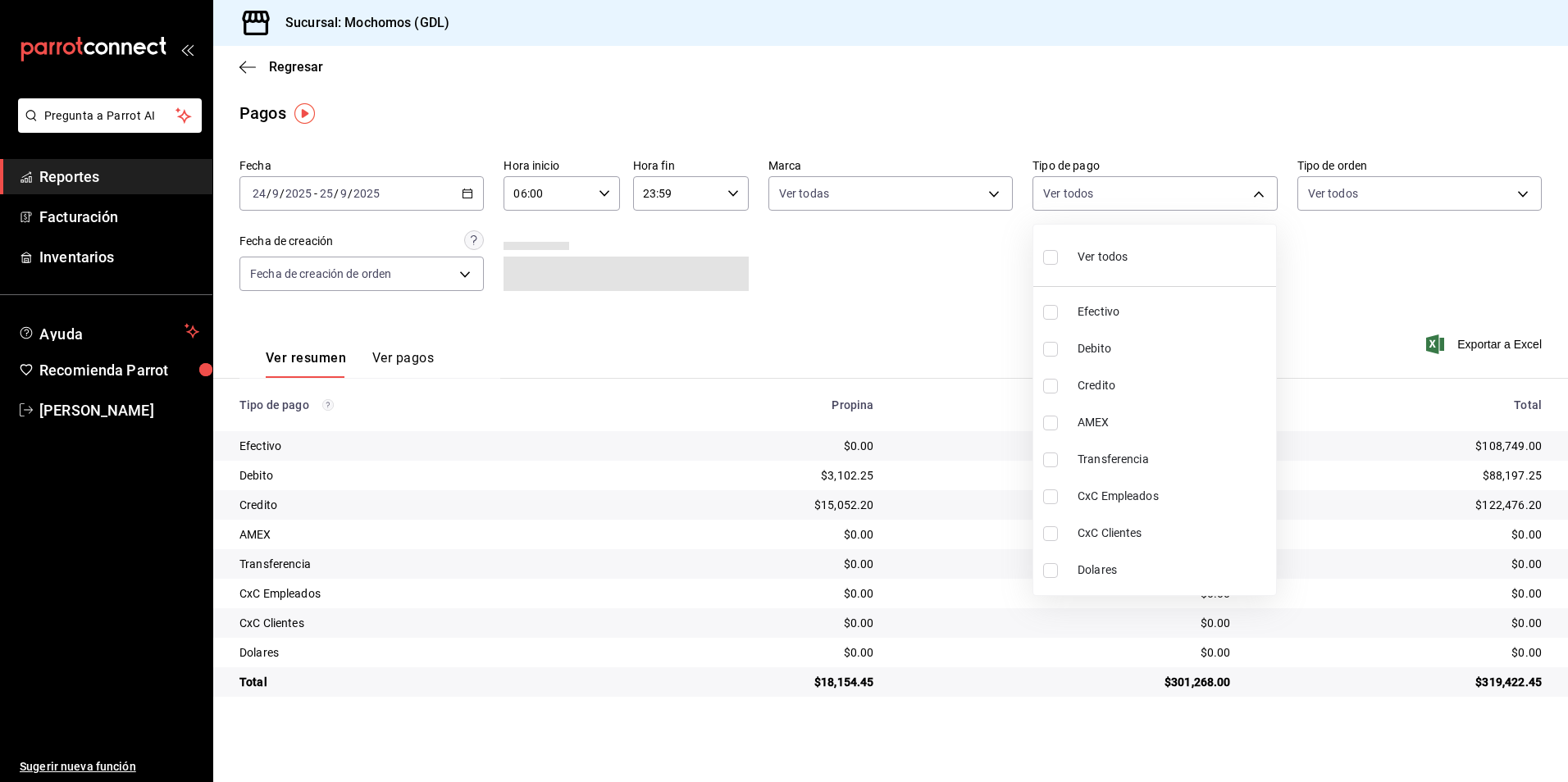
click at [1084, 250] on span "Ver todos" at bounding box center [1103, 257] width 50 height 17
type input "43f15ab9-6aaf-467e-828e-46d2c45c5663,c4bdfb15-5497-4aae-ad2b-38852a02f4e8,2255b…"
checkbox input "true"
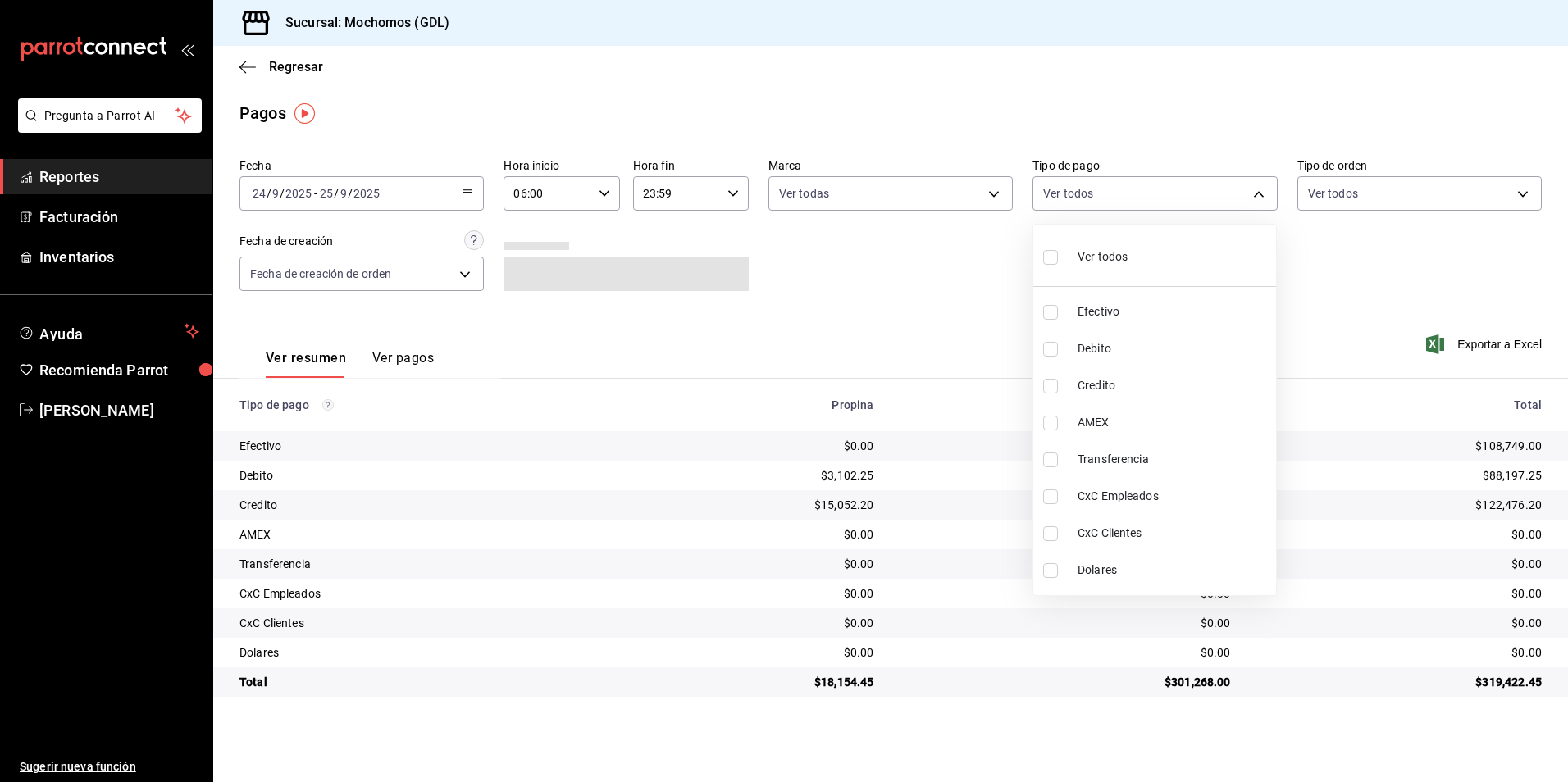
checkbox input "true"
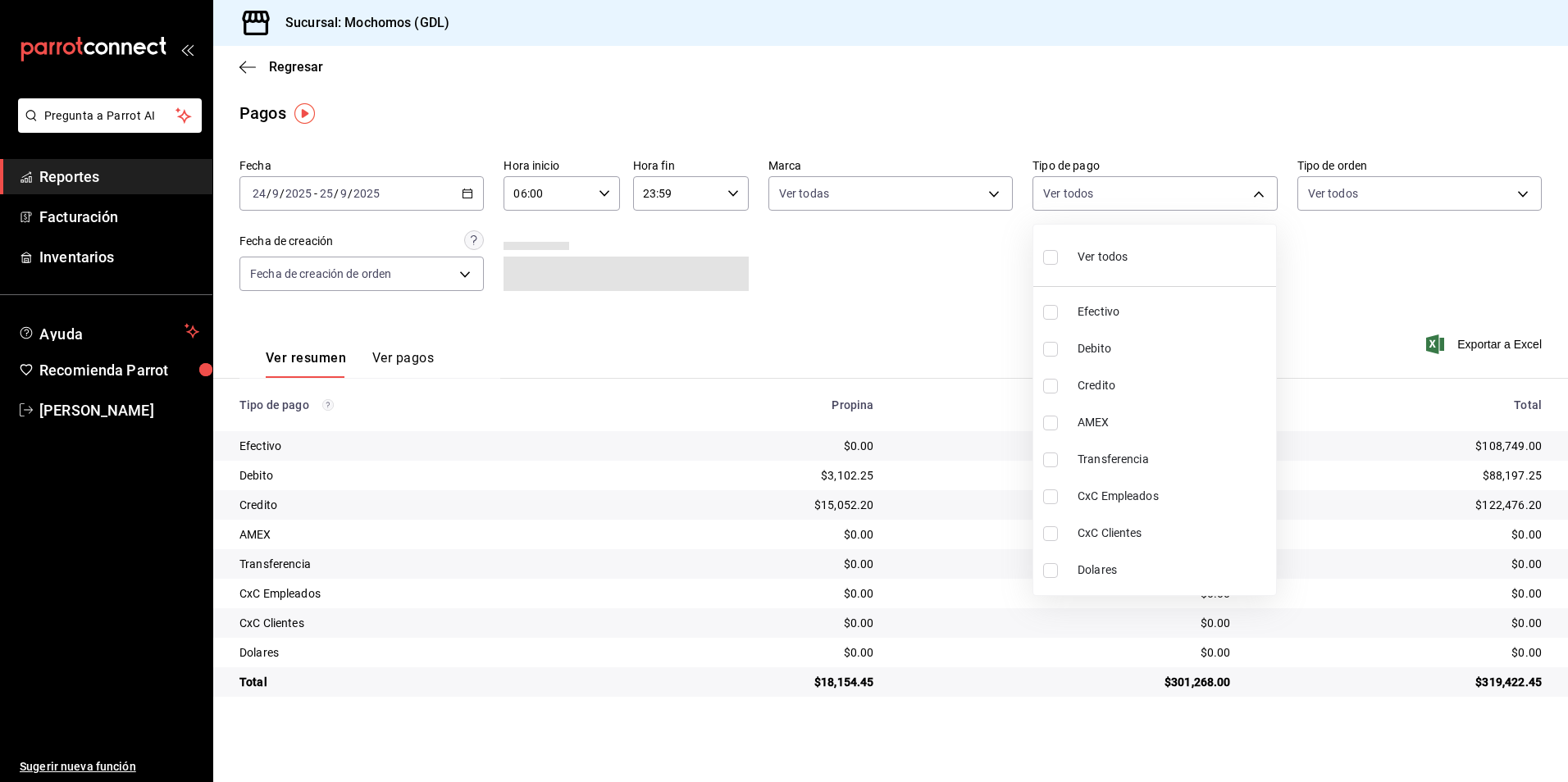
checkbox input "true"
click at [1390, 196] on div at bounding box center [784, 391] width 1568 height 782
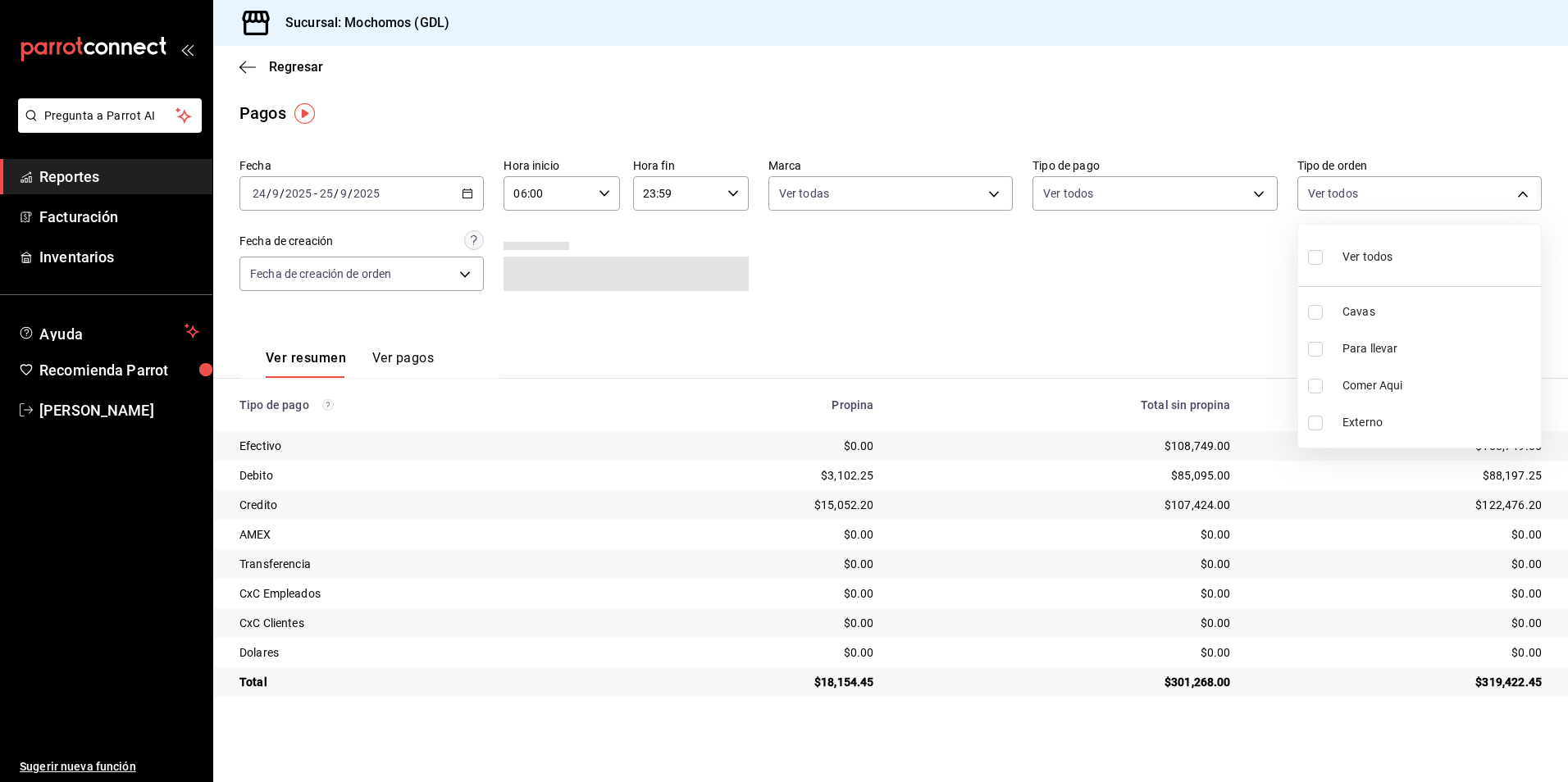
click at [1364, 196] on body "Pregunta a Parrot AI Reportes Facturación Inventarios Ayuda Recomienda Parrot […" at bounding box center [784, 391] width 1568 height 782
click at [1341, 251] on div "Ver todos" at bounding box center [1350, 255] width 84 height 35
type input "c3d0baef-30c0-4718-9d76-caab43e27316,13c4cc4a-99d2-42c0-ba96-c3de8c08c13d,7b791…"
checkbox input "true"
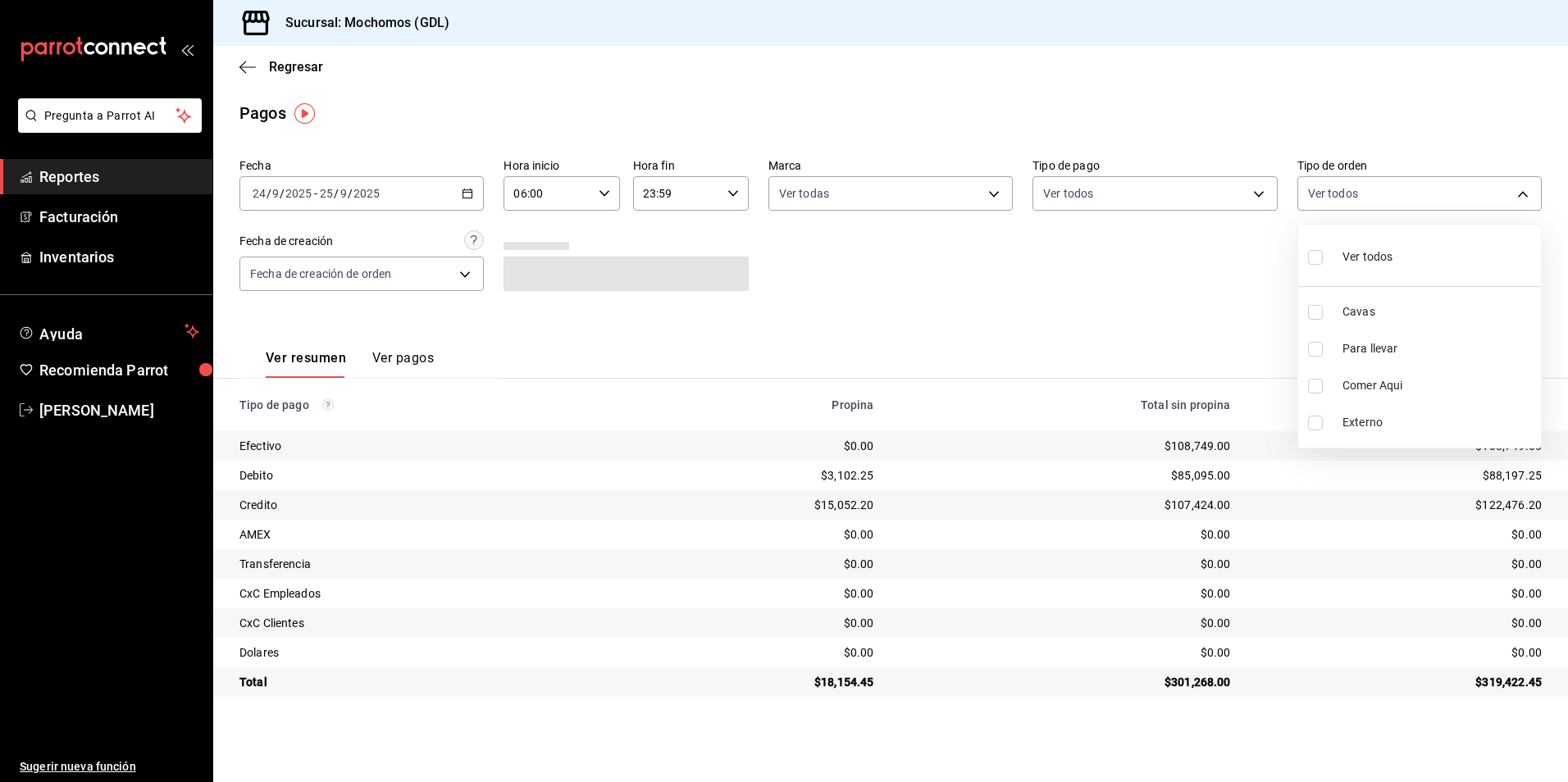
checkbox input "true"
click at [1078, 290] on div at bounding box center [784, 391] width 1568 height 782
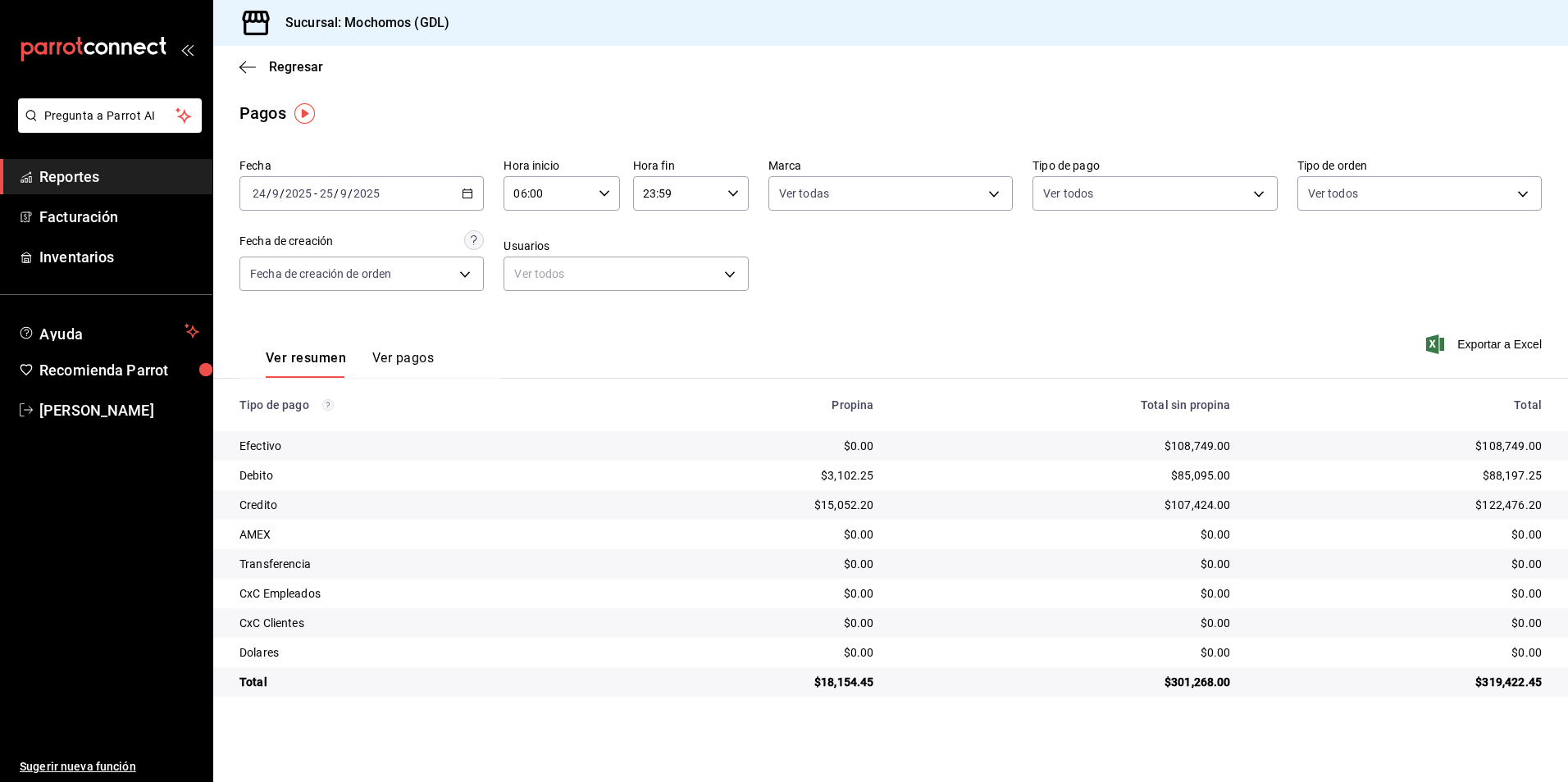
click at [1342, 403] on div "Total" at bounding box center [1400, 404] width 285 height 13
click at [1236, 730] on main "Regresar Pagos Fecha [DATE] [DATE] - [DATE] [DATE] Hora inicio 06:00 Hora inici…" at bounding box center [891, 413] width 1355 height 736
click at [868, 264] on div "Fecha [DATE] [DATE] - [DATE] [DATE] Hora inicio 06:00 Hora inicio Hora fin 23:5…" at bounding box center [891, 232] width 1302 height 159
click at [1132, 202] on body "Pregunta a Parrot AI Reportes Facturación Inventarios Ayuda Recomienda Parrot […" at bounding box center [784, 391] width 1568 height 782
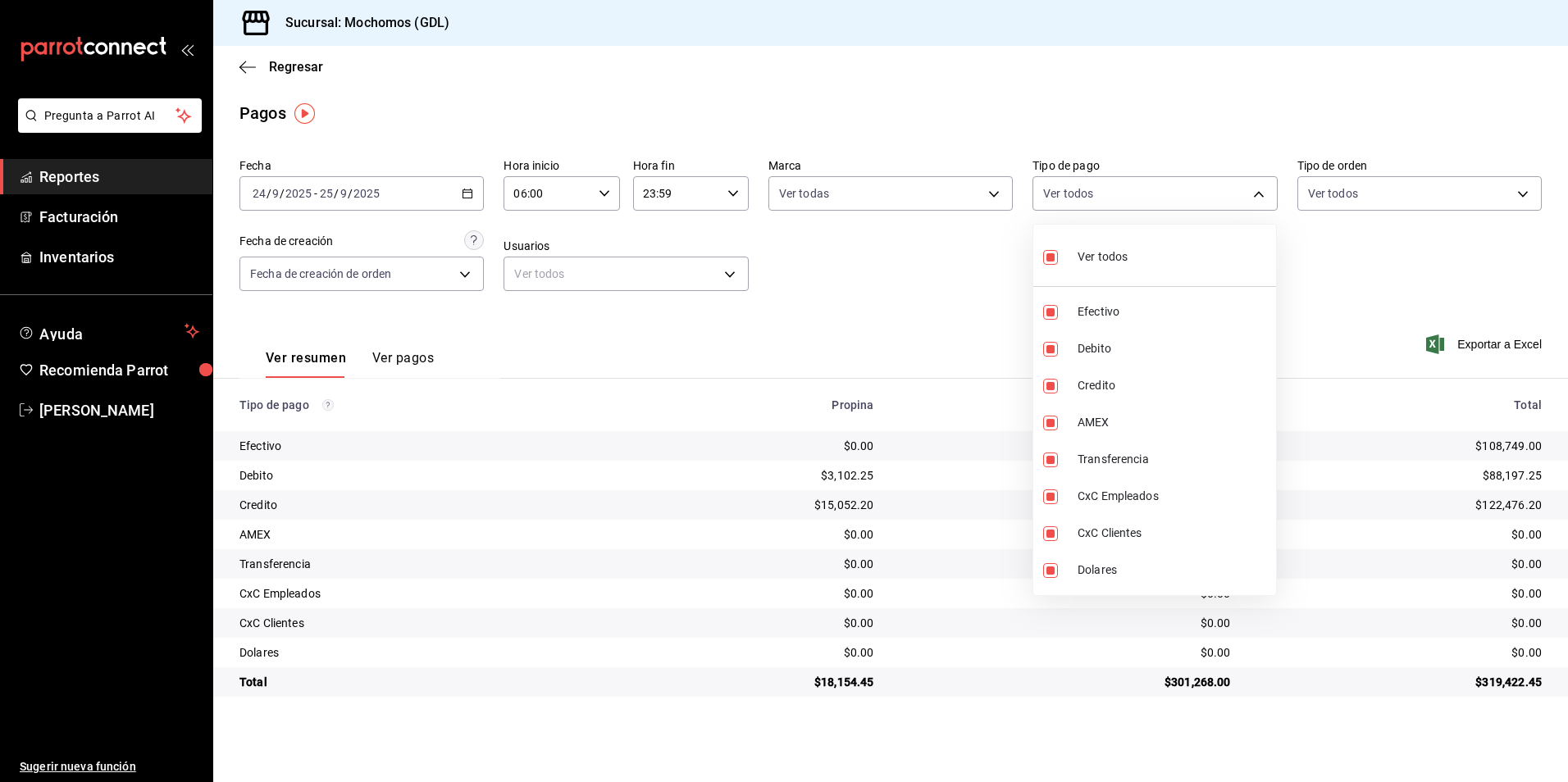
click at [966, 269] on div at bounding box center [784, 391] width 1568 height 782
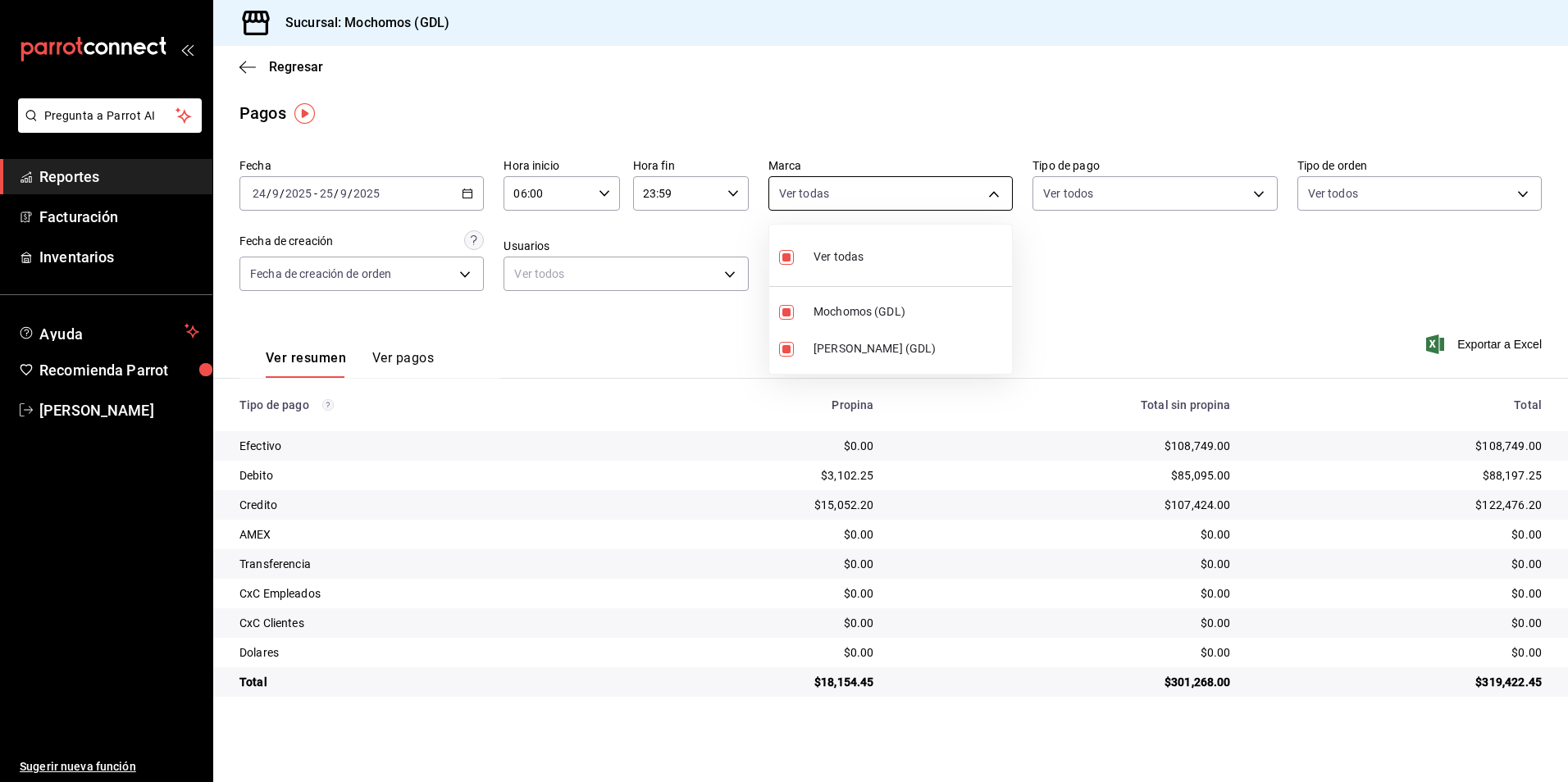
click at [943, 191] on body "Pregunta a Parrot AI Reportes Facturación Inventarios Ayuda Recomienda Parrot […" at bounding box center [784, 391] width 1568 height 782
click at [1204, 300] on div at bounding box center [784, 391] width 1568 height 782
